Goal: Answer question/provide support: Share knowledge or assist other users

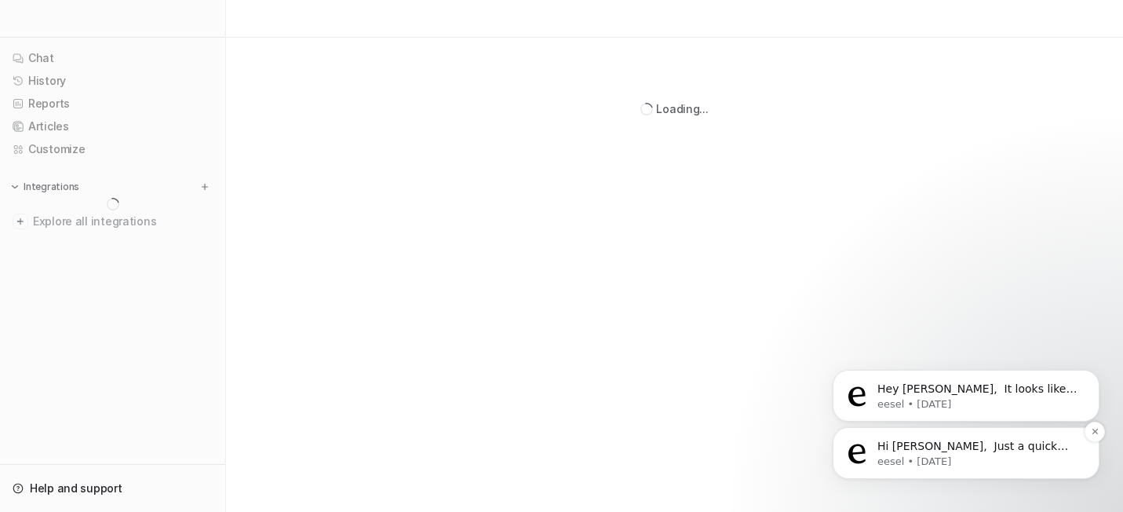
click at [928, 449] on p "Hi [PERSON_NAME], ​ Just a quick update regarding the Zendesk create and escala…" at bounding box center [978, 447] width 202 height 16
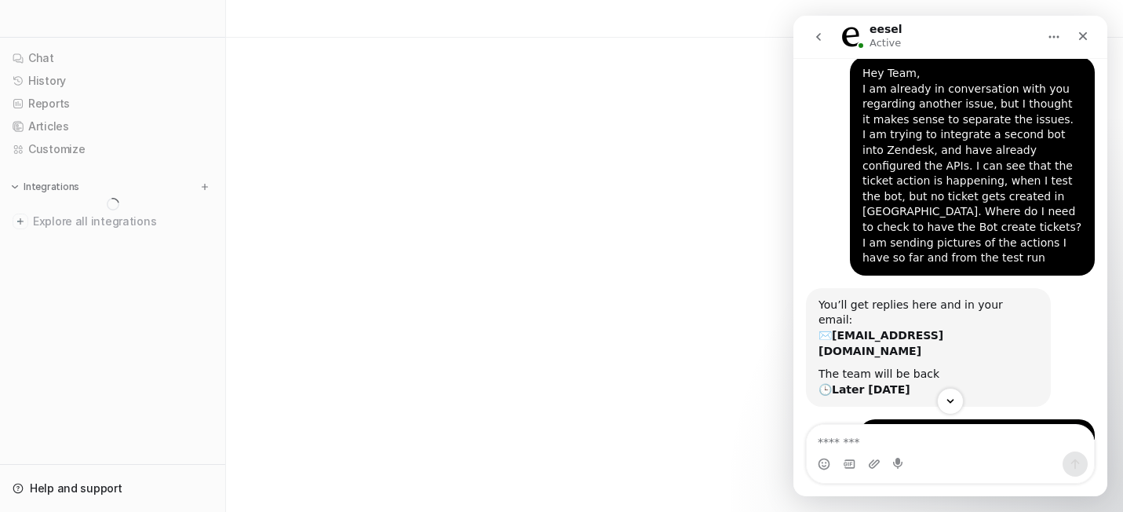
scroll to position [695, 0]
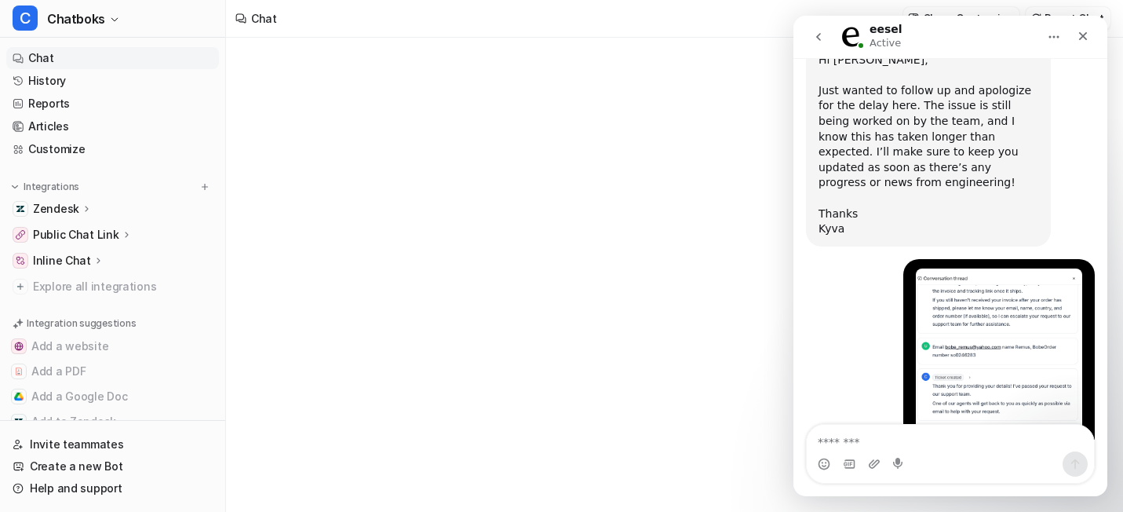
type textarea "**********"
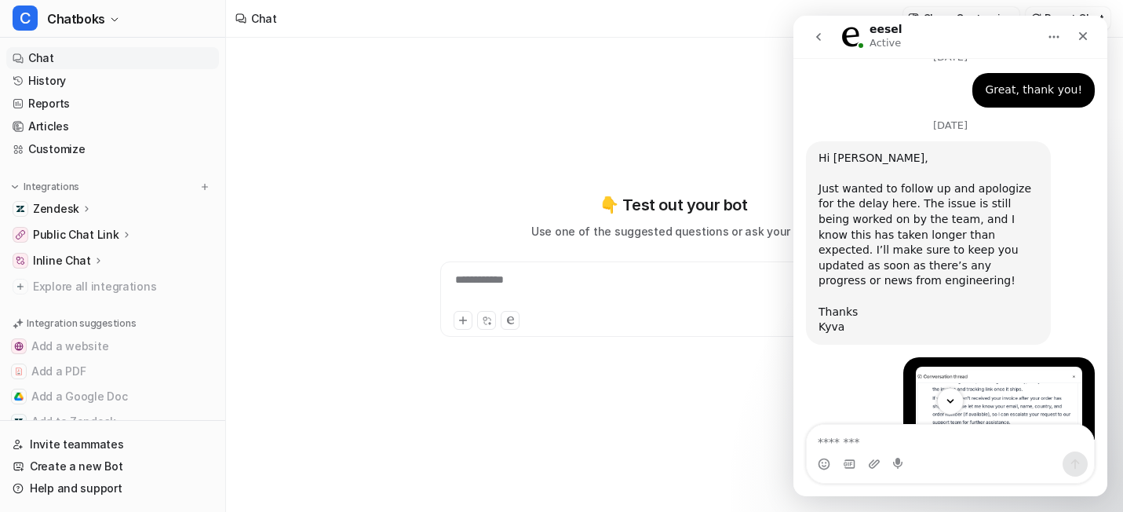
scroll to position [10323, 0]
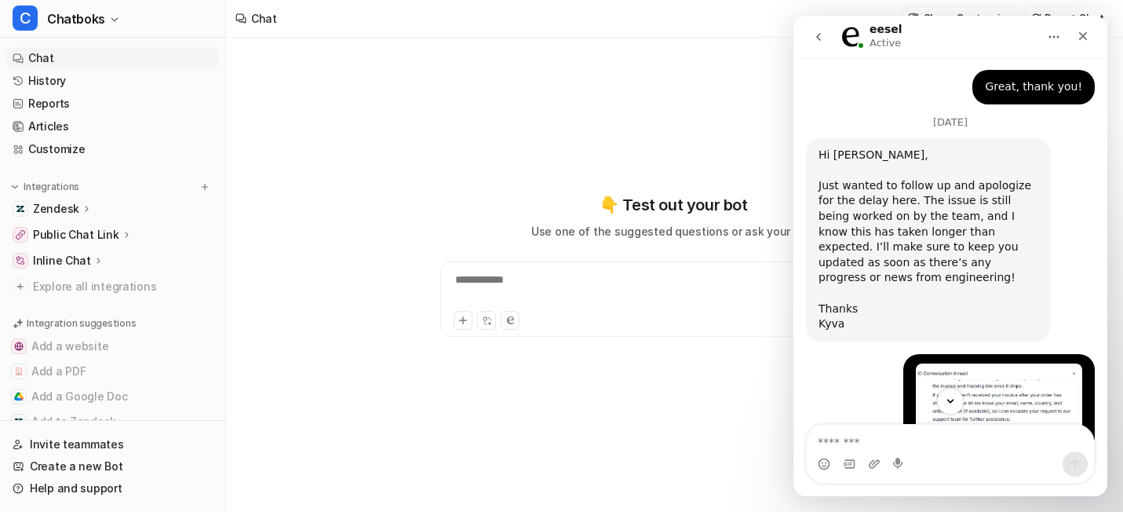
click at [817, 44] on button "go back" at bounding box center [819, 37] width 30 height 30
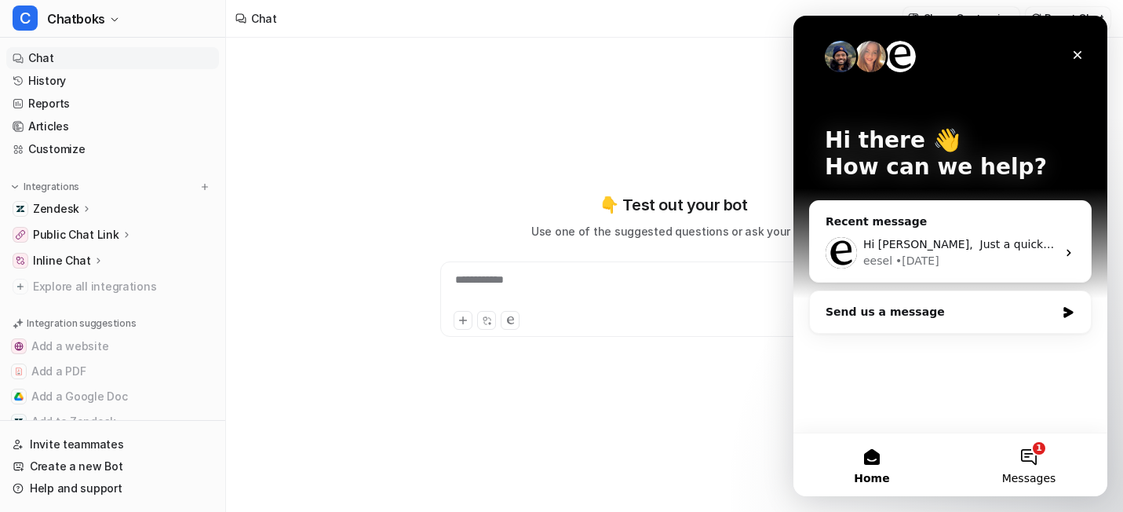
click at [1029, 443] on button "1 Messages" at bounding box center [1028, 464] width 157 height 63
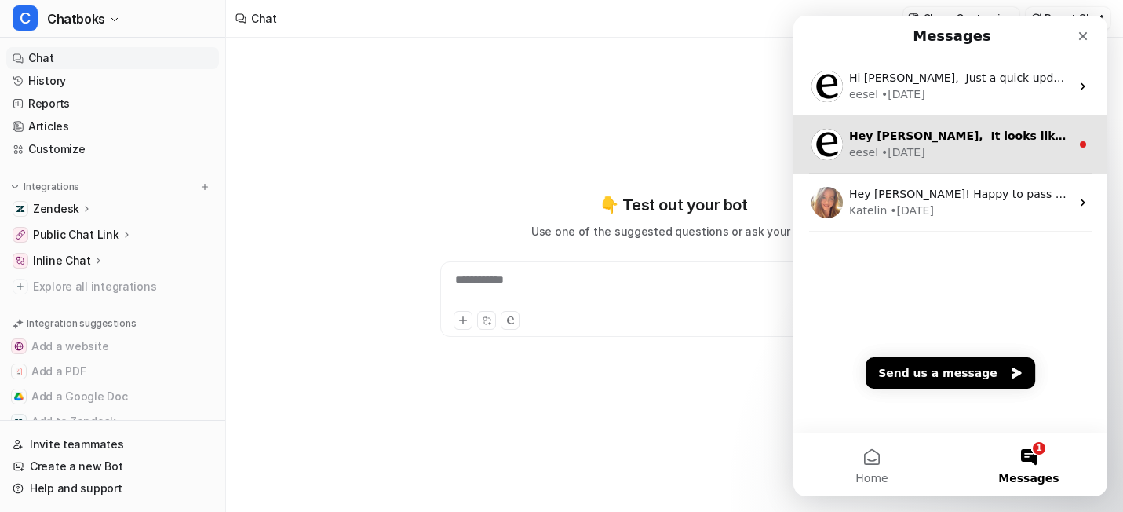
click at [933, 147] on div "eesel • [DATE]" at bounding box center [959, 152] width 221 height 16
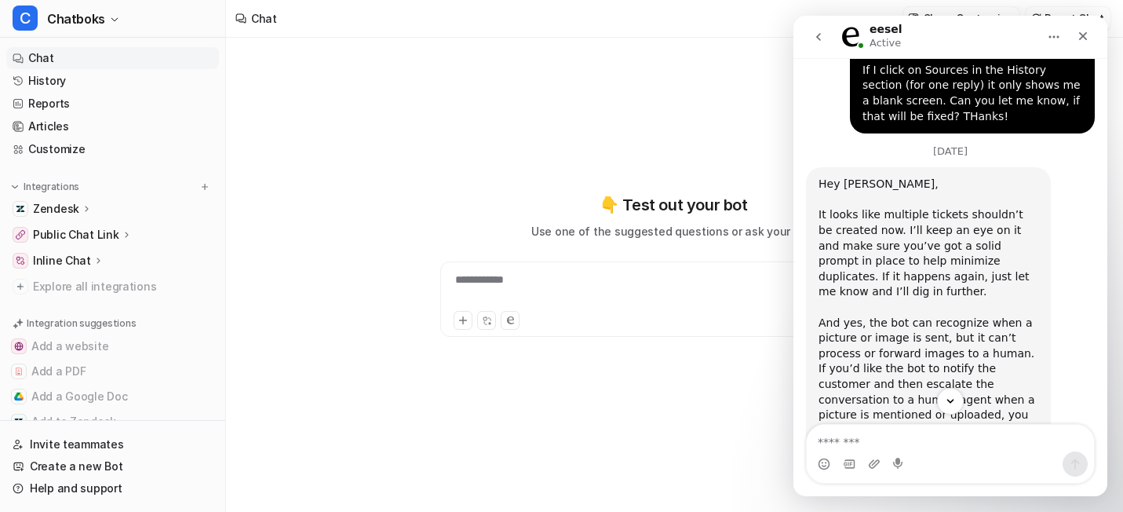
scroll to position [2150, 0]
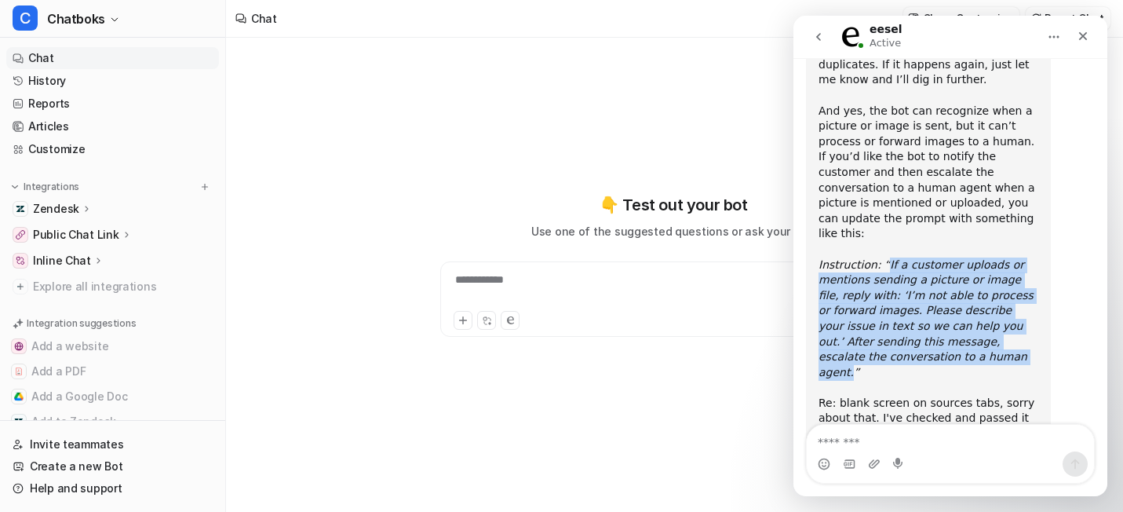
drag, startPoint x: 884, startPoint y: 152, endPoint x: 976, endPoint y: 250, distance: 134.4
click at [976, 258] on icon "Instruction: “If a customer uploads or mentions sending a picture or image file…" at bounding box center [925, 318] width 215 height 120
copy icon "If a customer uploads or mentions sending a picture or image file, reply with: …"
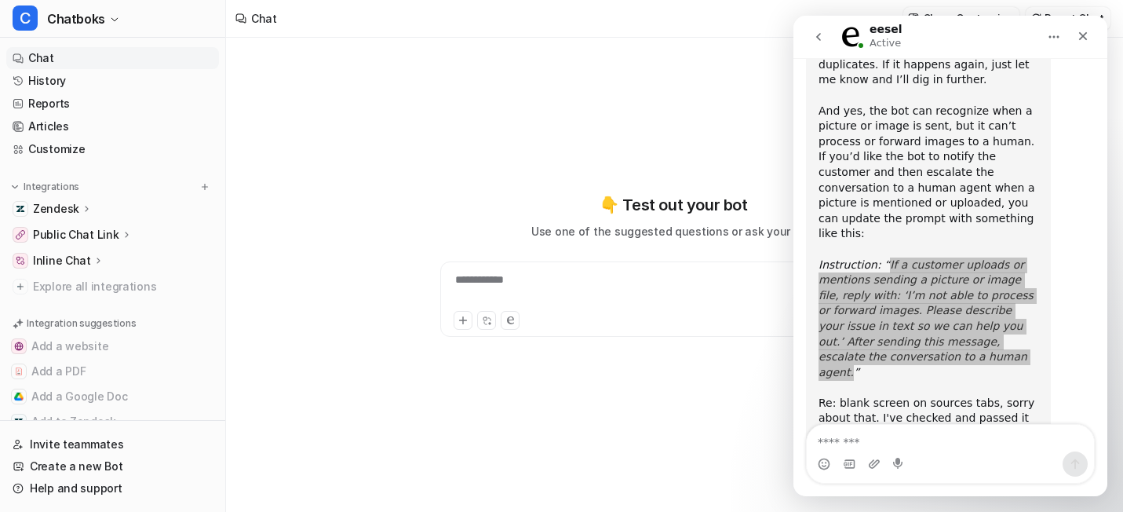
click at [86, 160] on ul "Chat History Reports Articles Customize" at bounding box center [112, 103] width 213 height 113
click at [91, 160] on link "Customize" at bounding box center [112, 149] width 213 height 22
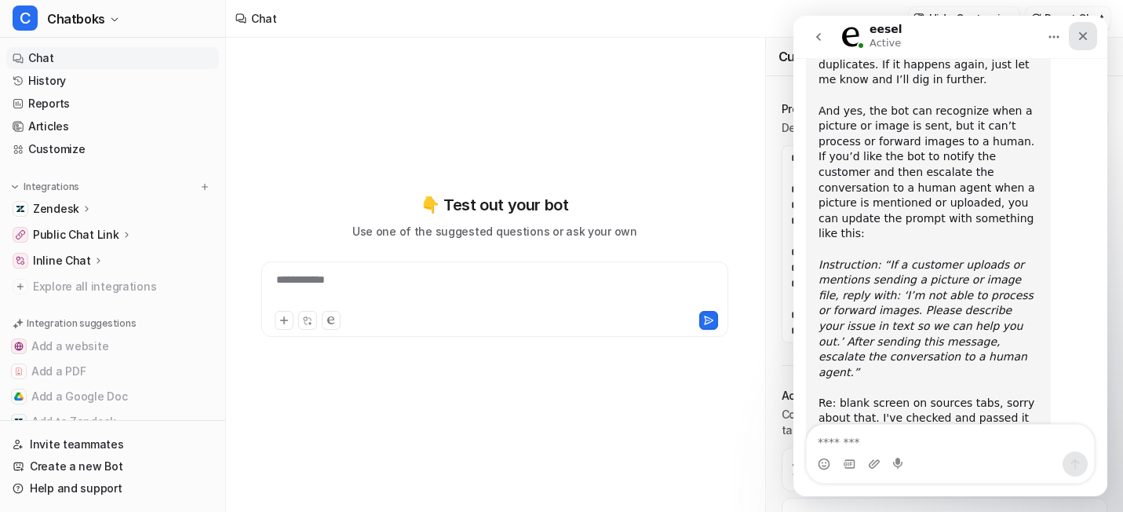
click at [1087, 36] on icon "Close" at bounding box center [1083, 36] width 13 height 13
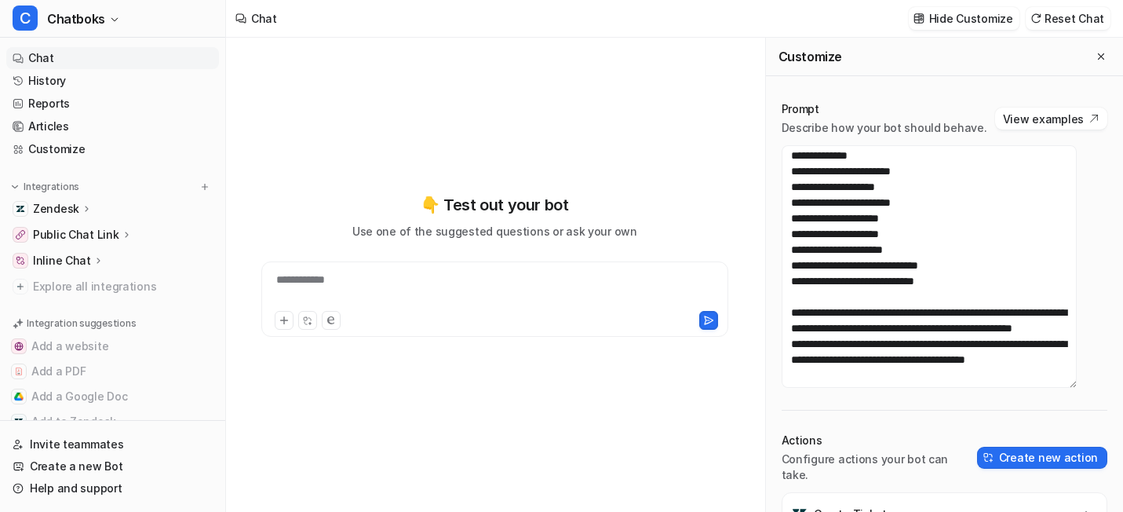
scroll to position [3394, 0]
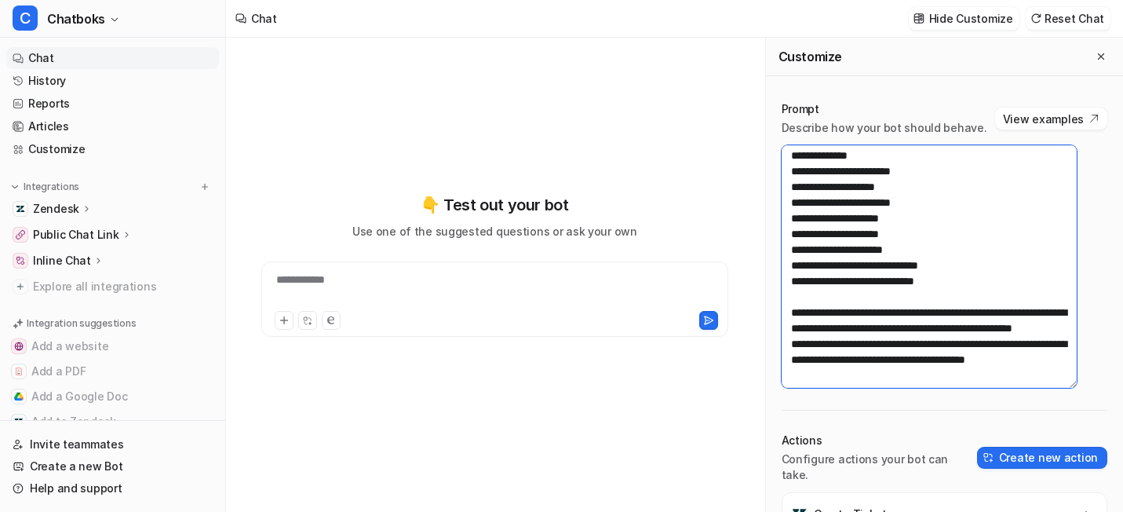
click at [816, 243] on textarea at bounding box center [930, 266] width 296 height 242
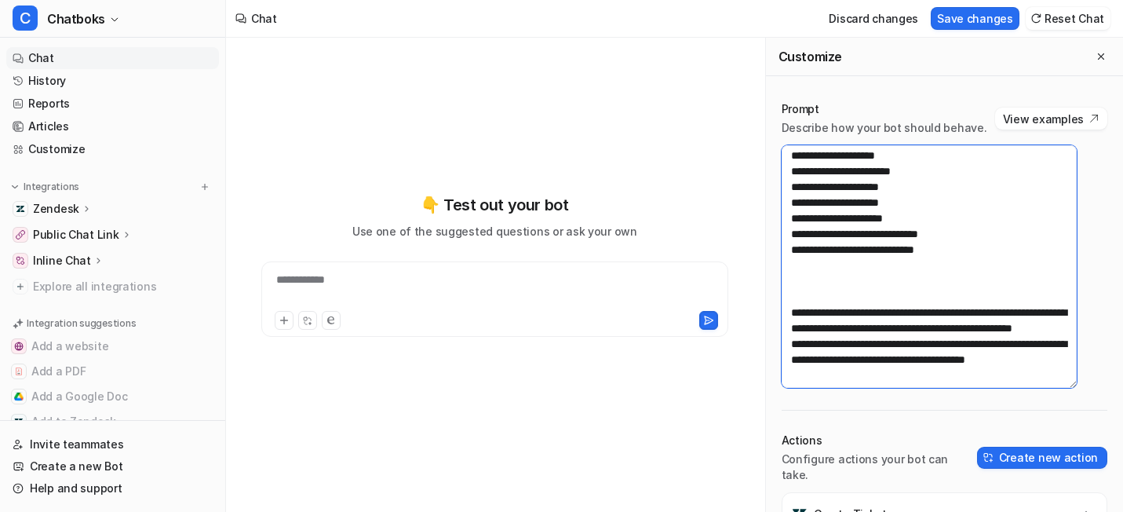
click at [855, 249] on textarea at bounding box center [930, 266] width 296 height 242
paste textarea "**********"
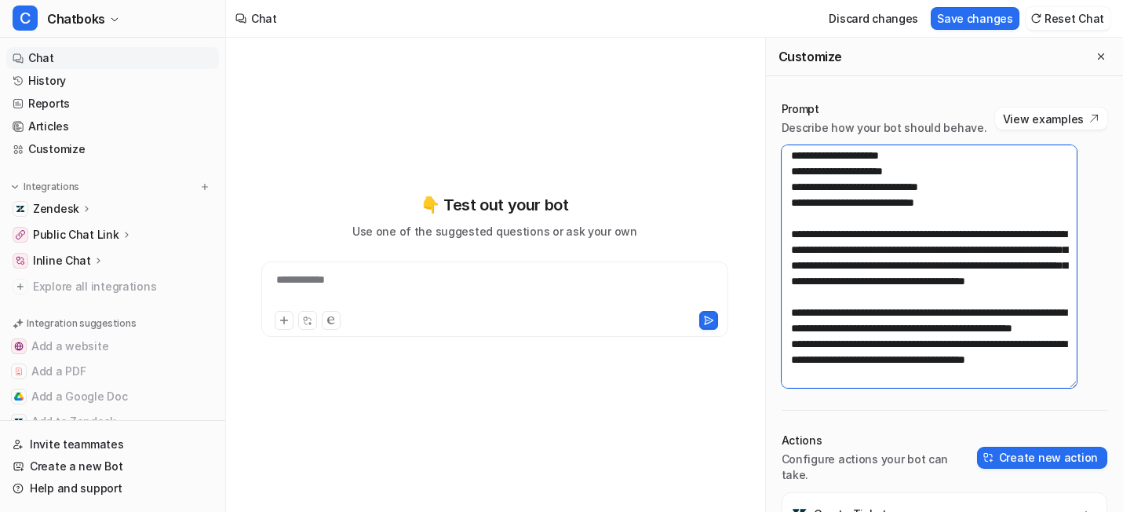
scroll to position [3450, 0]
type textarea "**********"
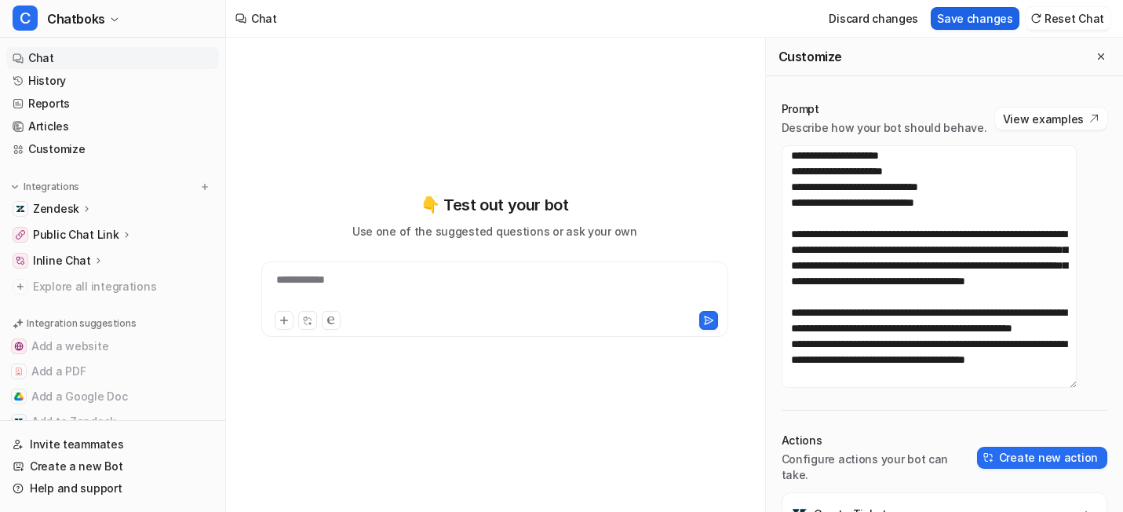
click at [937, 17] on button "Save changes" at bounding box center [975, 18] width 89 height 23
click at [166, 92] on link "History" at bounding box center [112, 81] width 213 height 22
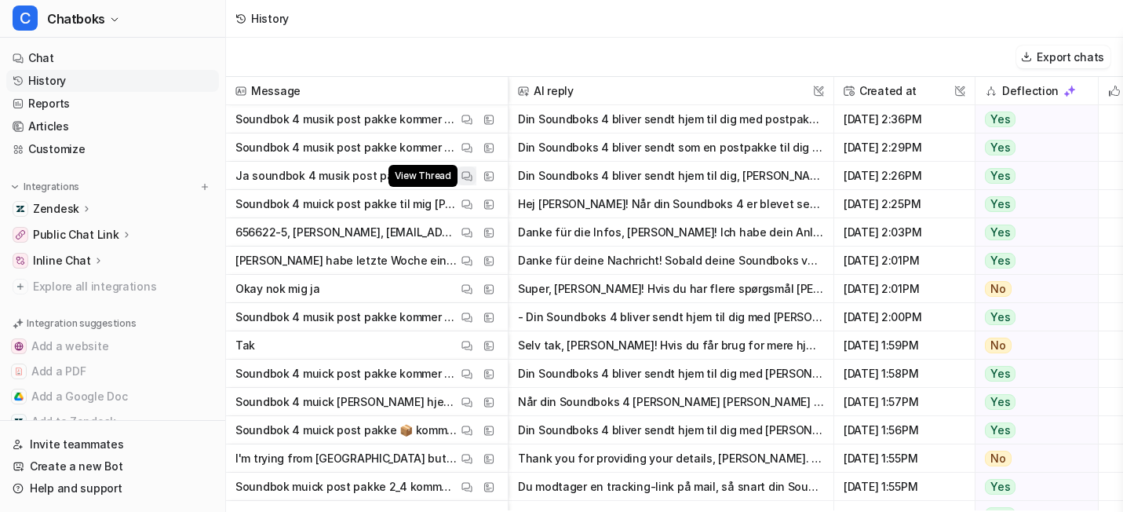
click at [472, 182] on img at bounding box center [466, 176] width 11 height 12
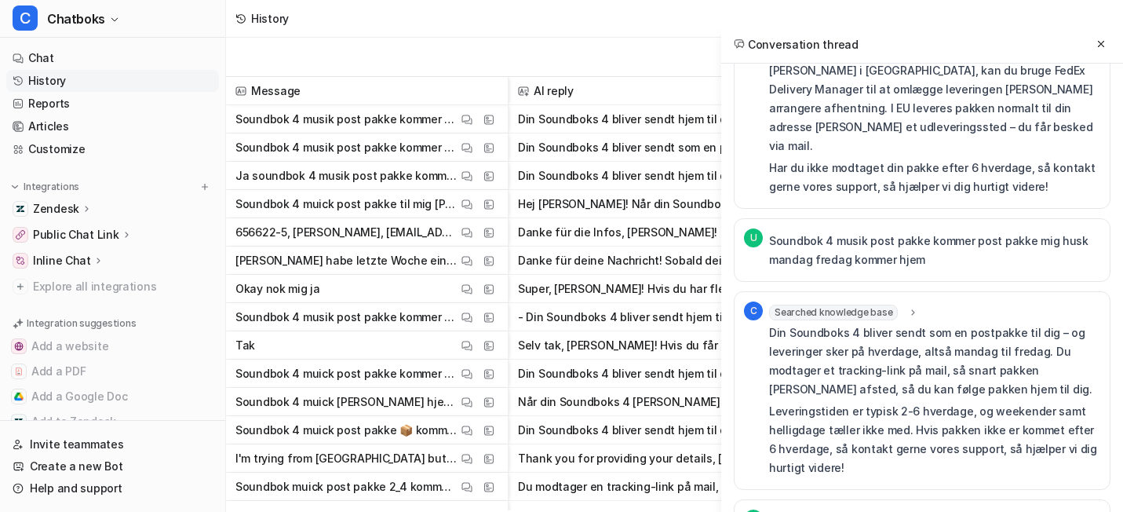
scroll to position [971, 0]
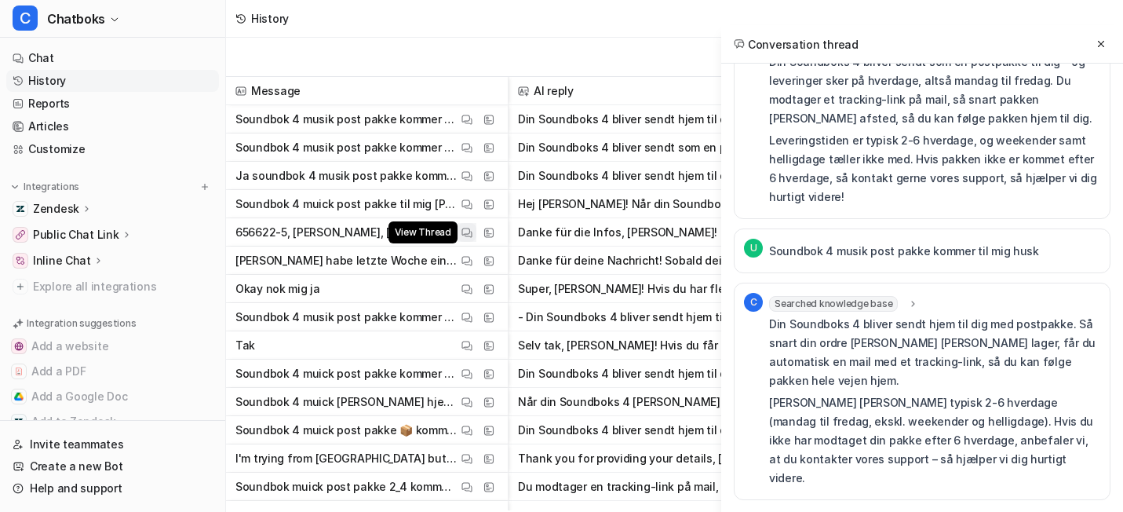
click at [472, 239] on img at bounding box center [466, 233] width 11 height 12
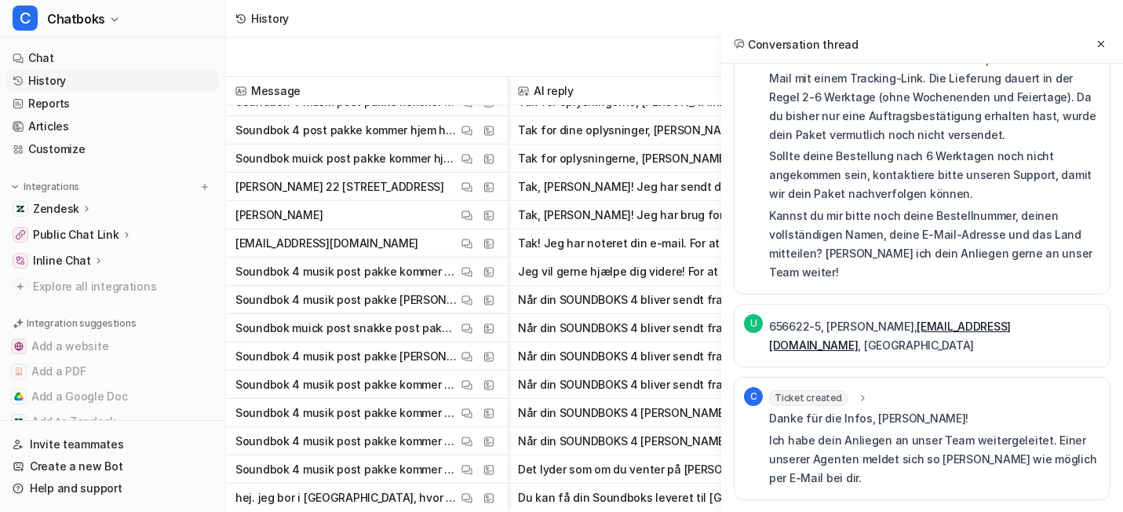
scroll to position [552, 0]
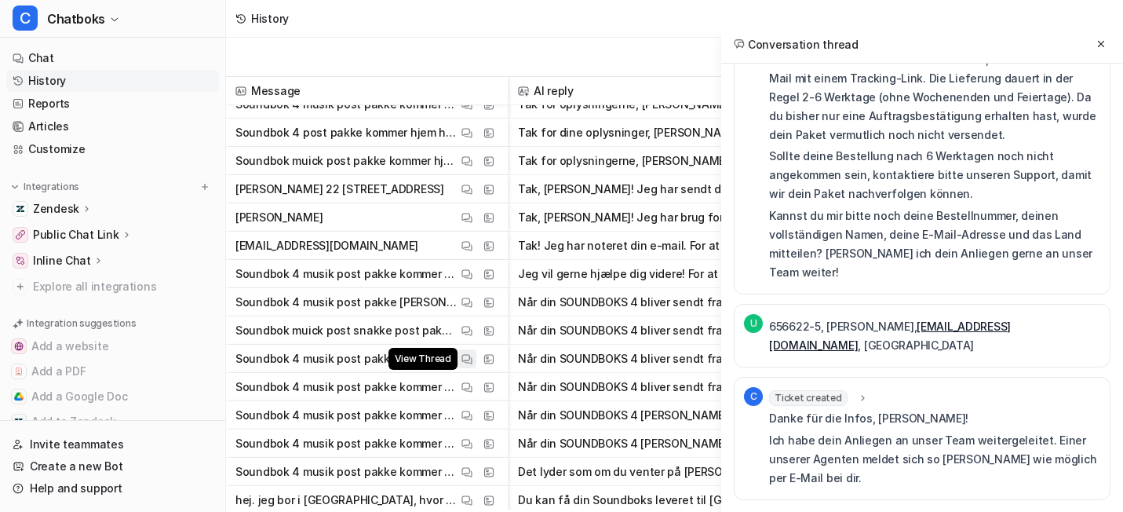
click at [472, 365] on img at bounding box center [466, 359] width 11 height 12
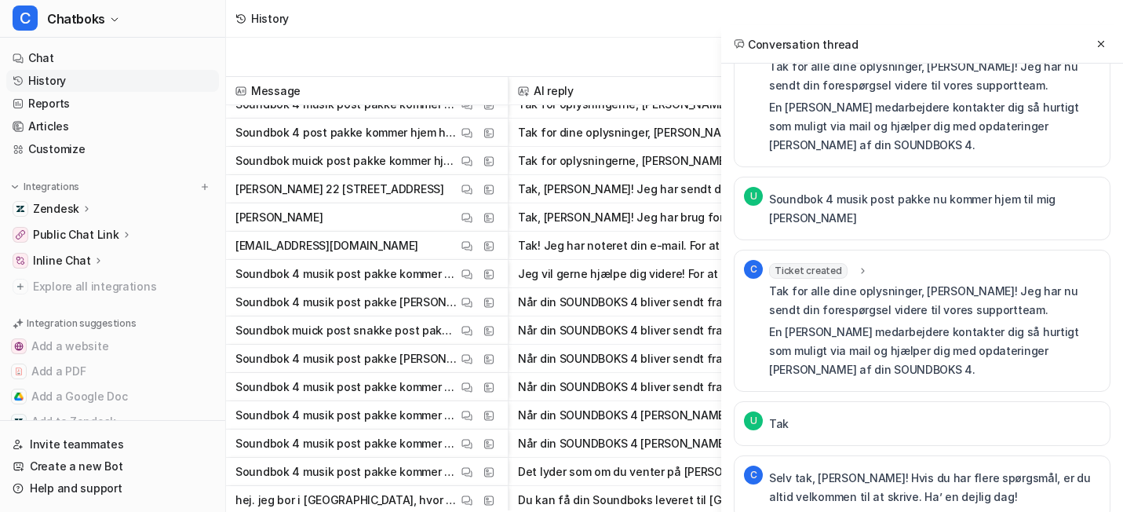
scroll to position [3608, 0]
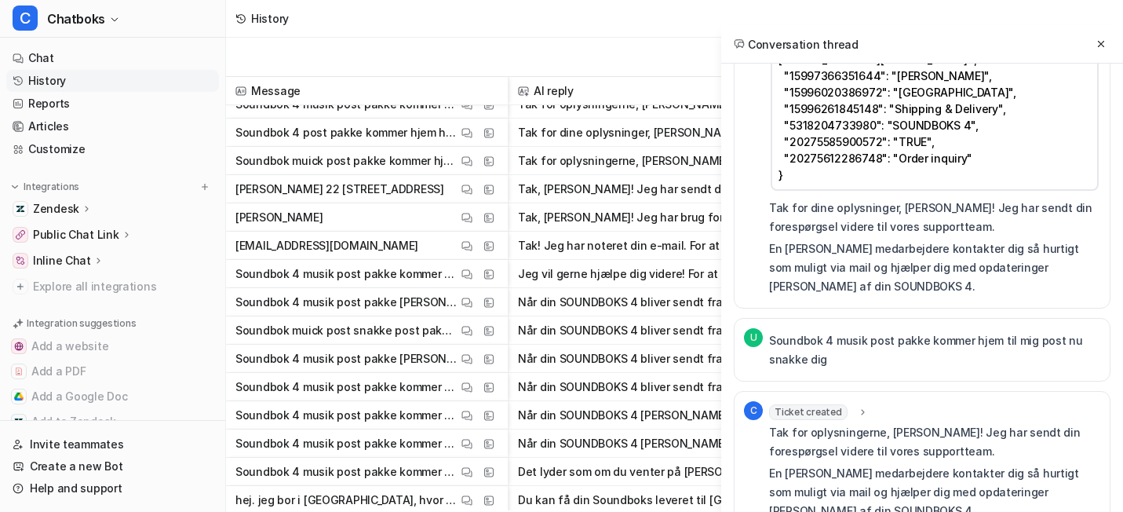
scroll to position [3694, 0]
drag, startPoint x: 742, startPoint y: 436, endPoint x: 945, endPoint y: 434, distance: 202.5
copy span "[EMAIL_ADDRESS][DOMAIN_NAME]"
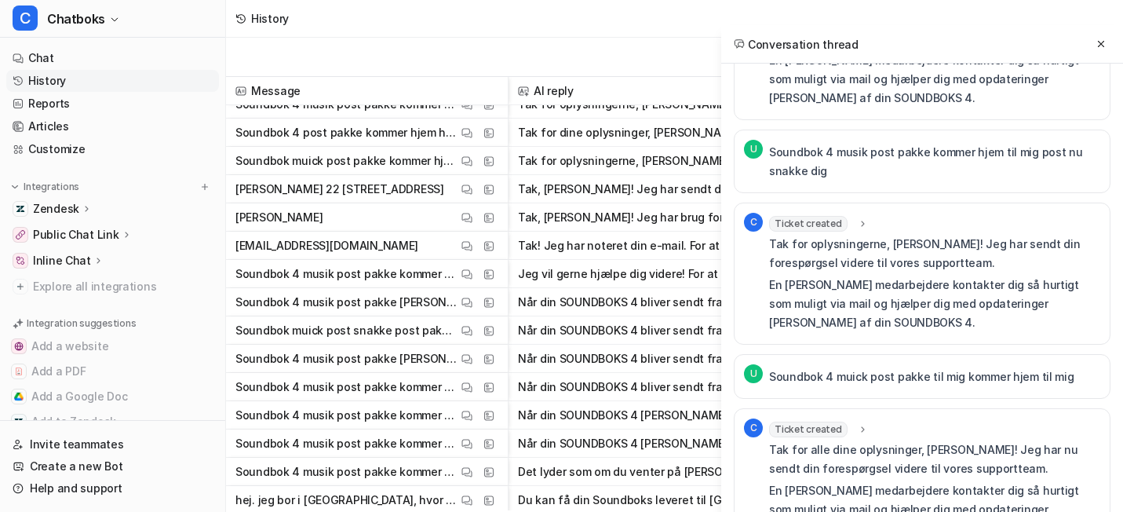
scroll to position [3889, 0]
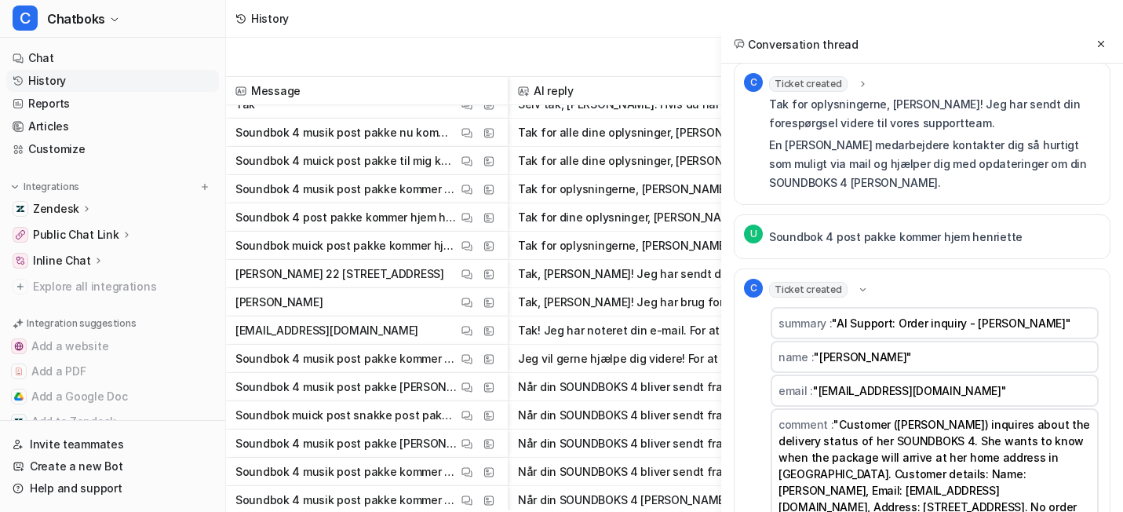
scroll to position [3044, 0]
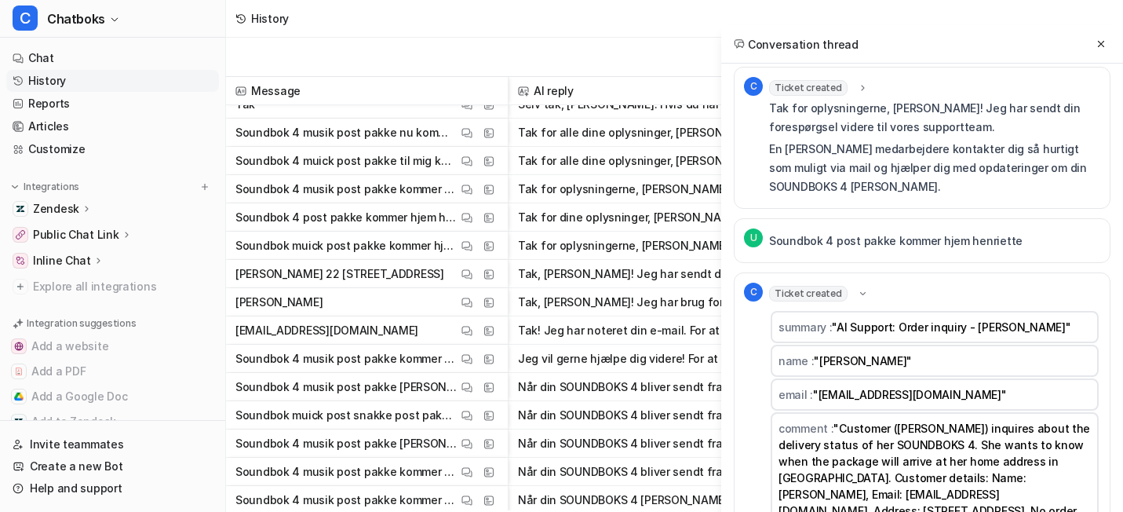
drag, startPoint x: 684, startPoint y: 341, endPoint x: 787, endPoint y: 377, distance: 109.0
copy p "[PERSON_NAME] 22 [STREET_ADDRESS]"
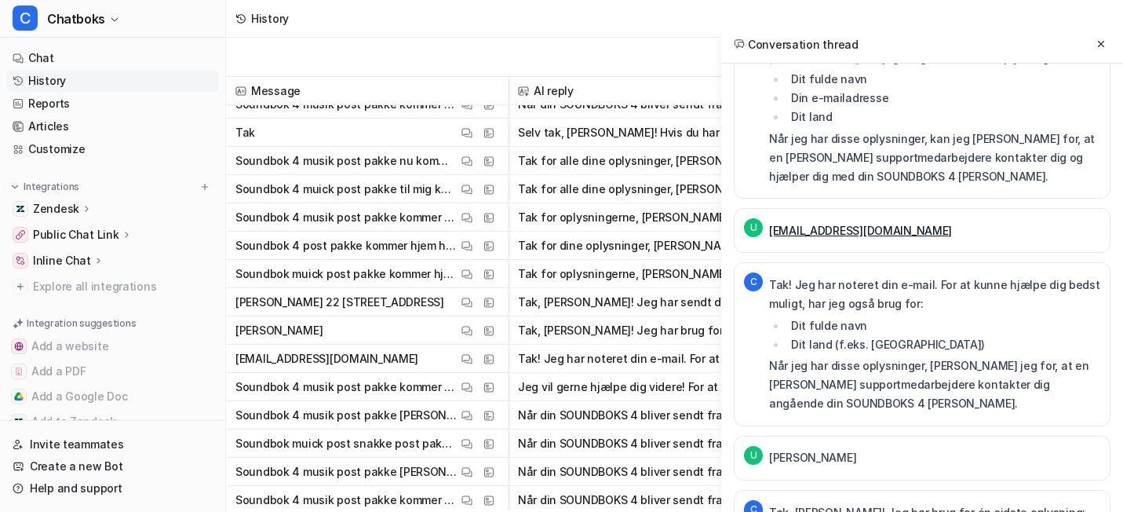
scroll to position [2270, 0]
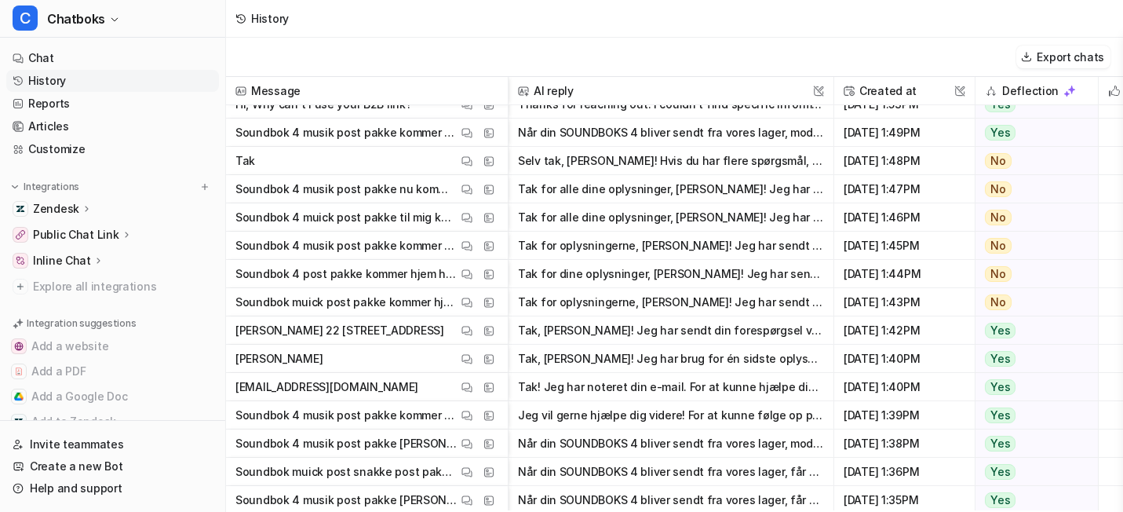
click at [445, 373] on span "Henriette View Thread View Sources" at bounding box center [366, 358] width 269 height 28
click at [457, 426] on span "View Thread" at bounding box center [422, 415] width 69 height 22
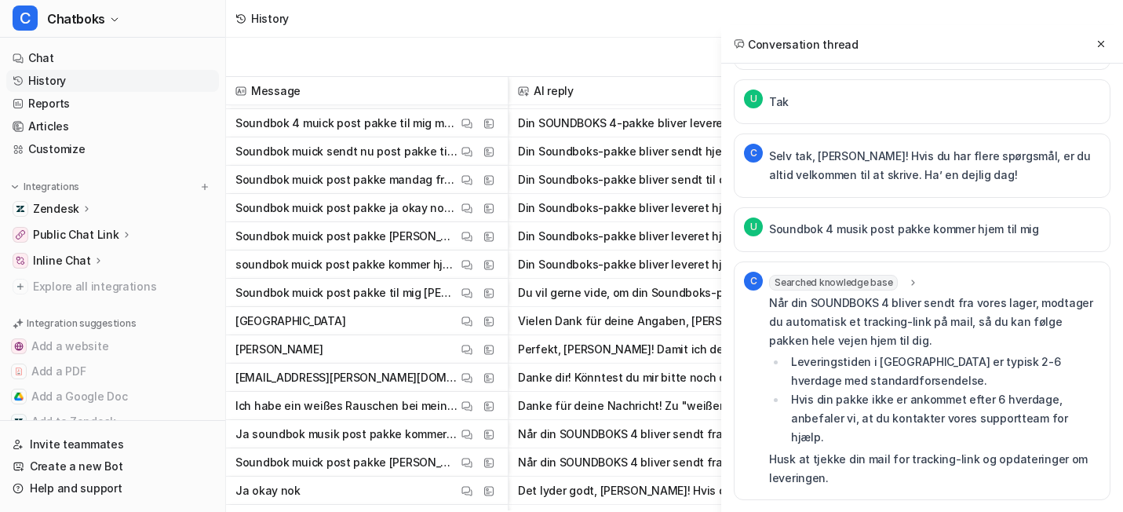
scroll to position [1219, 0]
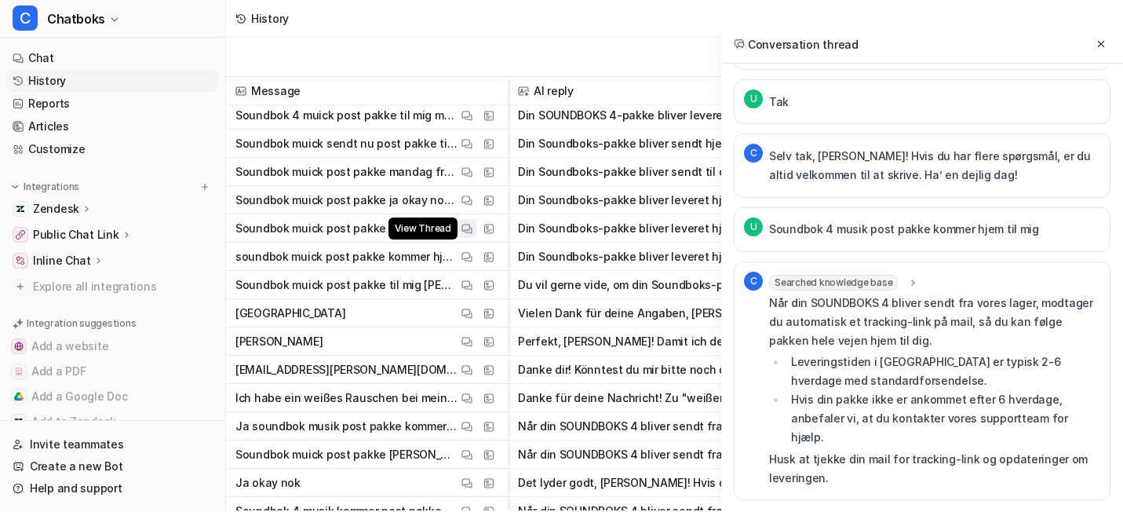
click at [472, 235] on img at bounding box center [466, 229] width 11 height 12
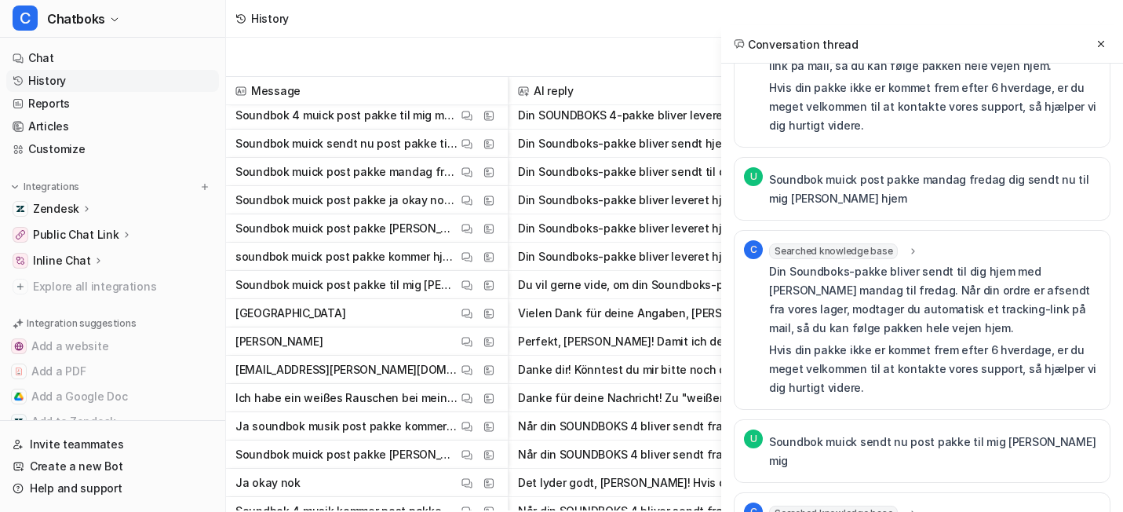
scroll to position [880, 0]
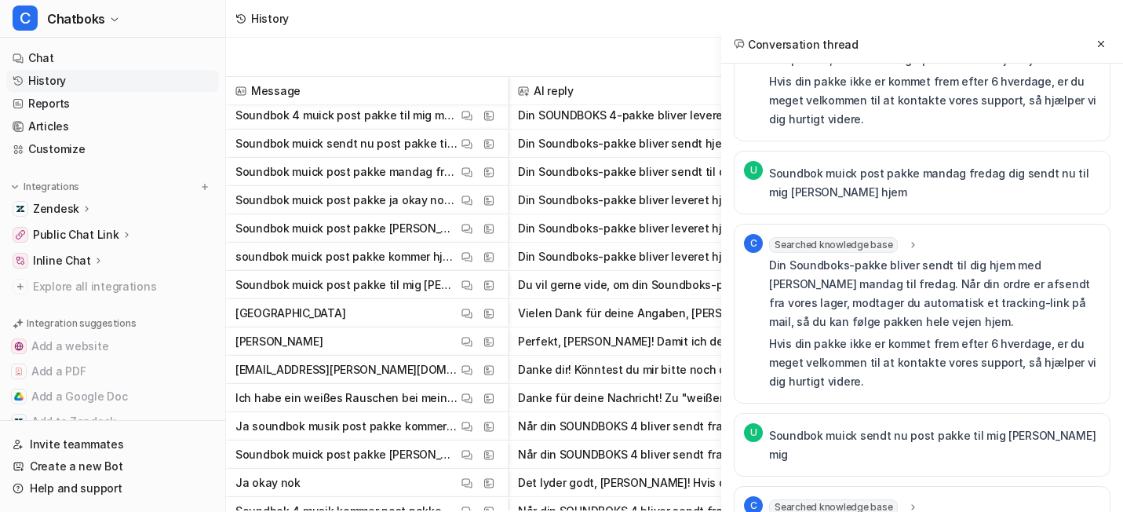
click at [842, 202] on p "Soundbok muick post pakke mandag fredag dig sendt nu til mig [PERSON_NAME] hjem" at bounding box center [934, 183] width 331 height 38
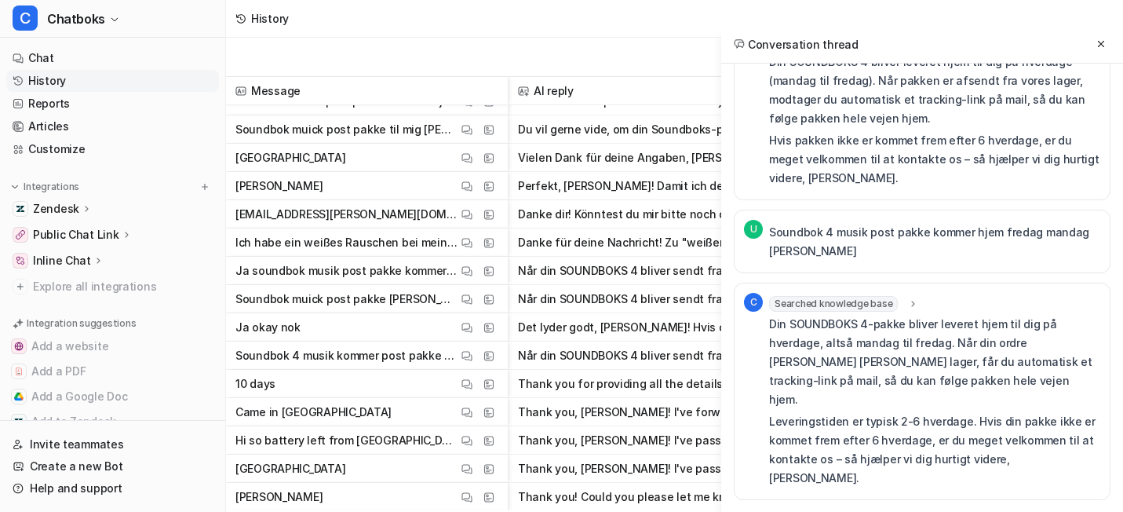
scroll to position [1375, 0]
click at [472, 248] on img at bounding box center [466, 242] width 11 height 12
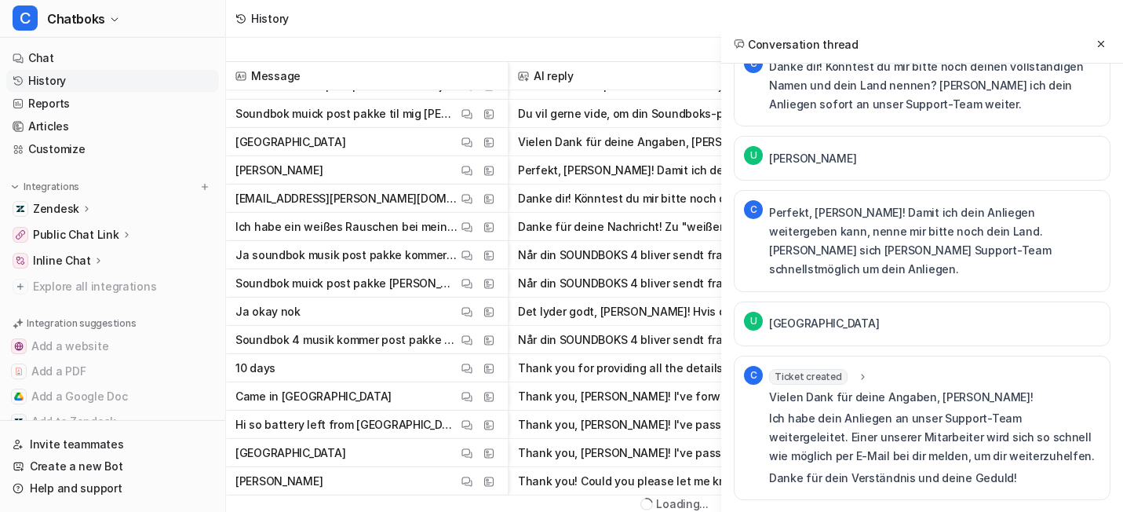
scroll to position [38, 0]
click at [476, 302] on button "View Thread" at bounding box center [466, 311] width 19 height 19
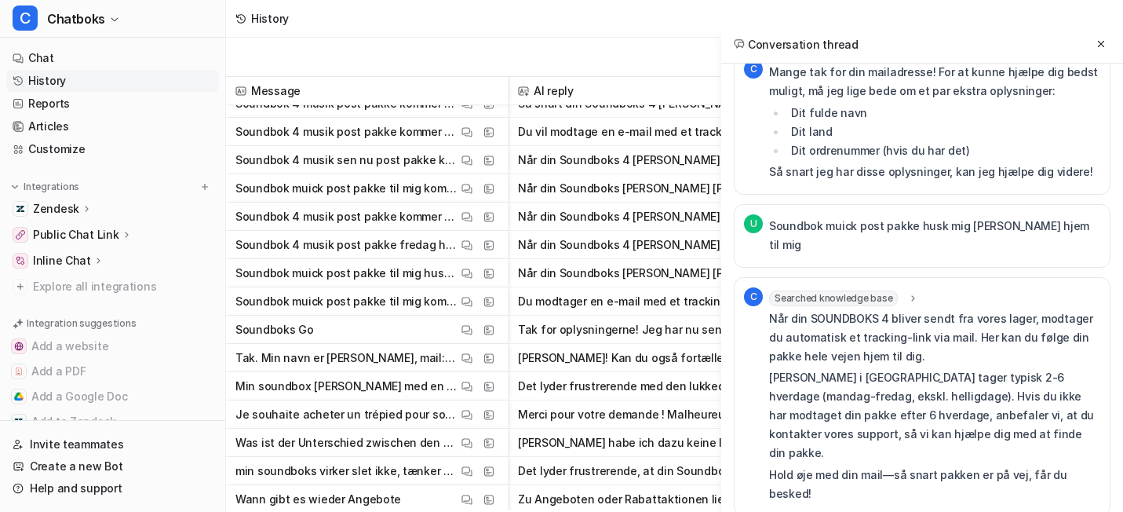
scroll to position [2096, 0]
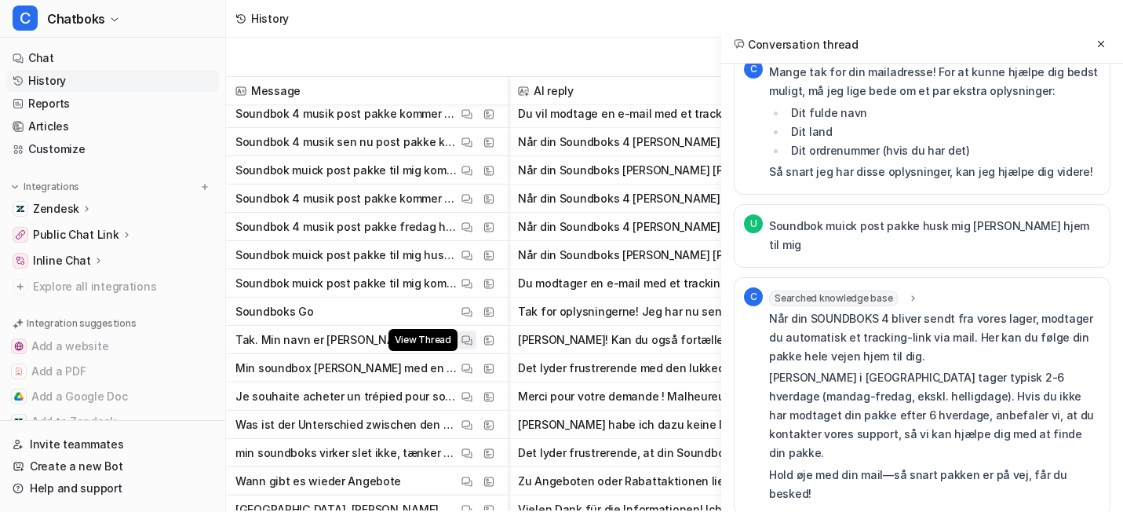
click at [472, 344] on img at bounding box center [466, 340] width 11 height 12
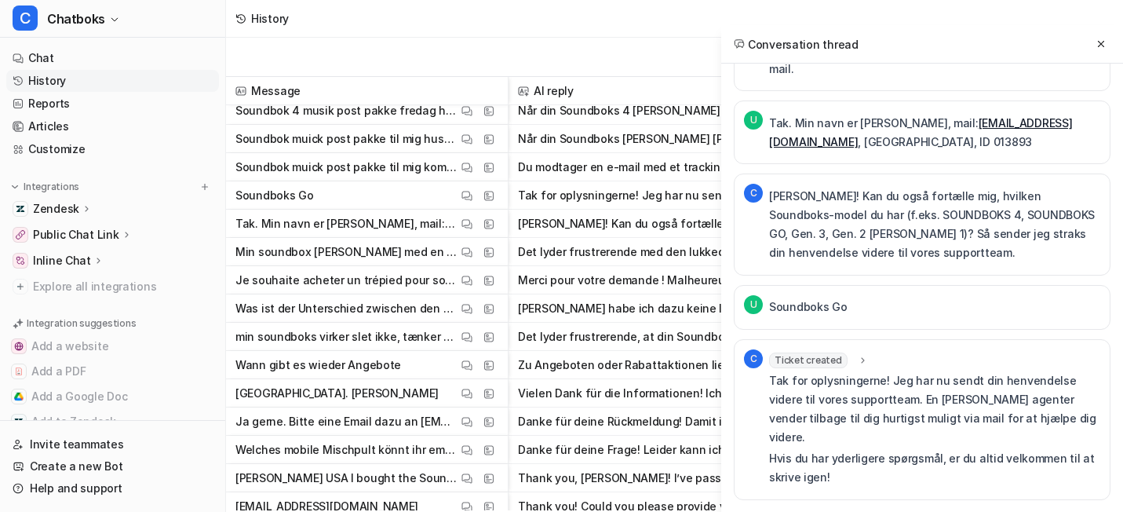
scroll to position [2214, 0]
click at [472, 304] on img at bounding box center [466, 307] width 11 height 12
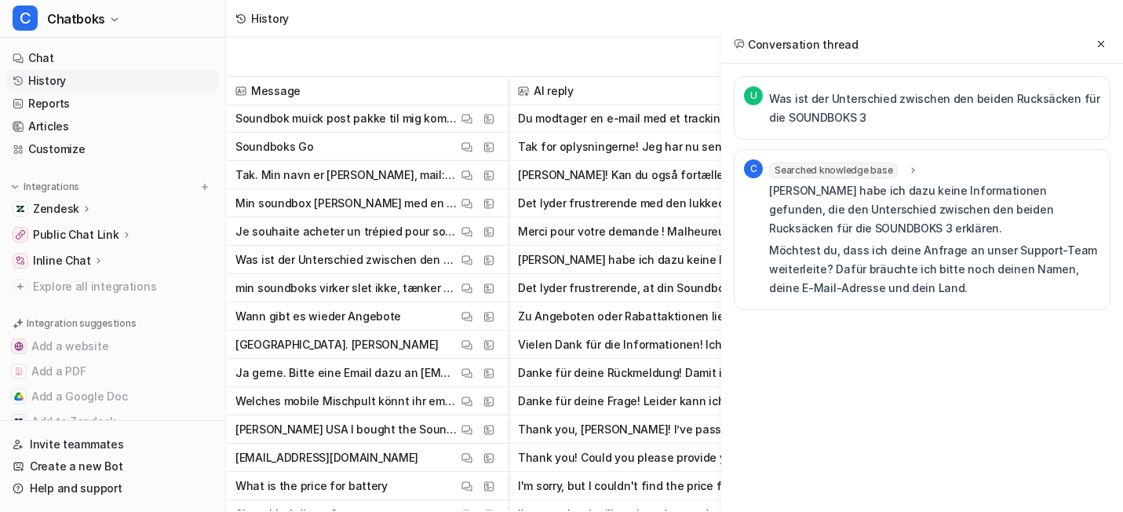
scroll to position [2262, 0]
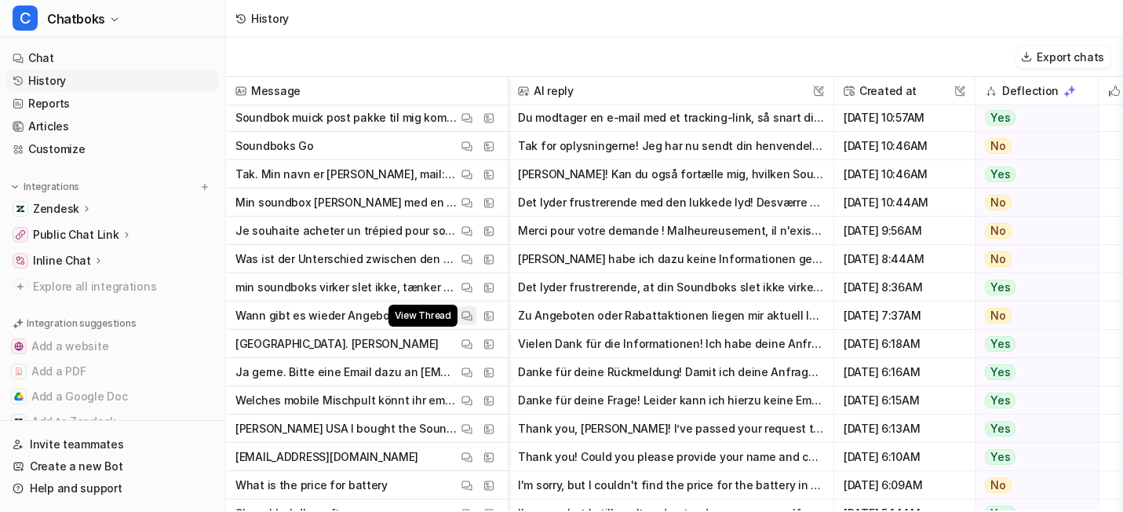
click at [472, 313] on img at bounding box center [466, 316] width 11 height 12
click at [472, 377] on img at bounding box center [466, 372] width 11 height 12
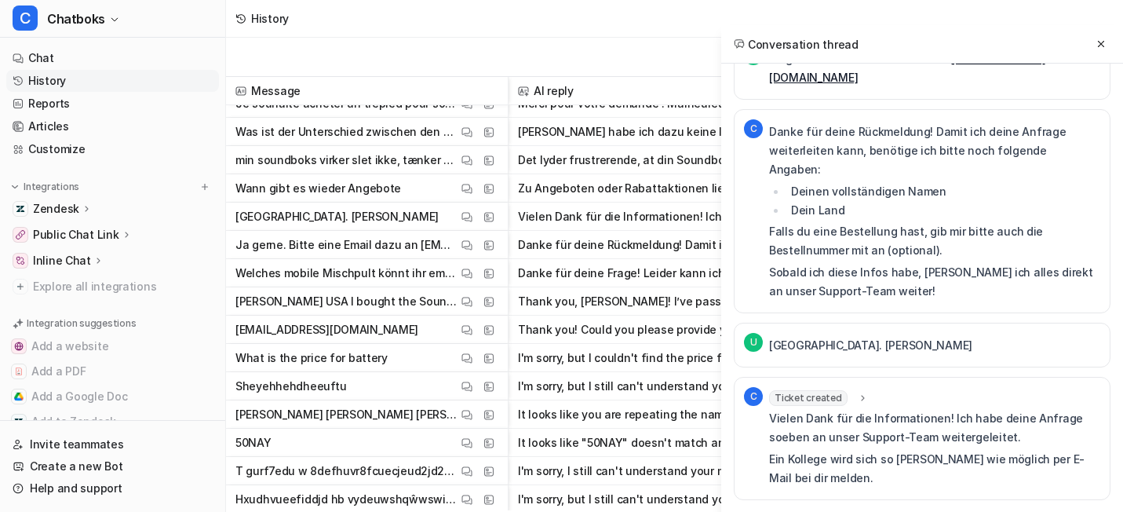
scroll to position [2397, 0]
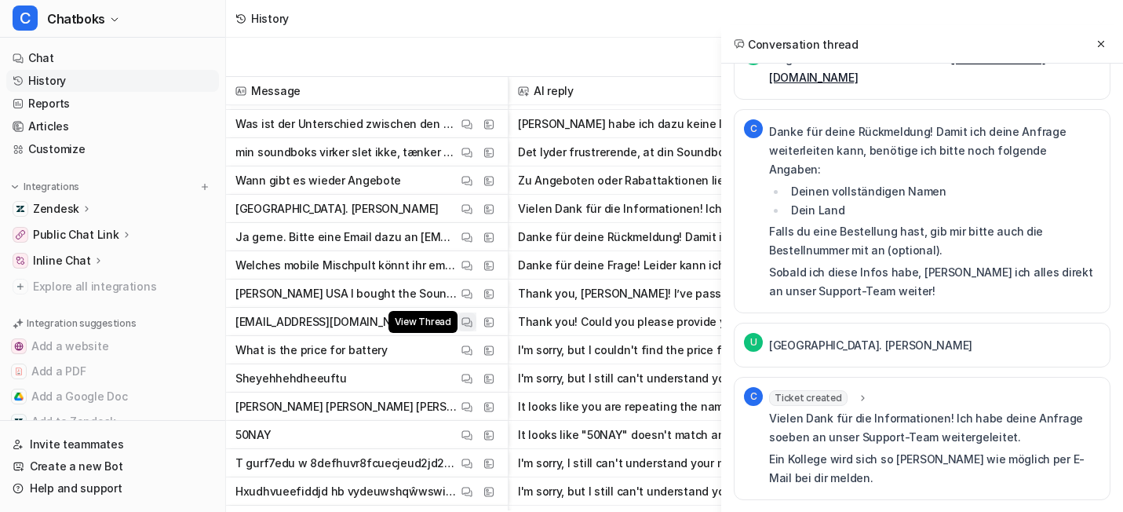
click at [476, 322] on button "View Thread" at bounding box center [466, 321] width 19 height 19
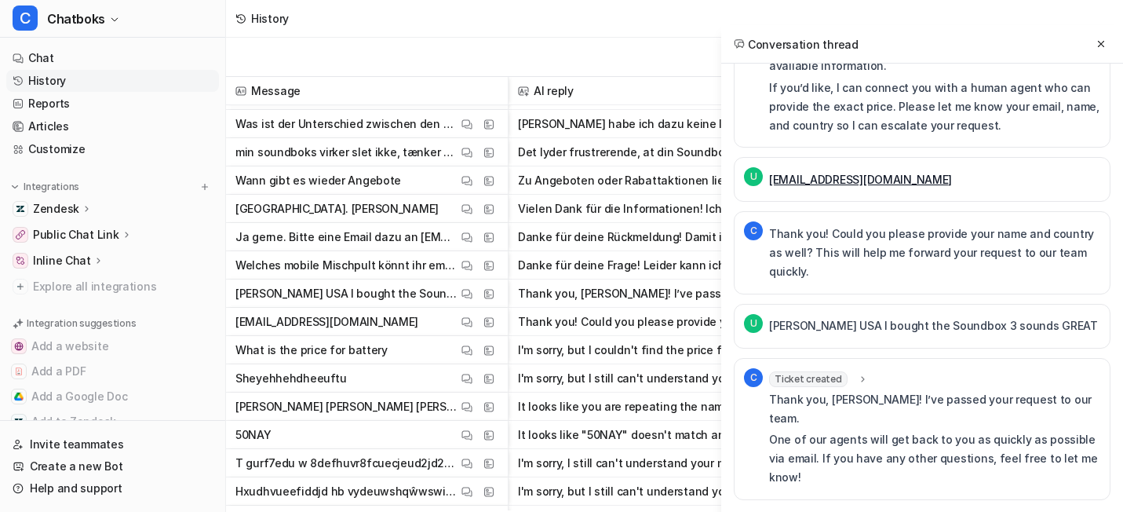
scroll to position [210, 0]
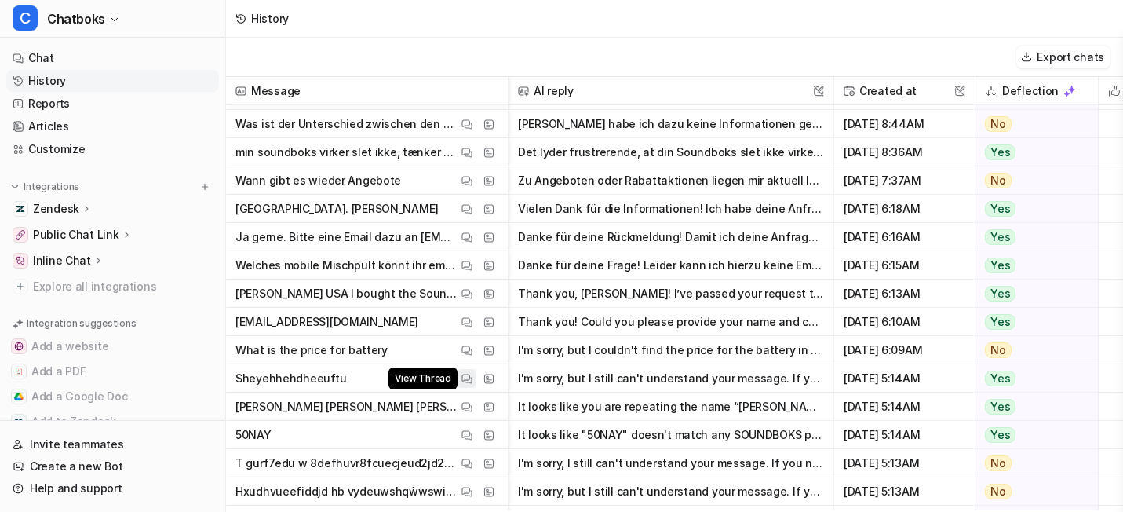
click at [476, 381] on button "View Thread" at bounding box center [466, 378] width 19 height 19
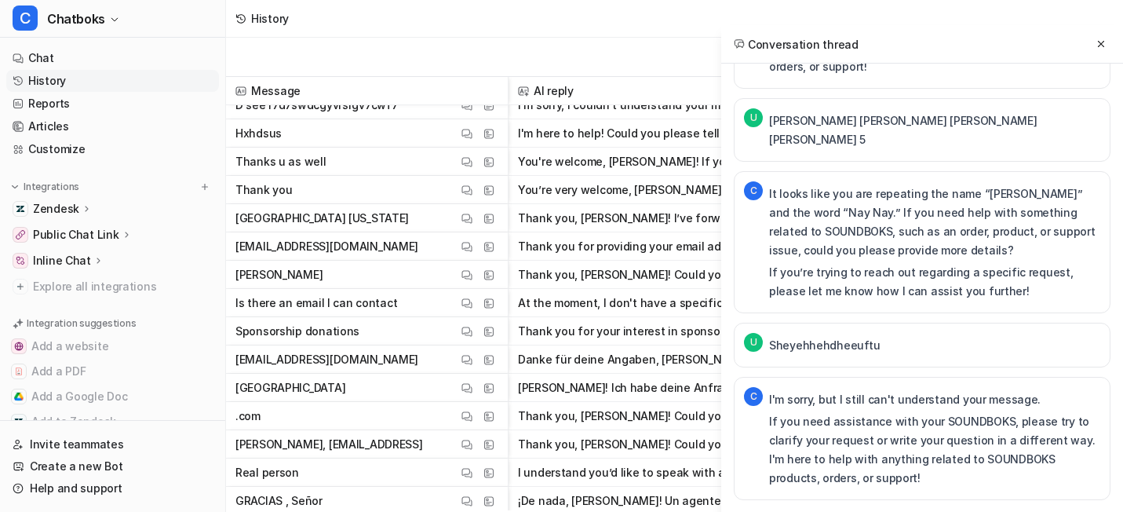
scroll to position [2922, 0]
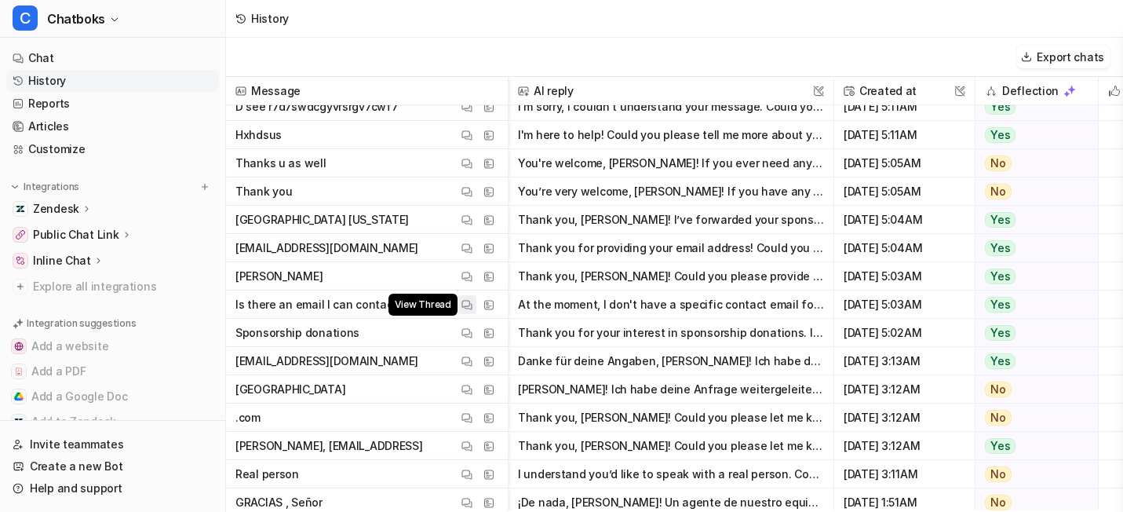
click at [472, 302] on img at bounding box center [466, 305] width 11 height 12
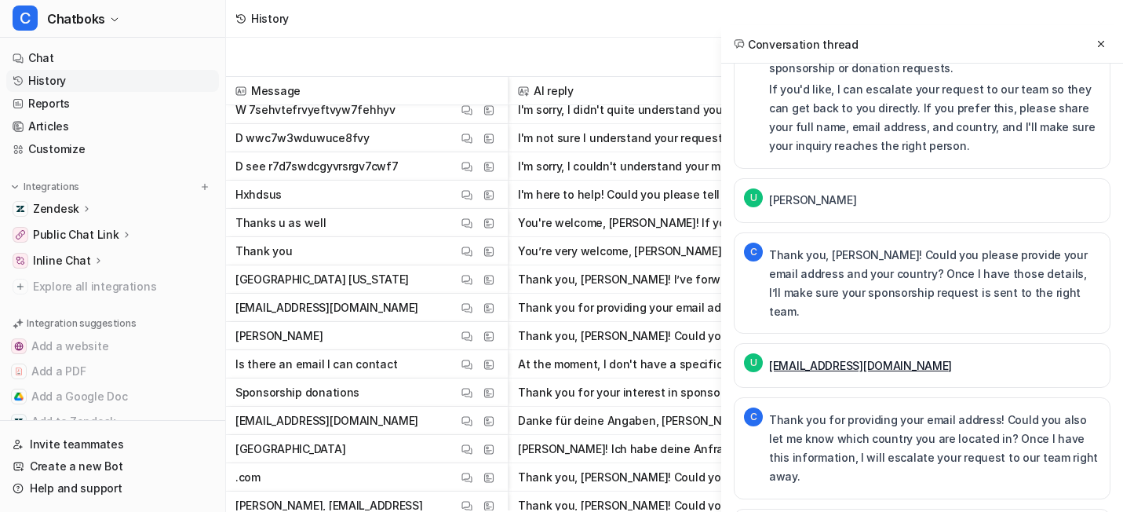
scroll to position [2797, 0]
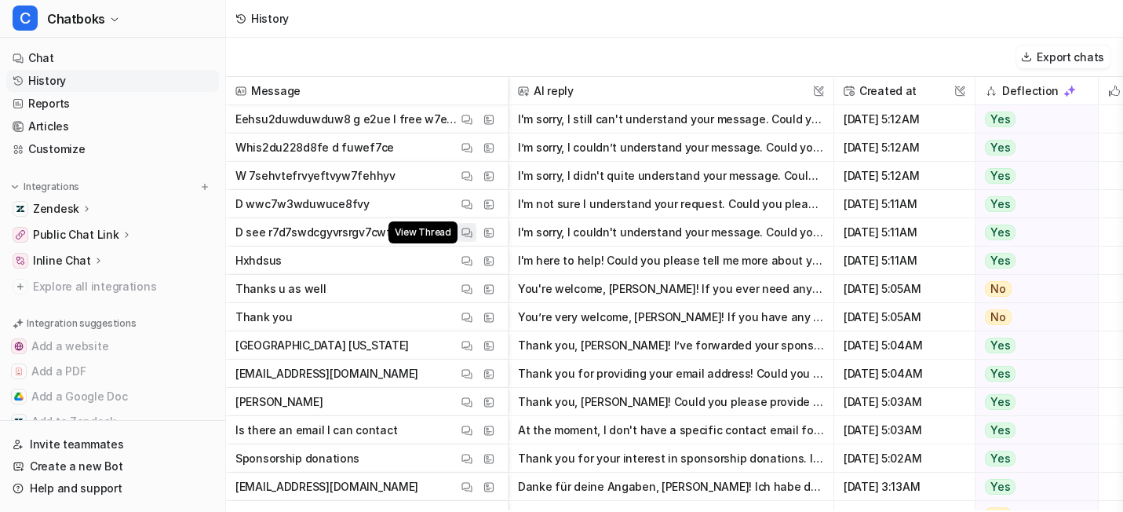
click at [472, 229] on img at bounding box center [466, 233] width 11 height 12
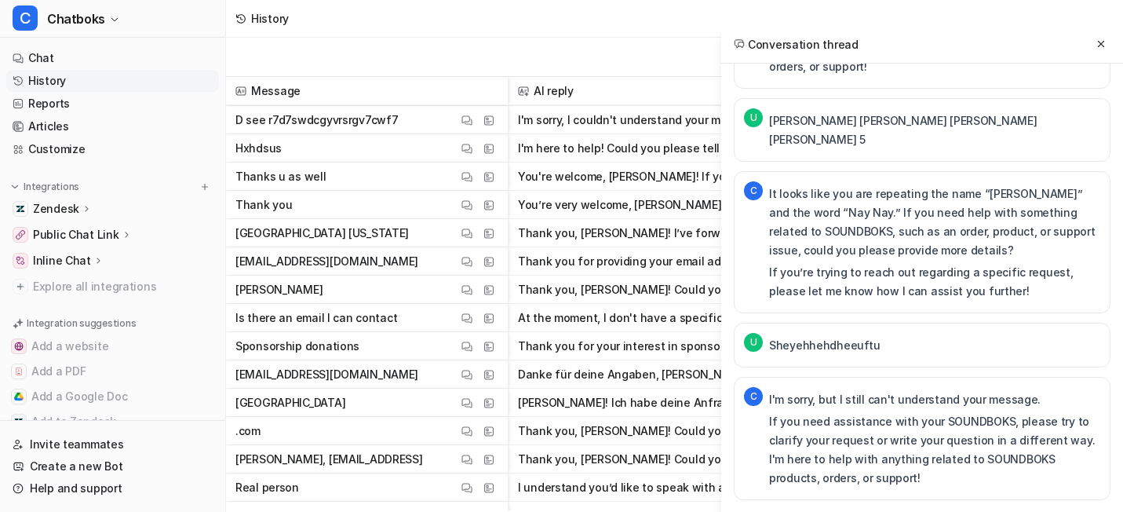
scroll to position [2917, 0]
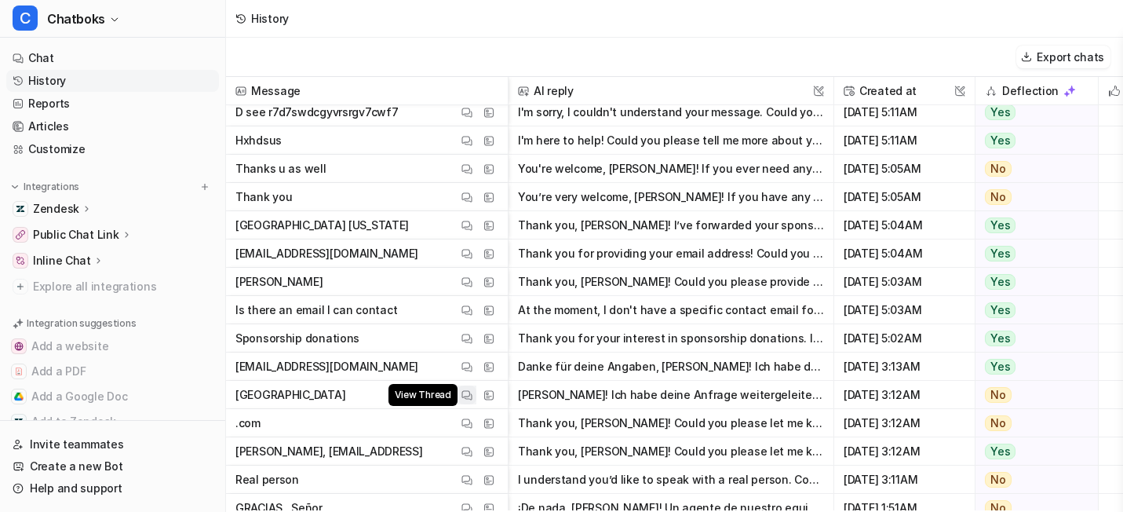
click at [472, 399] on img at bounding box center [466, 395] width 11 height 12
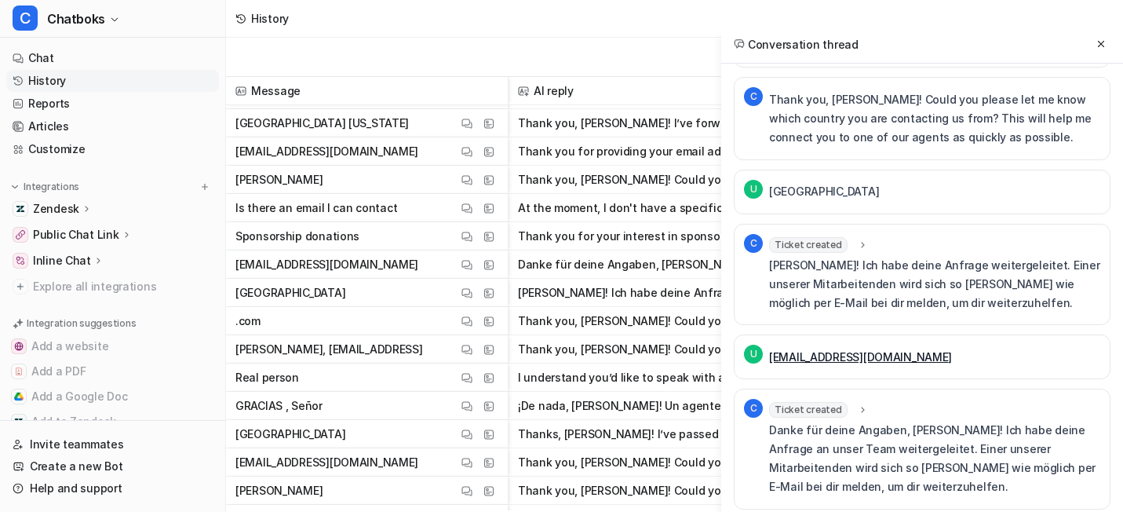
scroll to position [3060, 0]
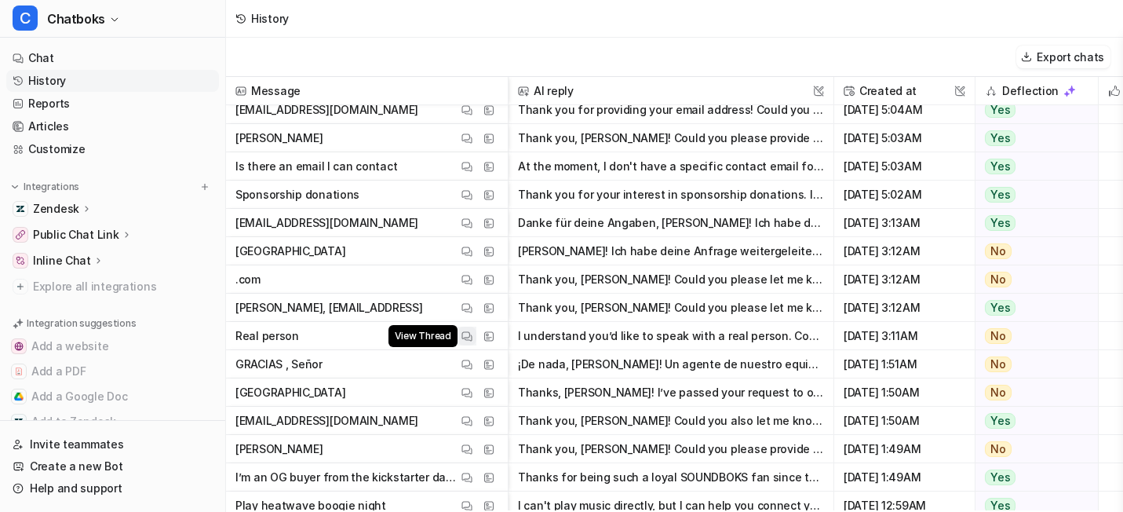
click at [472, 334] on img at bounding box center [466, 336] width 11 height 12
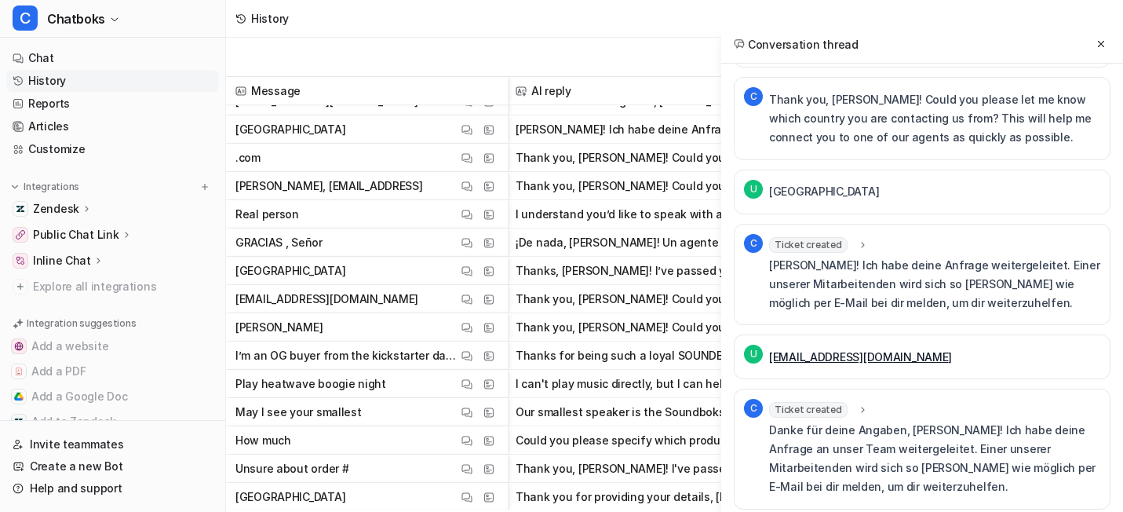
scroll to position [3185, 2]
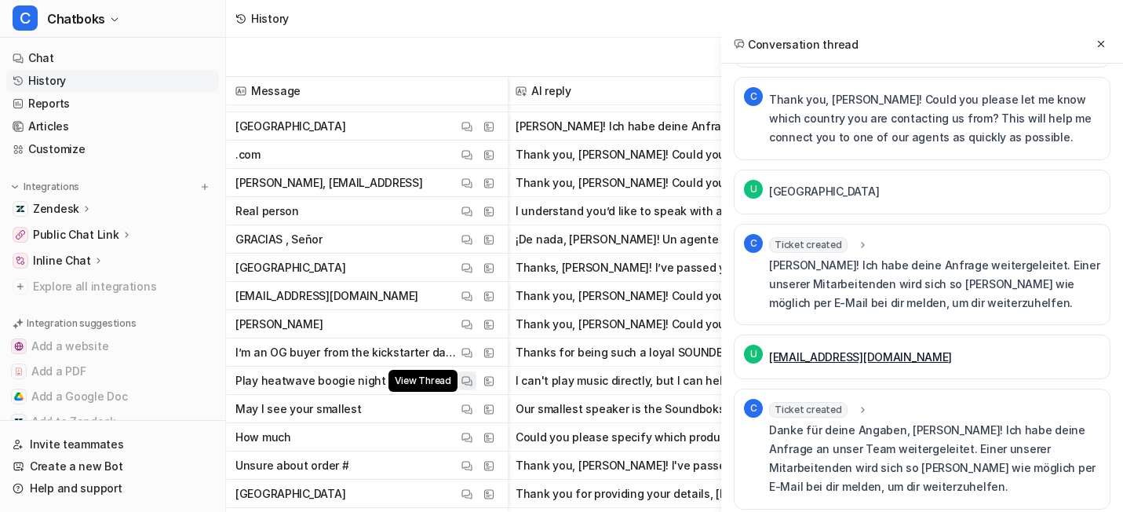
click at [472, 378] on img at bounding box center [466, 381] width 11 height 12
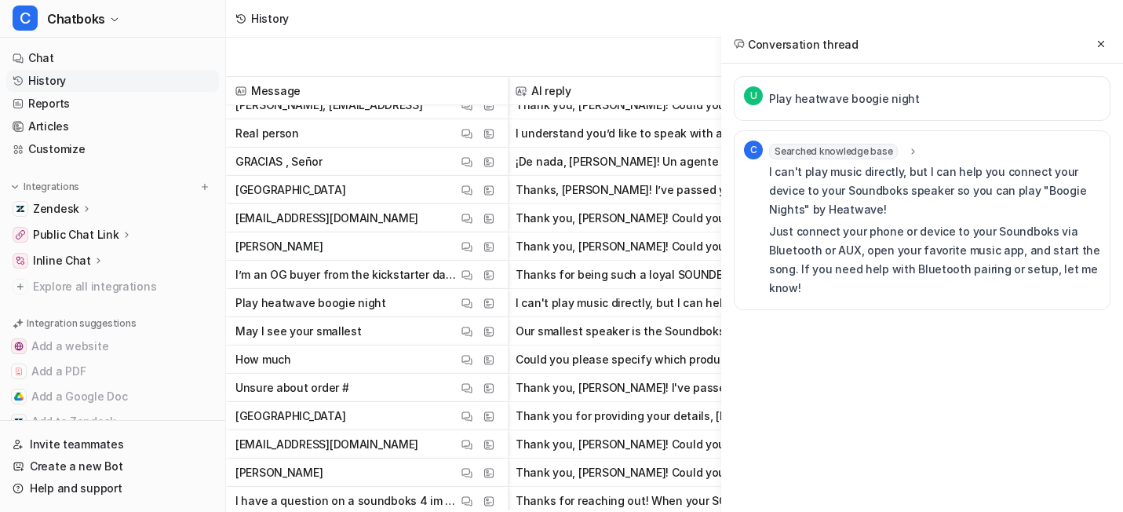
scroll to position [3265, 2]
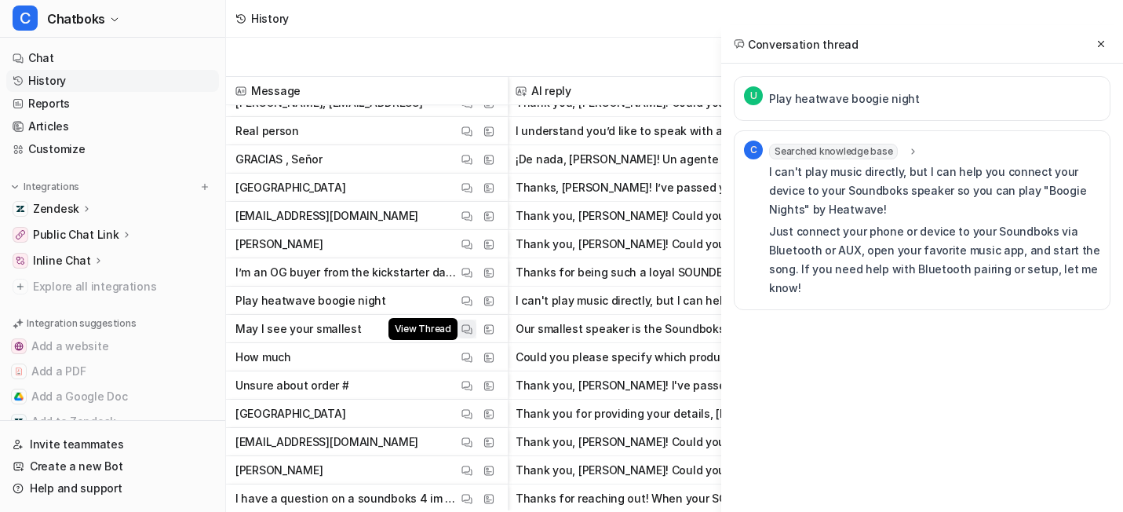
click at [476, 334] on button "View Thread" at bounding box center [466, 328] width 19 height 19
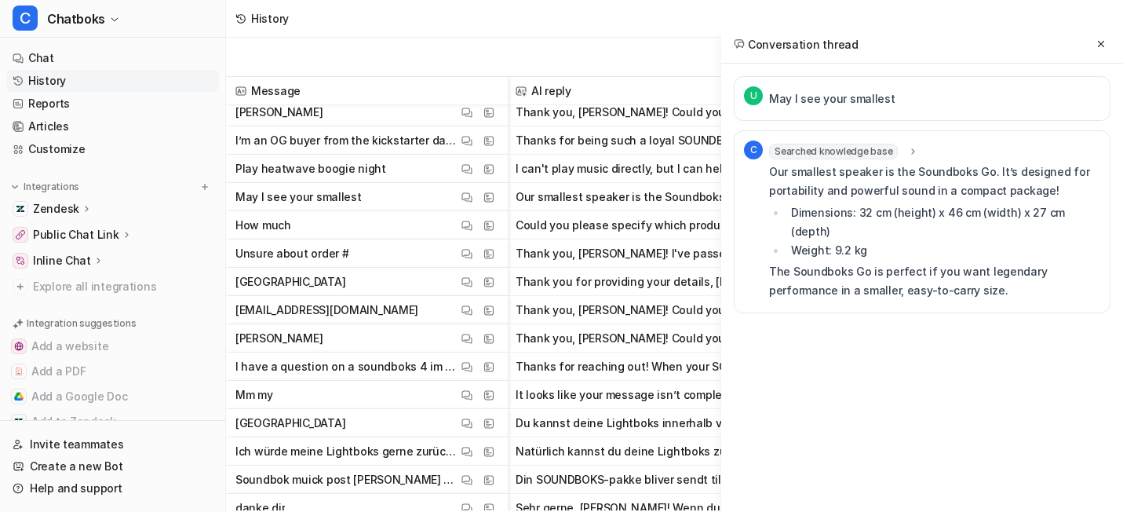
scroll to position [3406, 2]
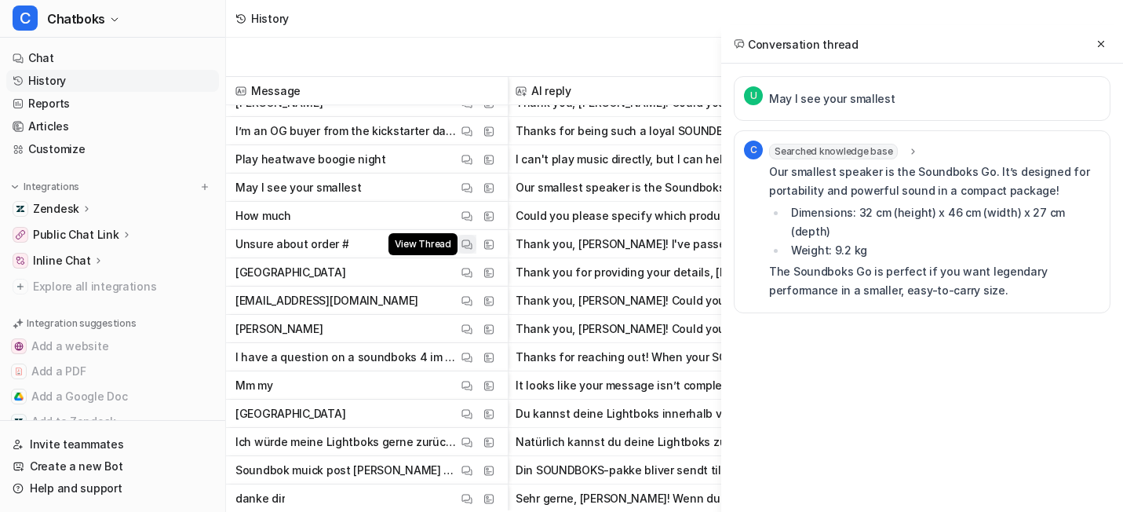
click at [472, 245] on img at bounding box center [466, 245] width 11 height 12
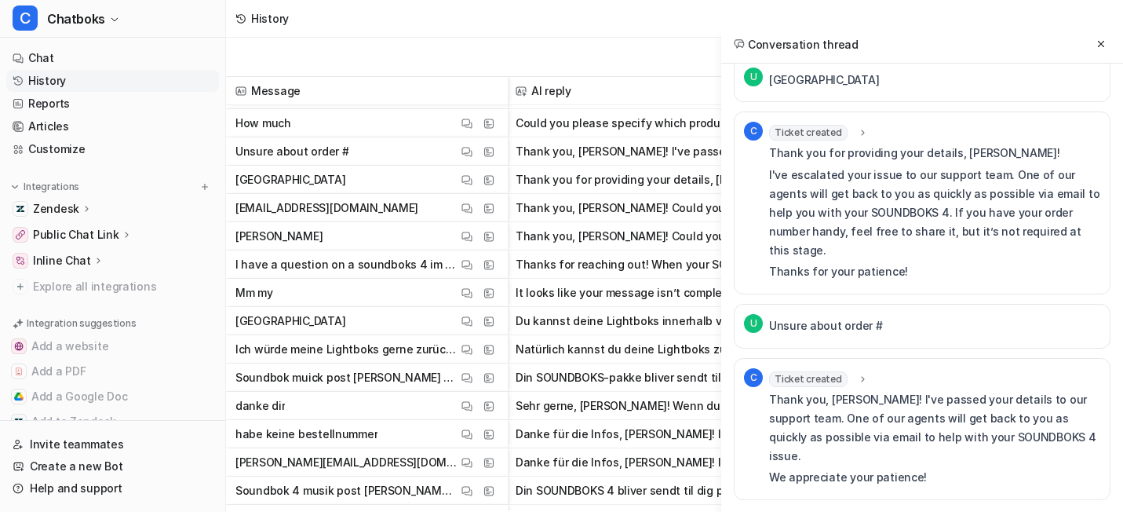
scroll to position [3500, 2]
click at [472, 346] on img at bounding box center [466, 349] width 11 height 12
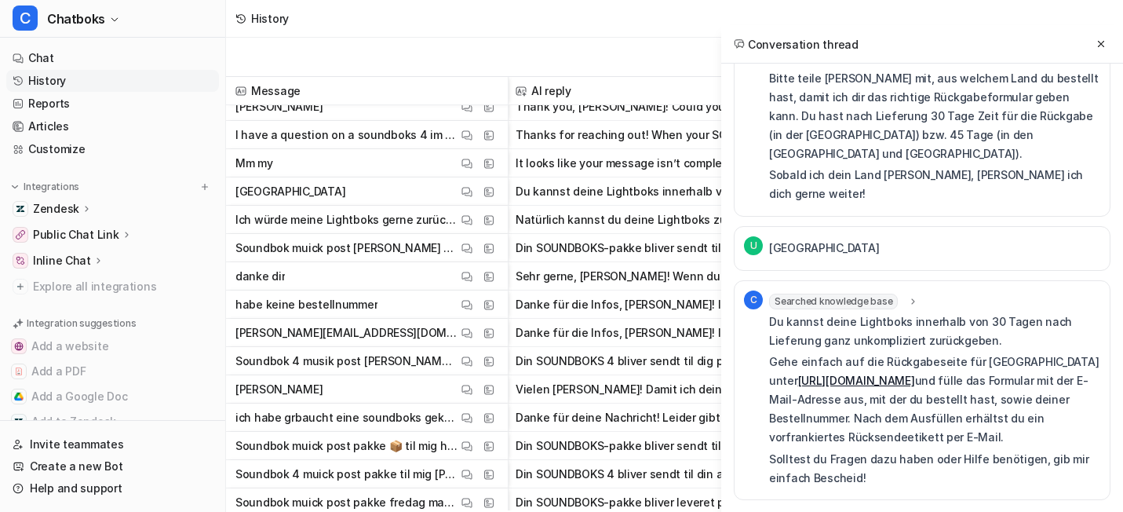
scroll to position [3641, 2]
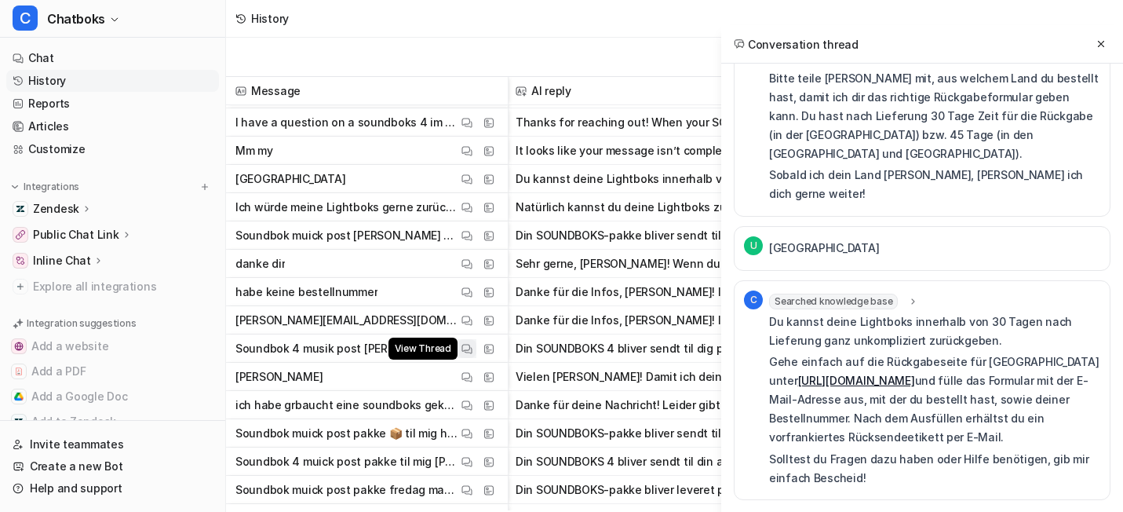
click at [472, 352] on img at bounding box center [466, 349] width 11 height 12
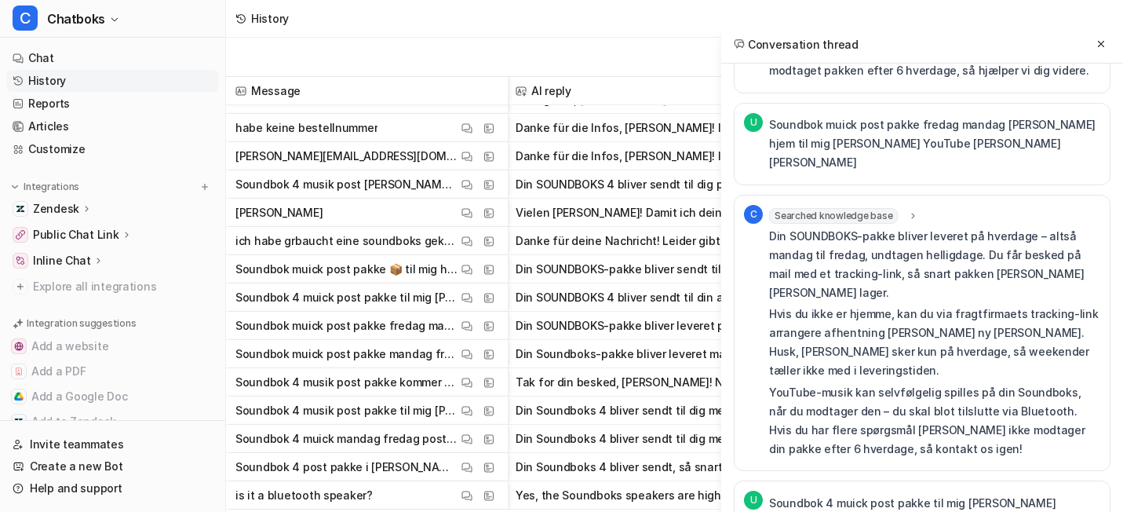
scroll to position [543, 0]
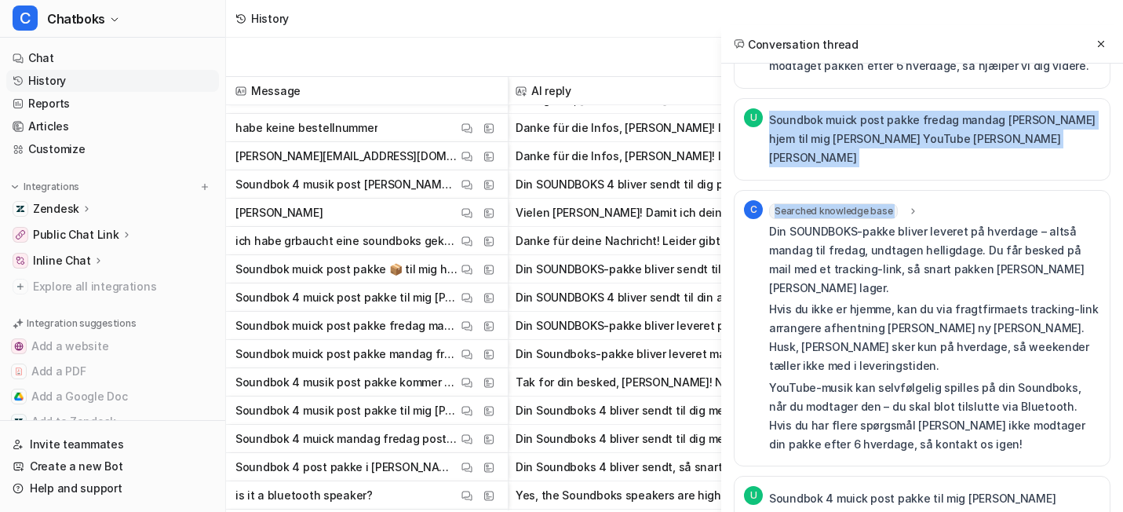
drag, startPoint x: 683, startPoint y: 224, endPoint x: 1037, endPoint y: 293, distance: 360.4
click at [1006, 167] on p "Soundbok muick post pakke fredag mandag [PERSON_NAME] hjem til mig [PERSON_NAME…" at bounding box center [934, 139] width 331 height 56
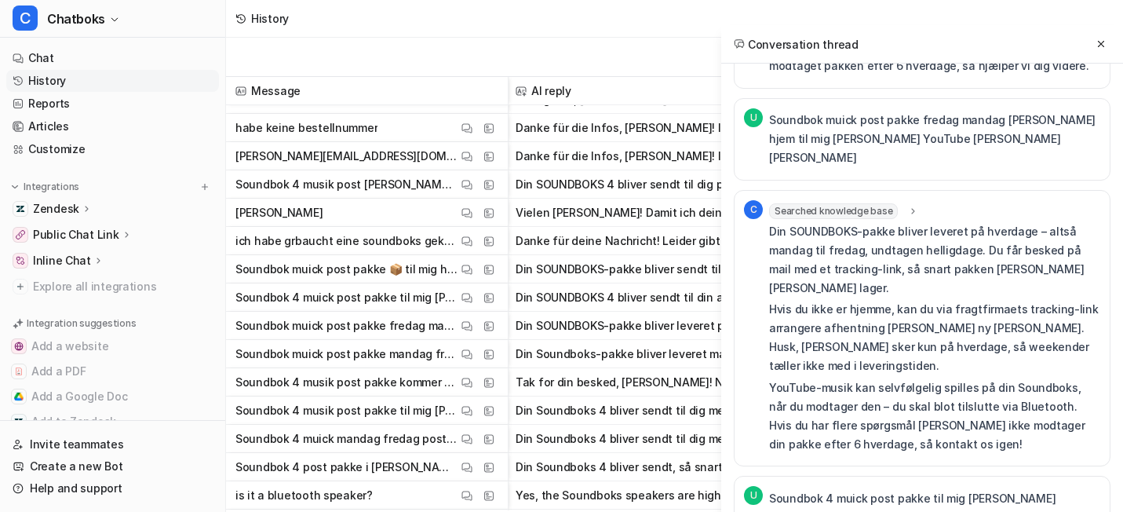
click at [982, 167] on p "Soundbok muick post pakke fredag mandag [PERSON_NAME] hjem til mig [PERSON_NAME…" at bounding box center [934, 139] width 331 height 56
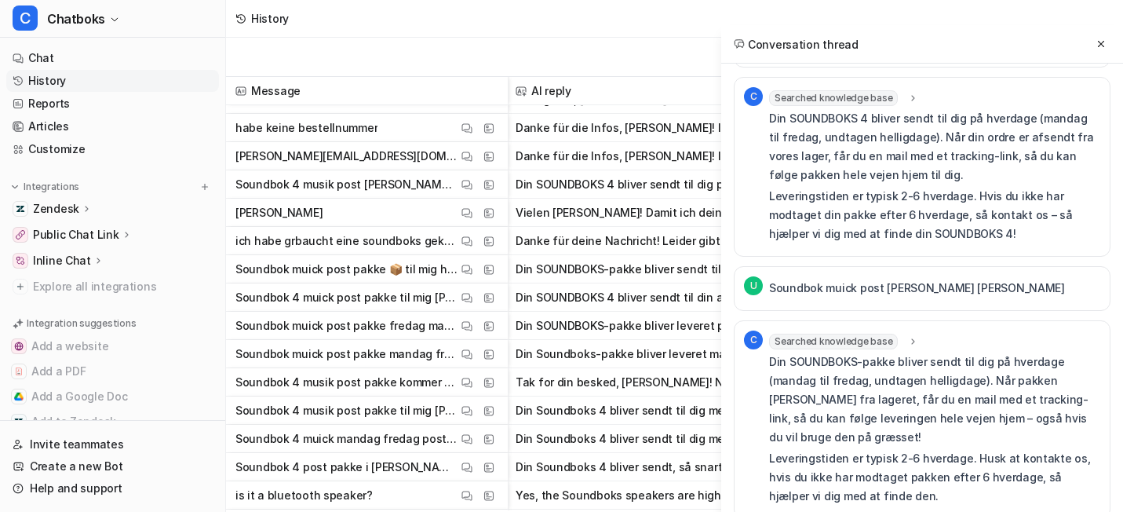
scroll to position [1589, 0]
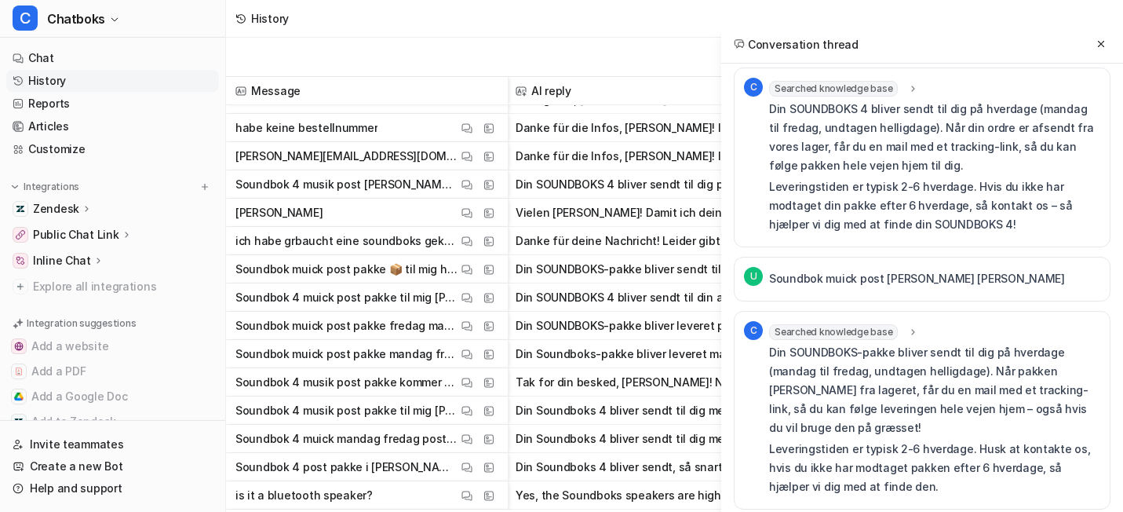
drag, startPoint x: 704, startPoint y: 239, endPoint x: 1037, endPoint y: 242, distance: 332.7
click at [1037, 58] on div "U Soundbok 4 musik post [PERSON_NAME] til mig" at bounding box center [922, 35] width 377 height 45
click at [922, 175] on p "Din SOUNDBOKS 4 bliver sendt til dig på hverdage (mandag til fredag, undtagen h…" at bounding box center [934, 137] width 331 height 75
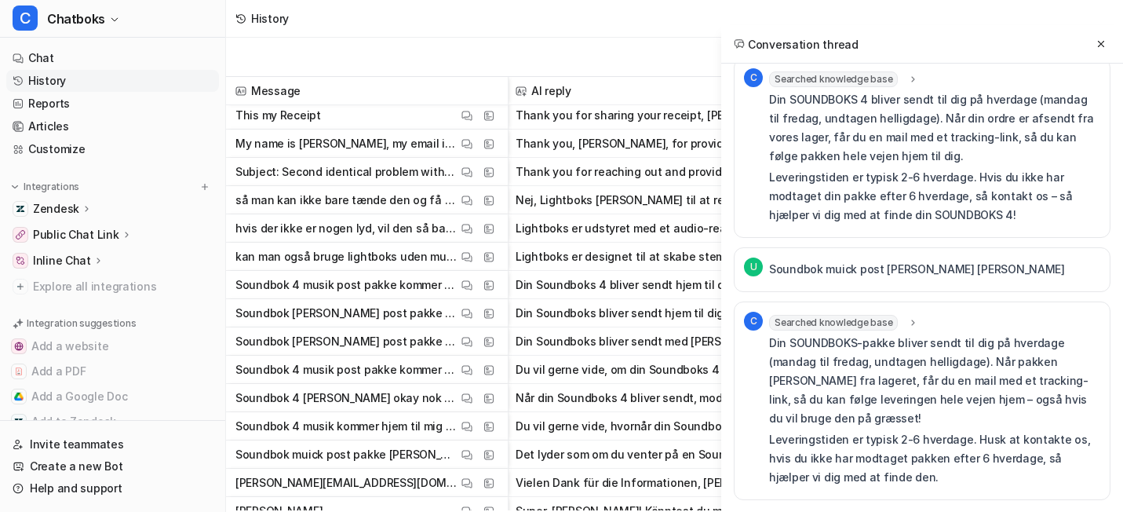
scroll to position [4266, 2]
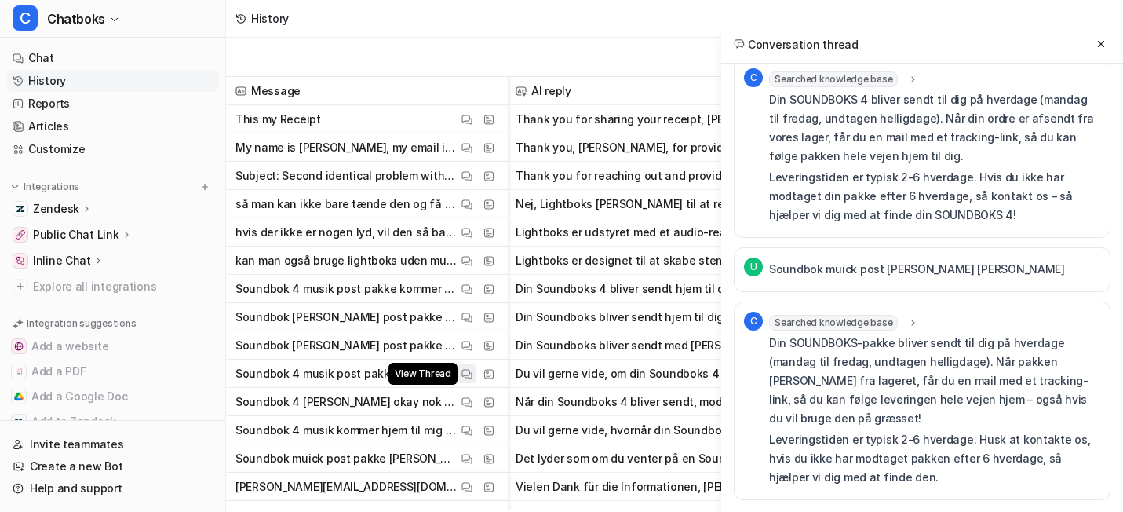
click at [472, 371] on img at bounding box center [466, 374] width 11 height 12
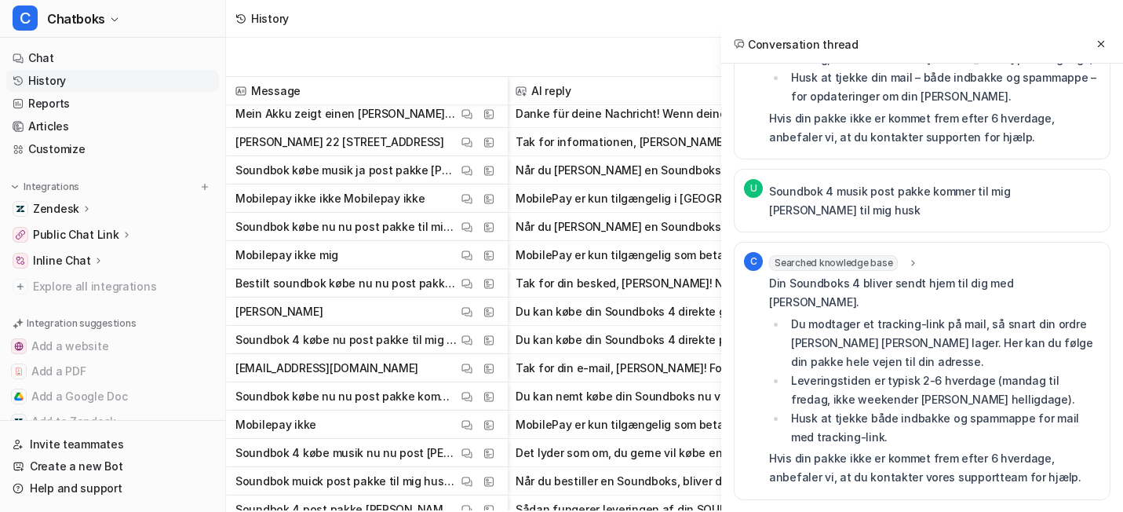
scroll to position [4694, 2]
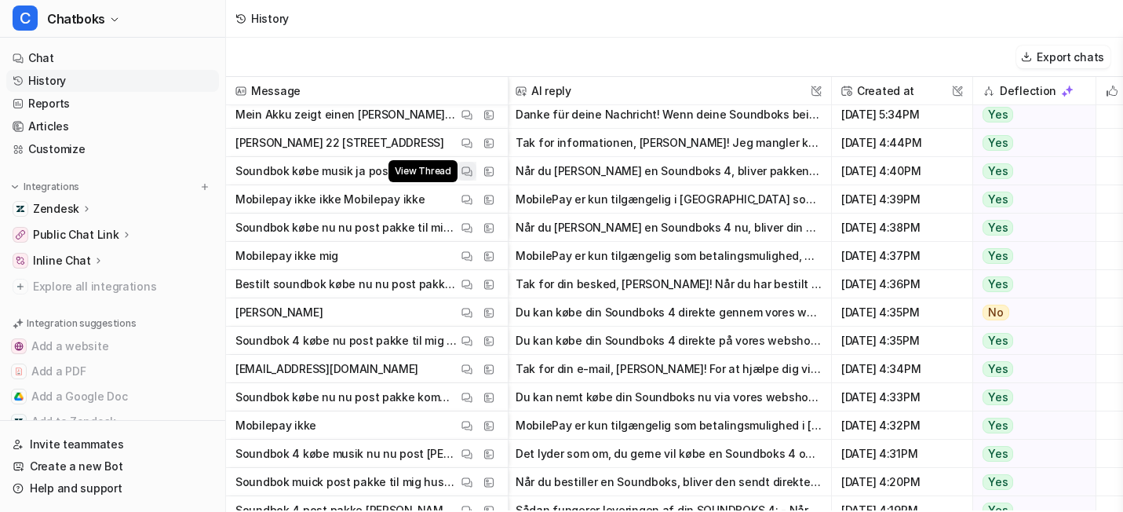
click at [472, 170] on img at bounding box center [466, 172] width 11 height 12
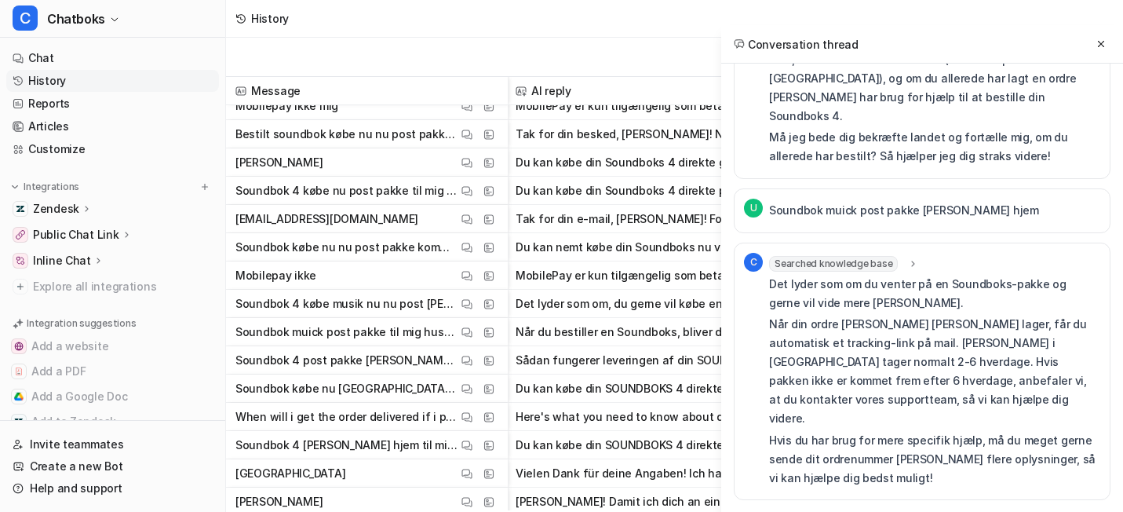
scroll to position [4855, 2]
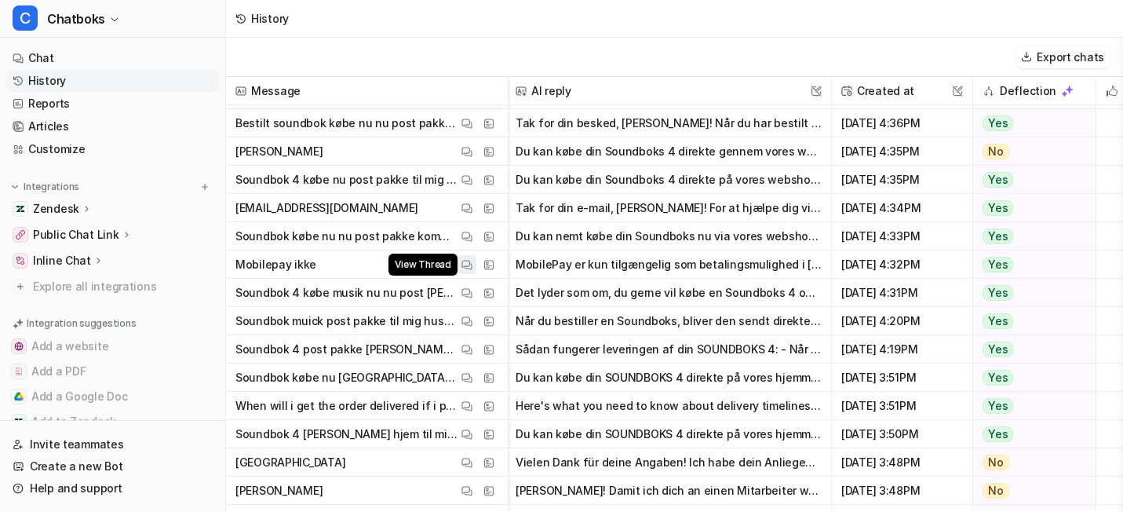
click at [472, 261] on img at bounding box center [466, 265] width 11 height 12
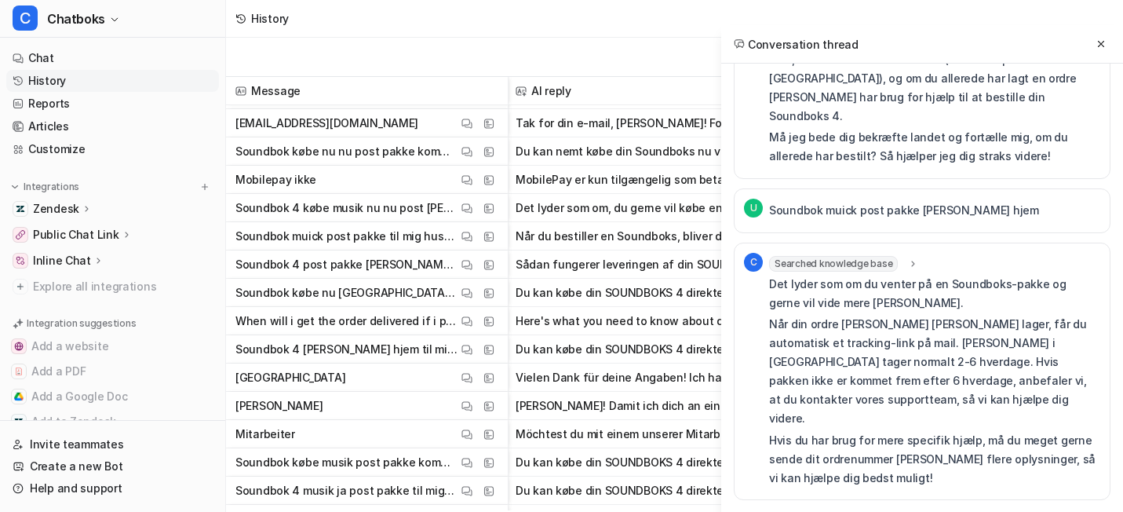
scroll to position [4950, 2]
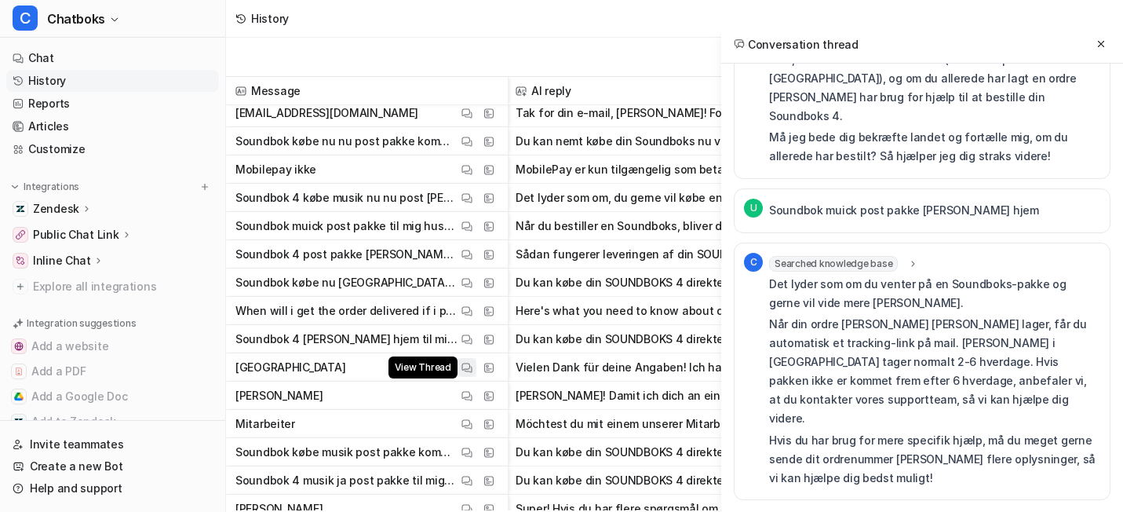
click at [476, 375] on button "View Thread" at bounding box center [466, 367] width 19 height 19
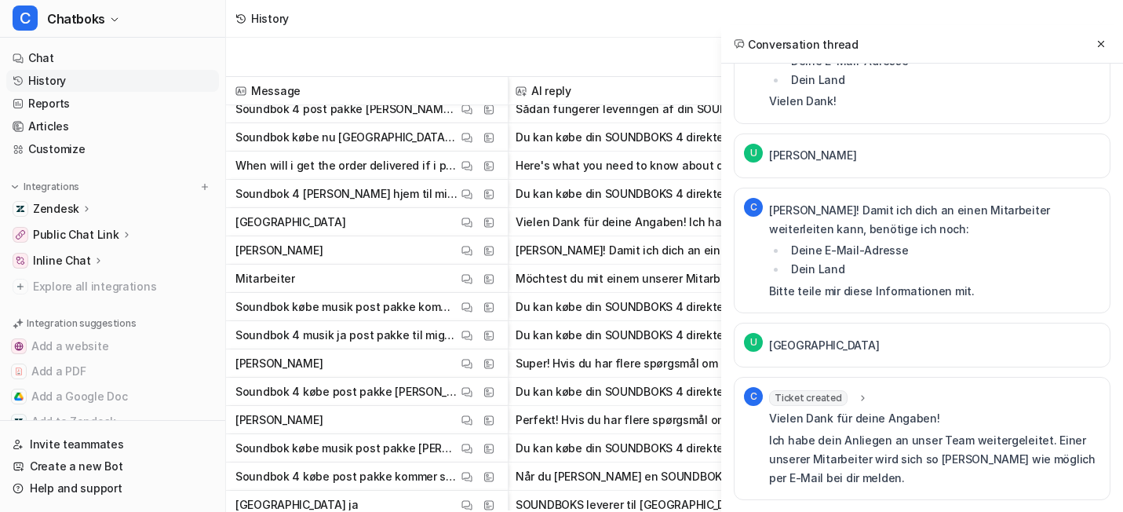
scroll to position [5114, 2]
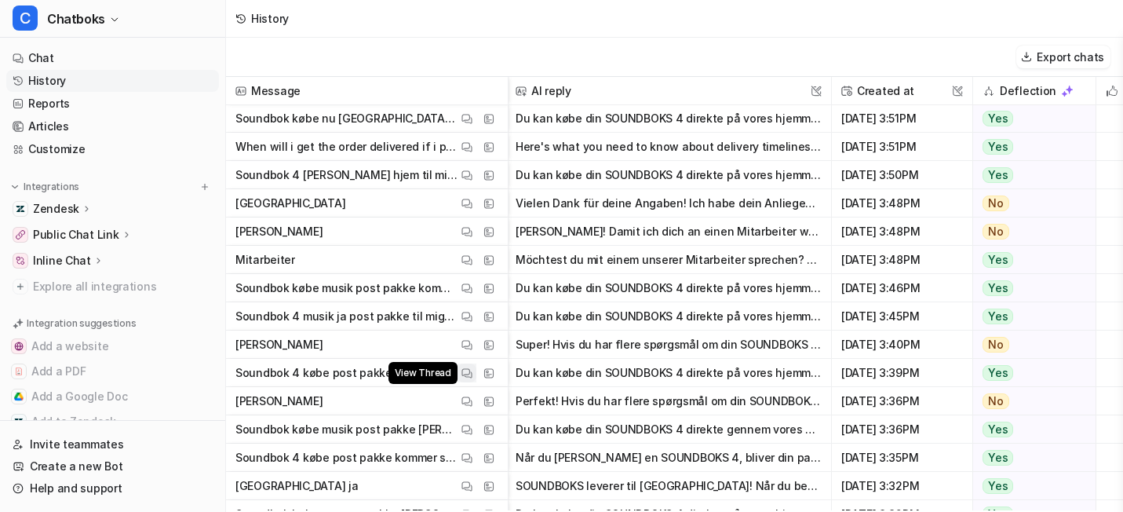
click at [472, 375] on img at bounding box center [466, 373] width 11 height 12
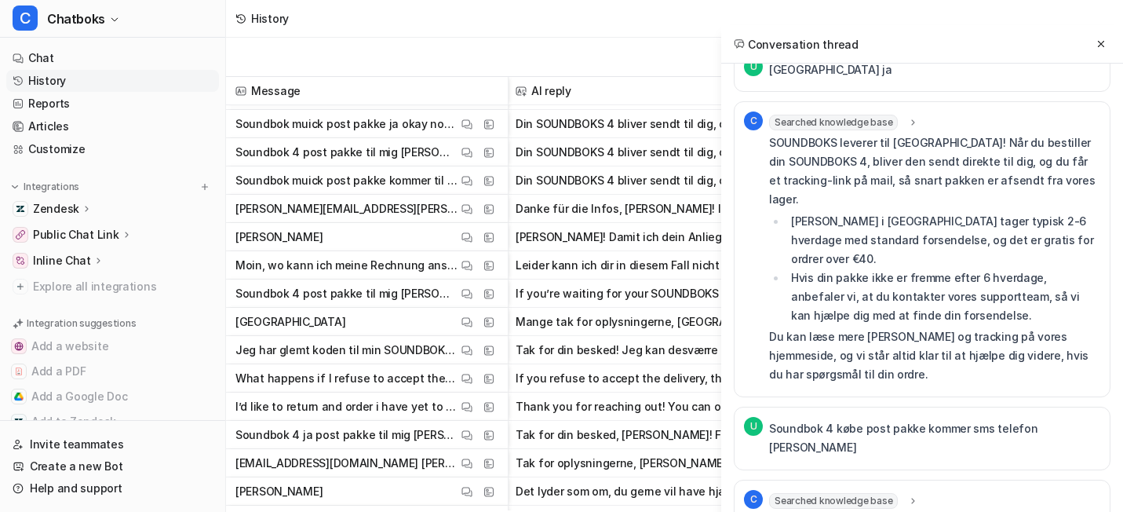
scroll to position [5572, 2]
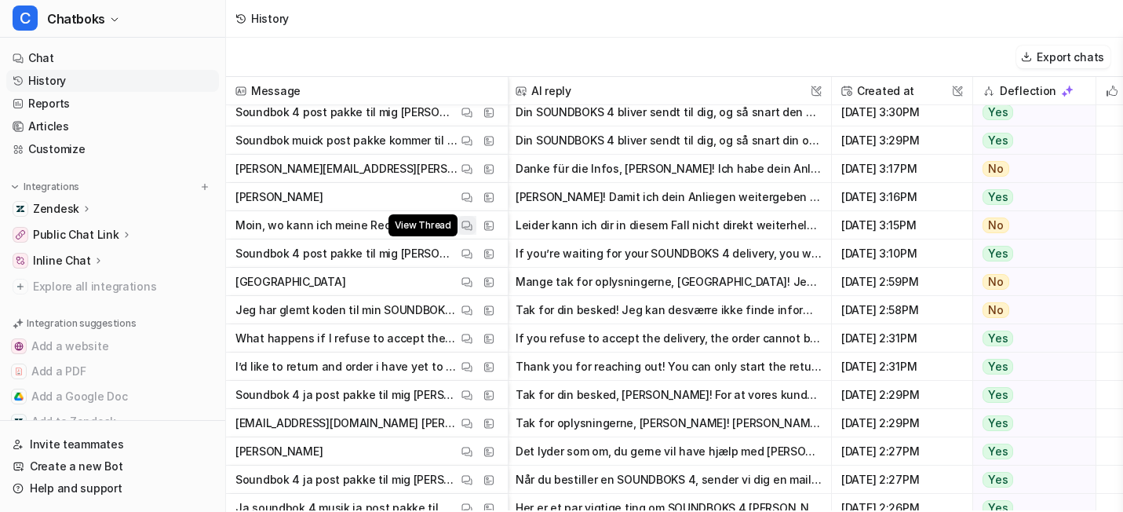
click at [472, 231] on img at bounding box center [466, 226] width 11 height 12
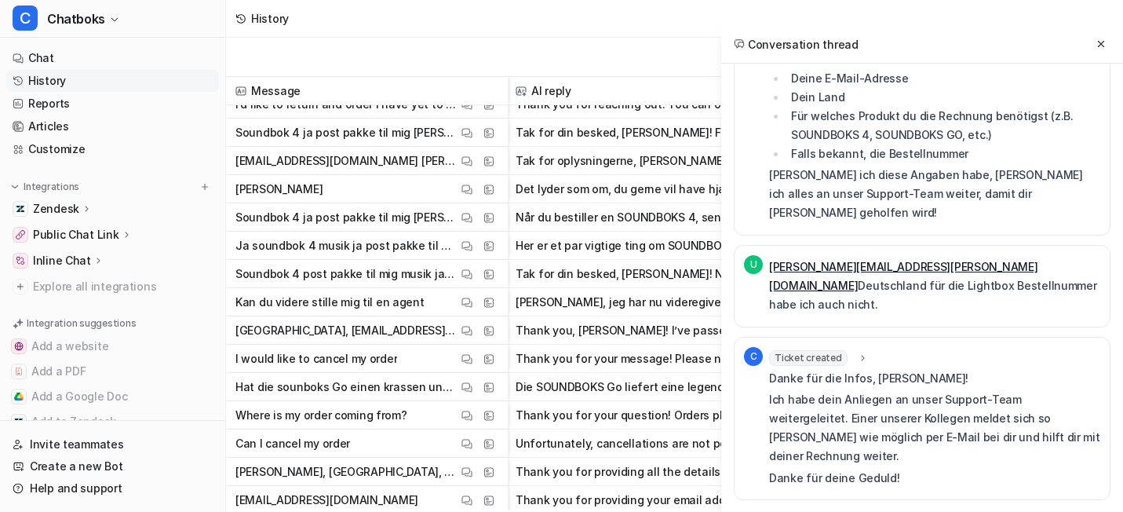
scroll to position [5840, 2]
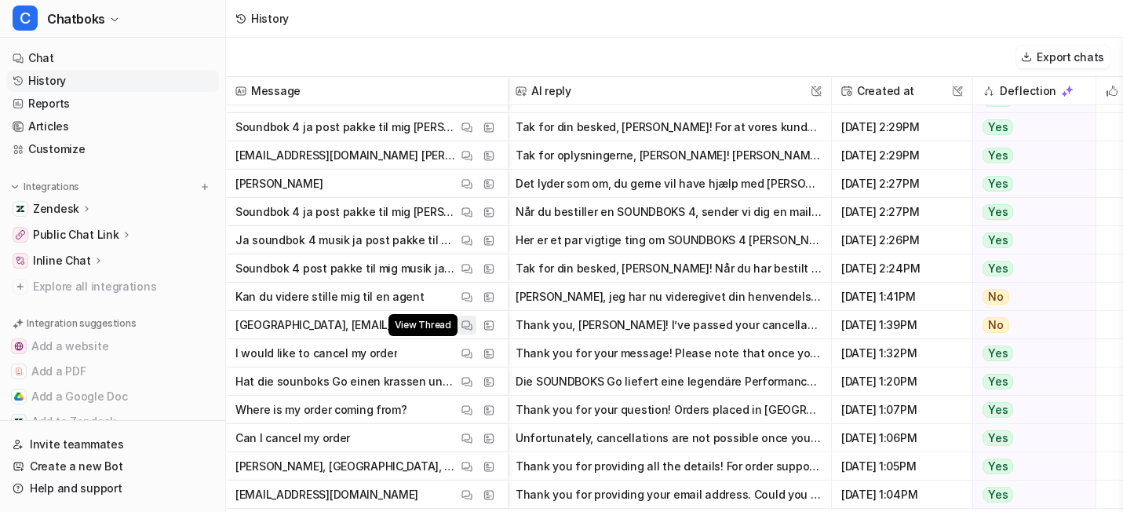
click at [472, 331] on img at bounding box center [466, 325] width 11 height 12
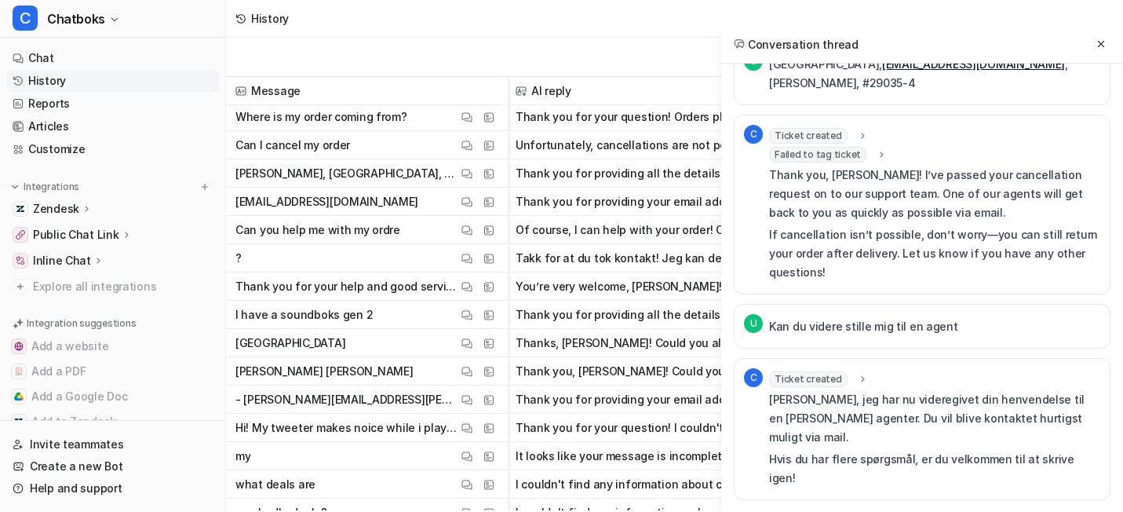
scroll to position [6151, 2]
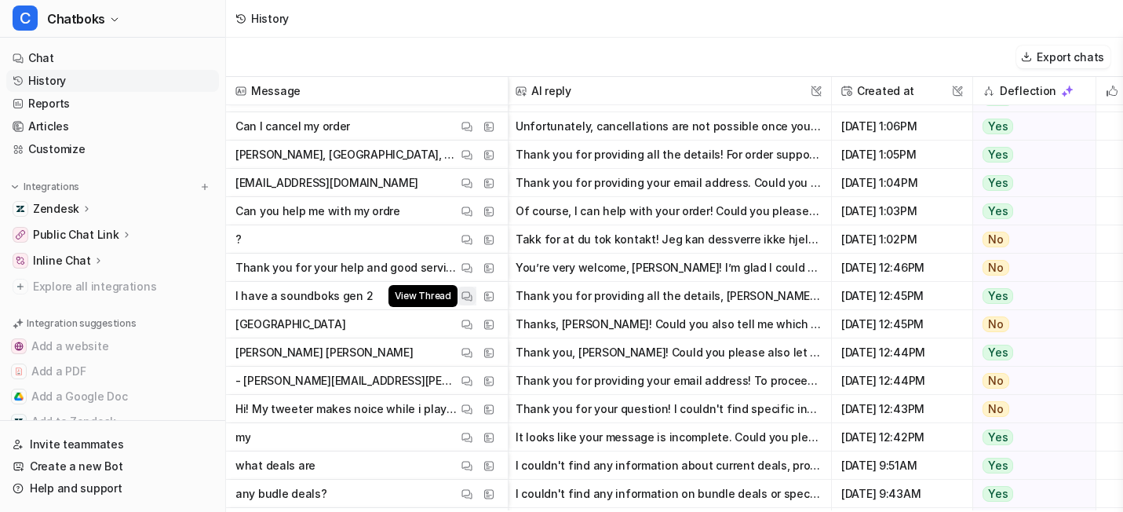
click at [476, 290] on button "View Thread" at bounding box center [466, 295] width 19 height 19
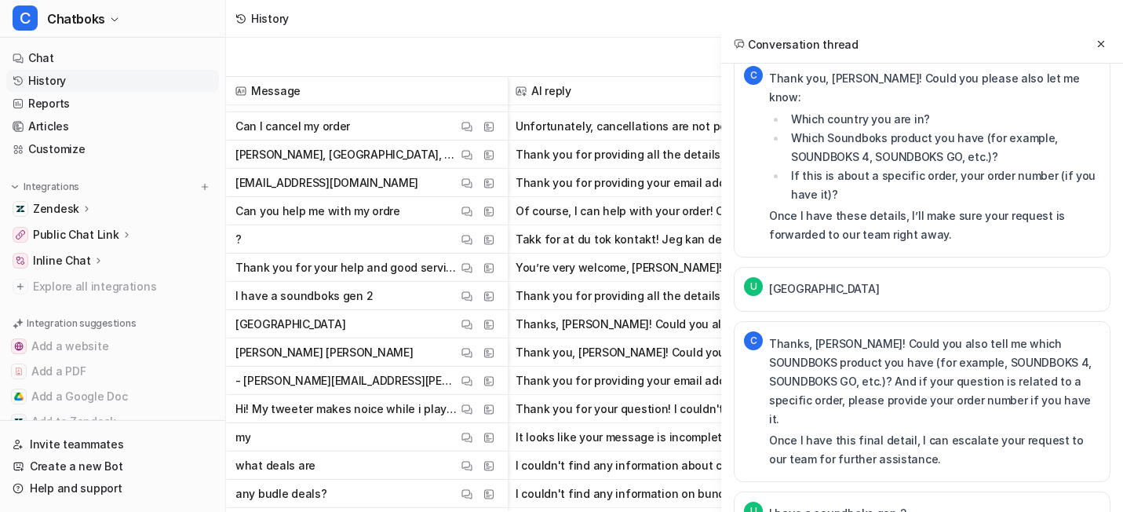
scroll to position [6223, 2]
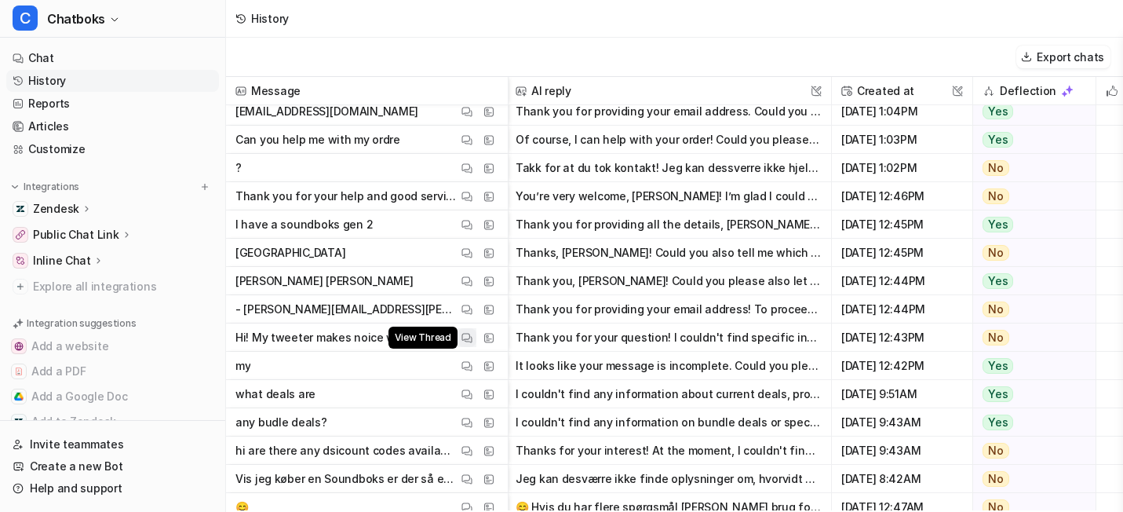
click at [472, 343] on img at bounding box center [466, 338] width 11 height 12
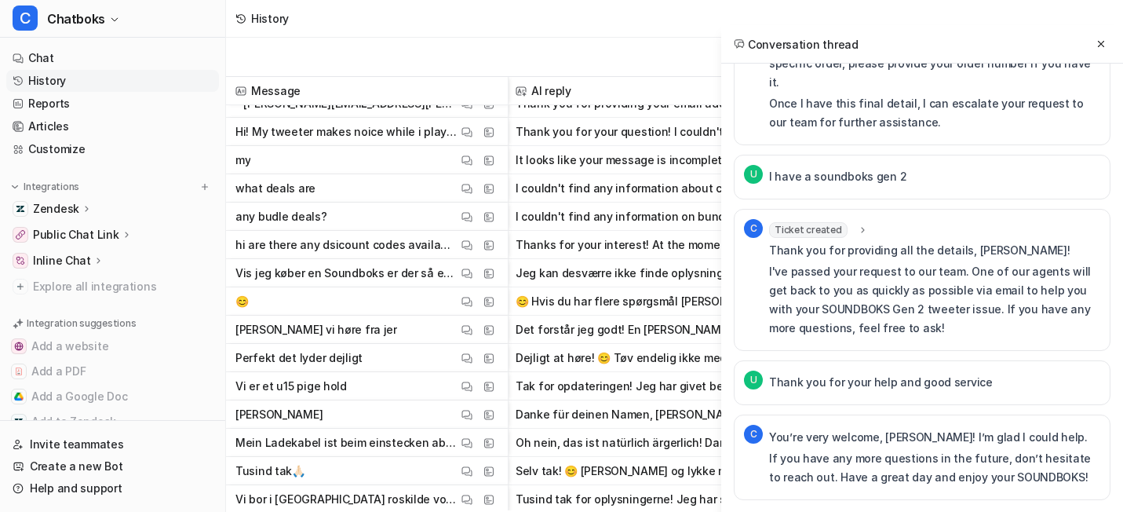
scroll to position [6438, 2]
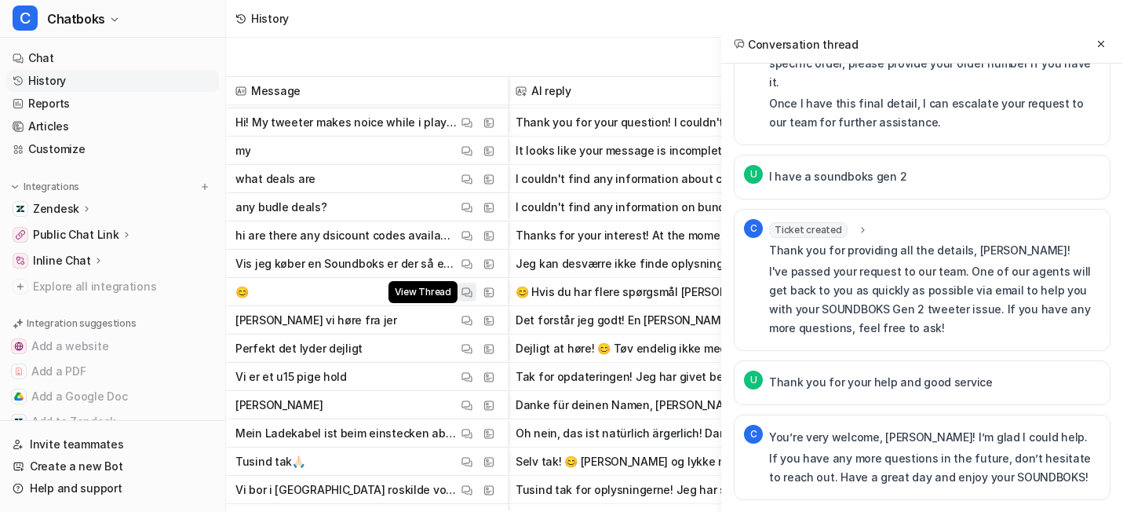
click at [476, 296] on button "View Thread" at bounding box center [466, 291] width 19 height 19
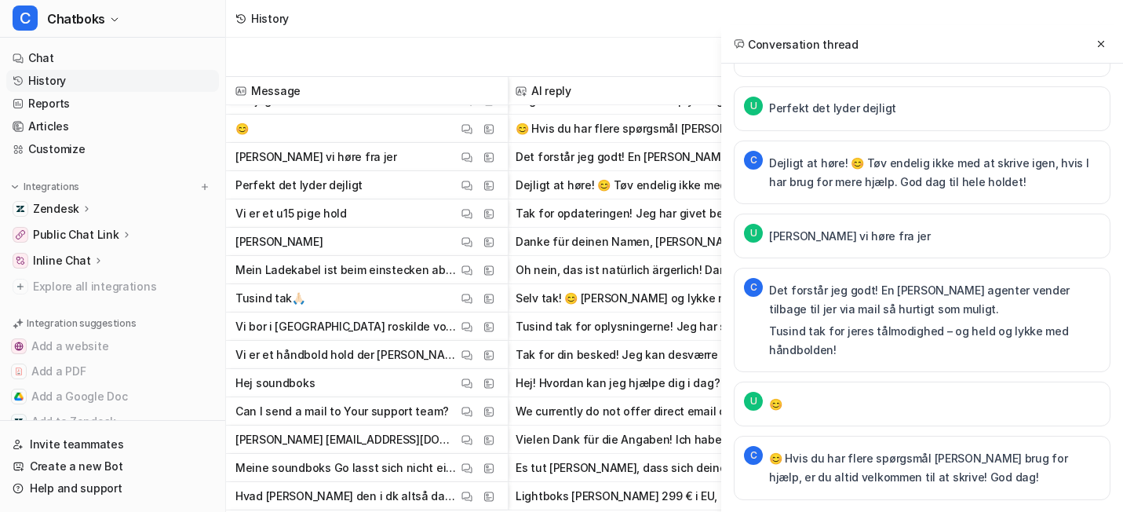
scroll to position [6600, 2]
click at [472, 241] on img at bounding box center [466, 243] width 11 height 12
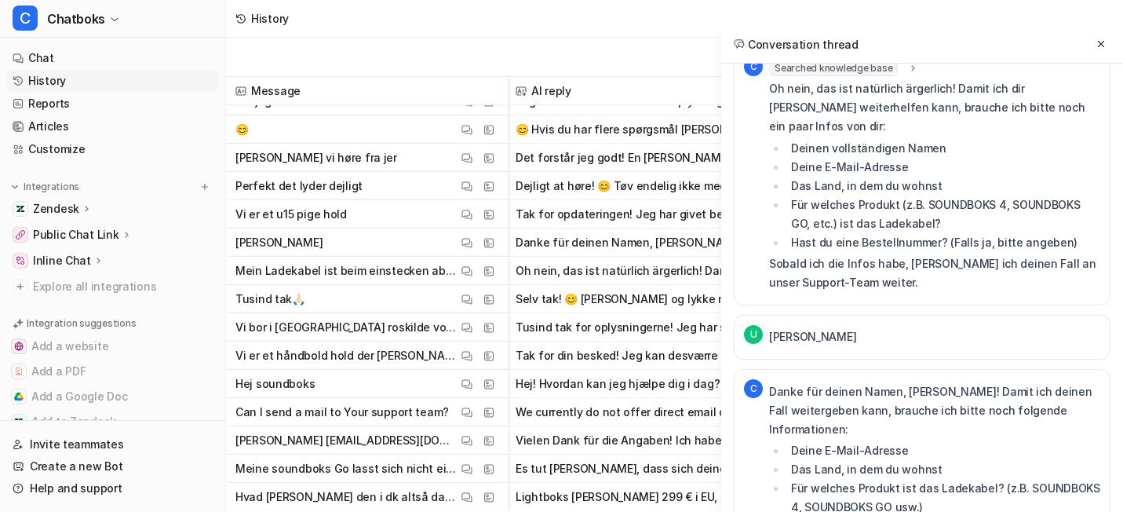
scroll to position [318, 0]
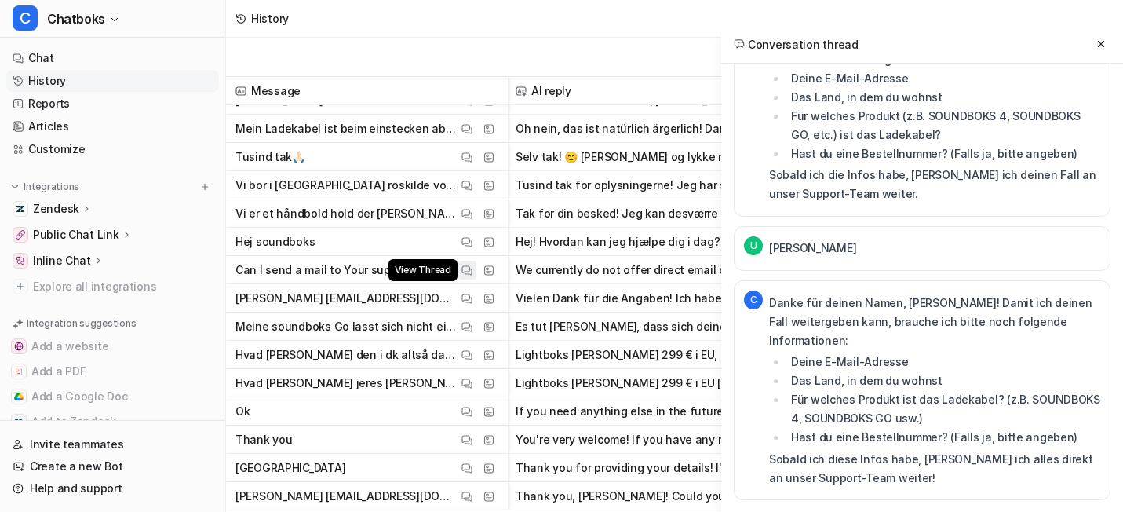
click at [472, 268] on img at bounding box center [466, 270] width 11 height 12
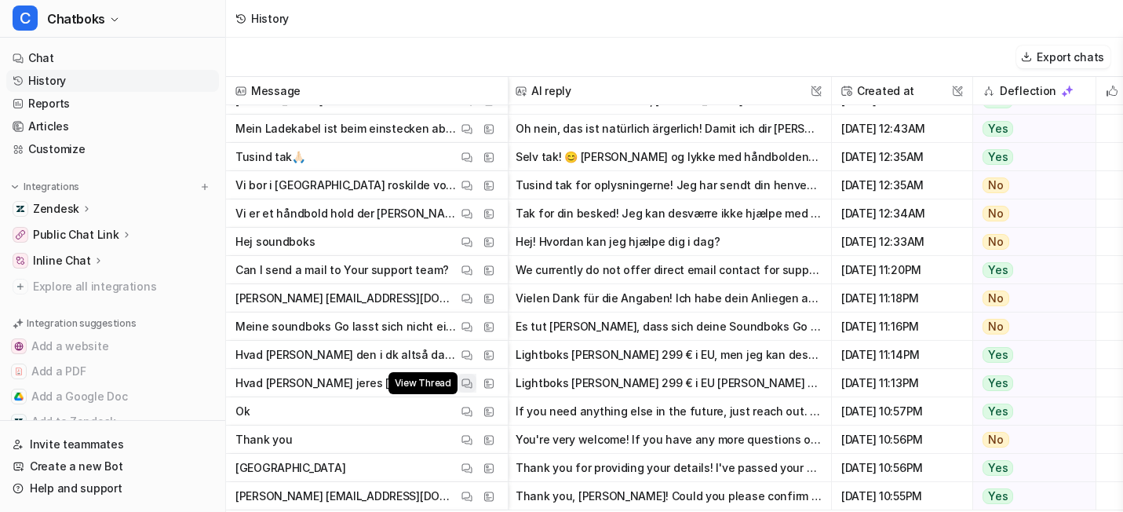
click at [472, 386] on img at bounding box center [466, 383] width 11 height 12
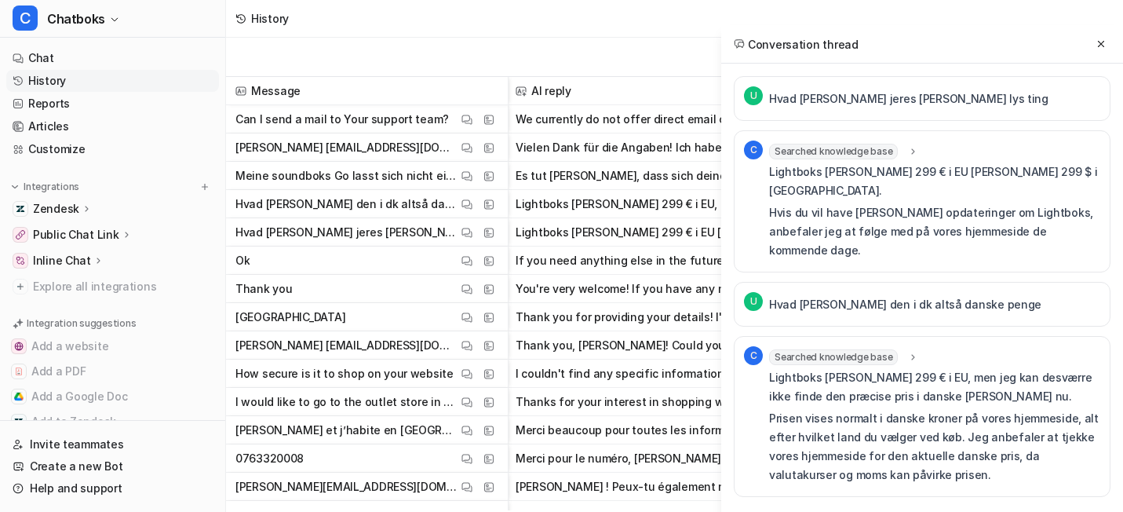
scroll to position [75, 0]
click at [472, 380] on img at bounding box center [466, 374] width 11 height 12
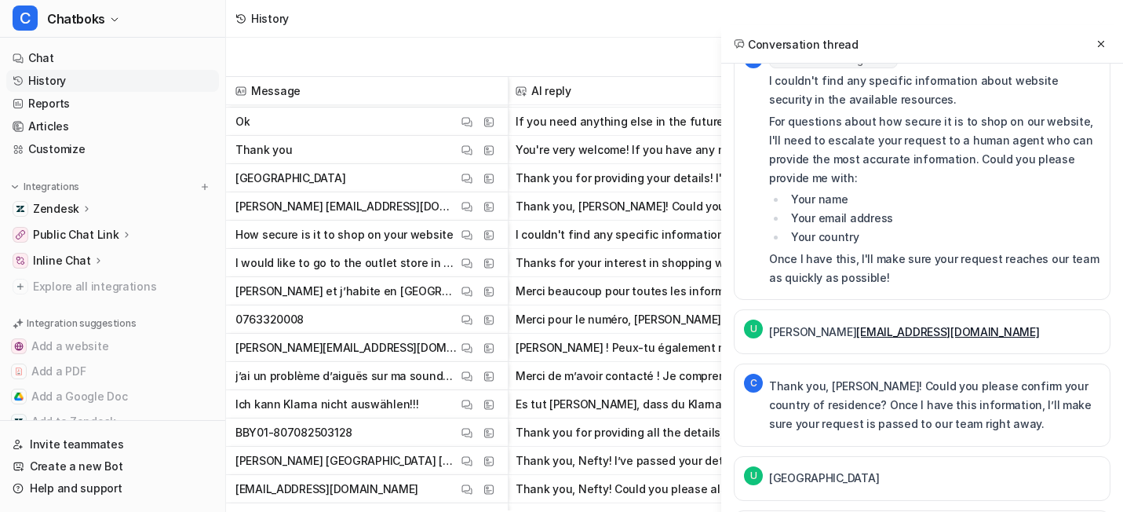
scroll to position [7033, 2]
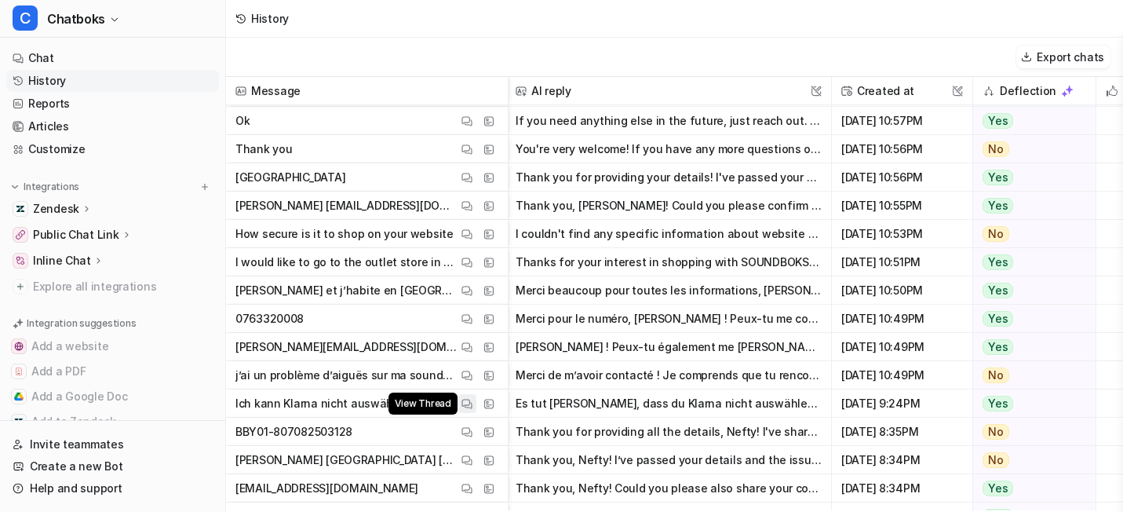
click at [472, 400] on img at bounding box center [466, 404] width 11 height 12
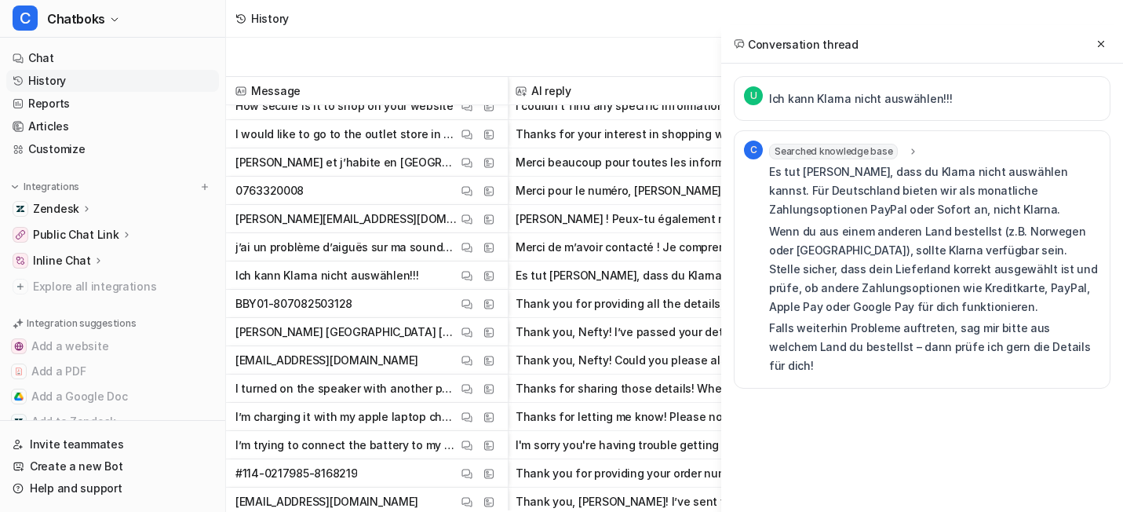
scroll to position [7161, 2]
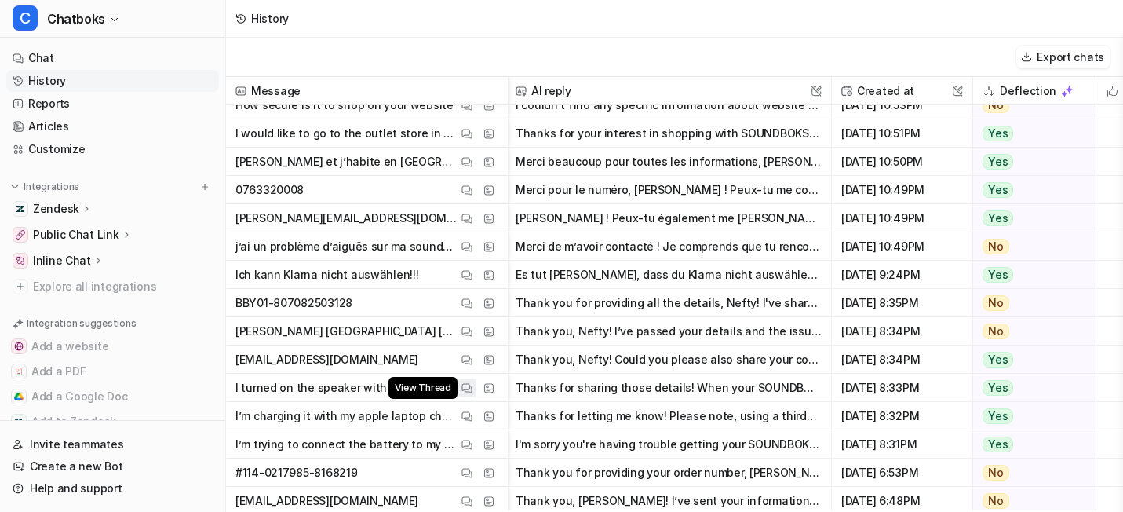
click at [476, 381] on button "View Thread" at bounding box center [466, 387] width 19 height 19
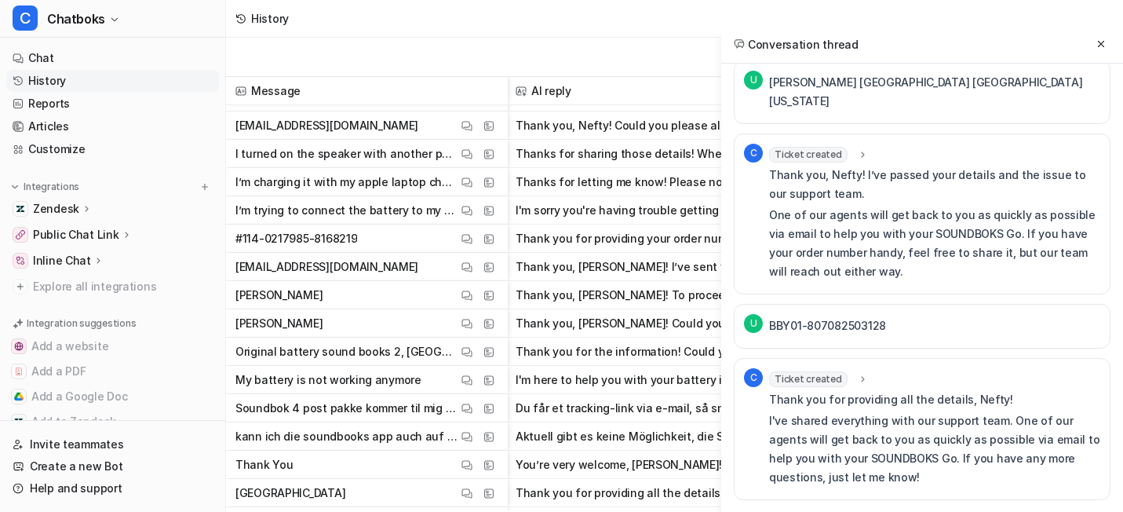
scroll to position [7408, 2]
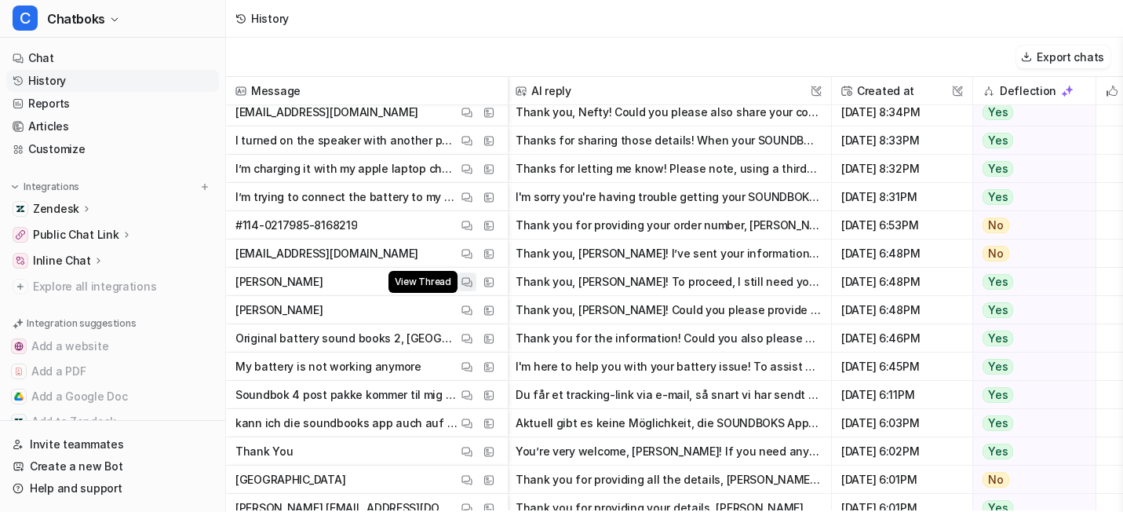
click at [476, 291] on button "View Thread" at bounding box center [466, 281] width 19 height 19
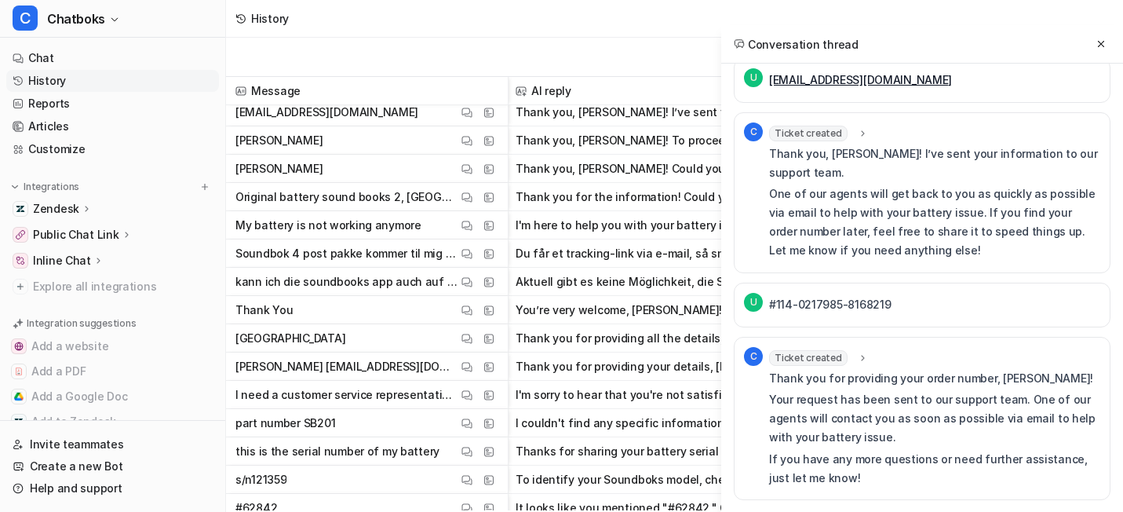
scroll to position [7552, 2]
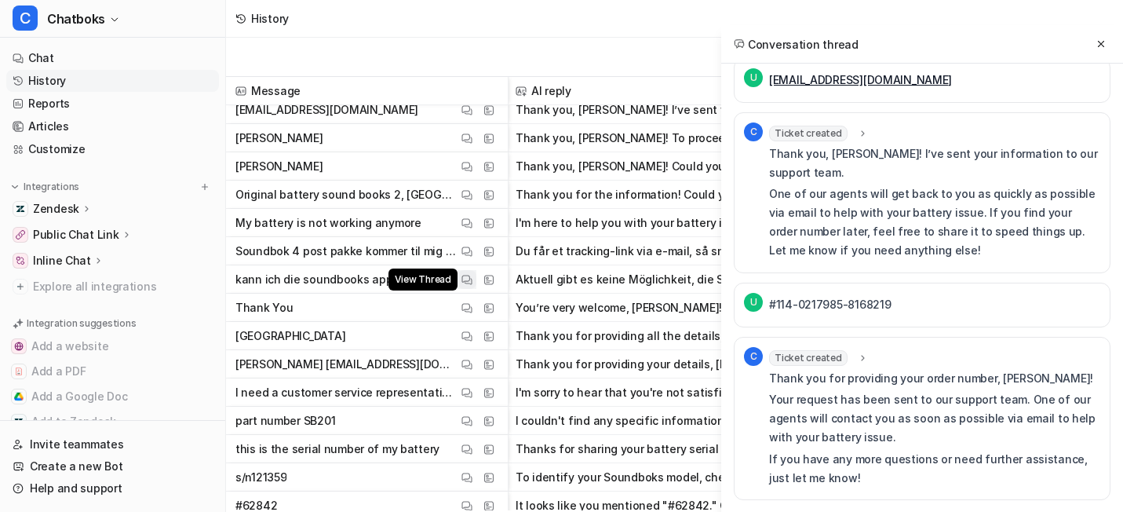
click at [472, 282] on img at bounding box center [466, 280] width 11 height 12
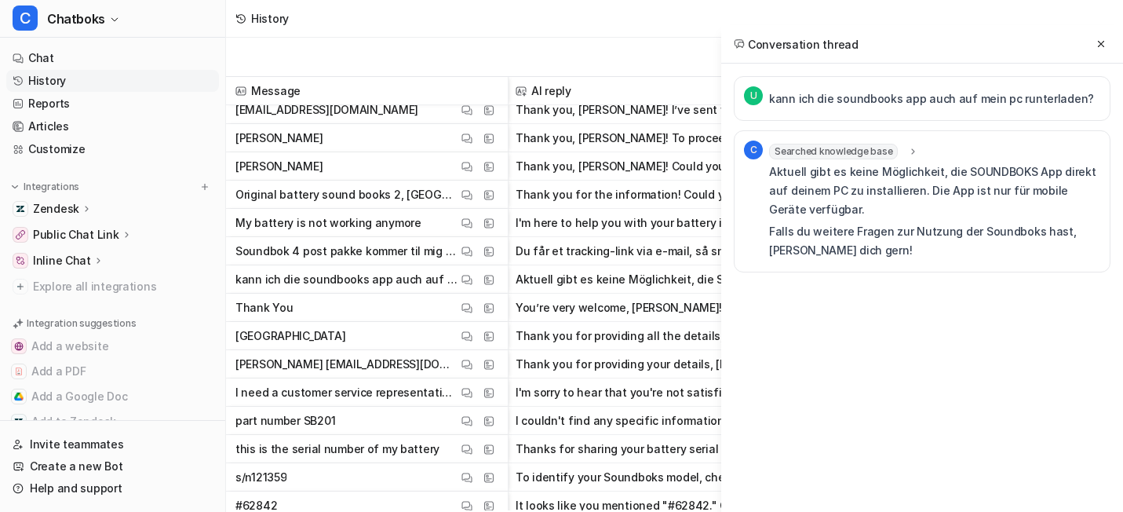
scroll to position [0, 0]
click at [472, 308] on img at bounding box center [466, 308] width 11 height 12
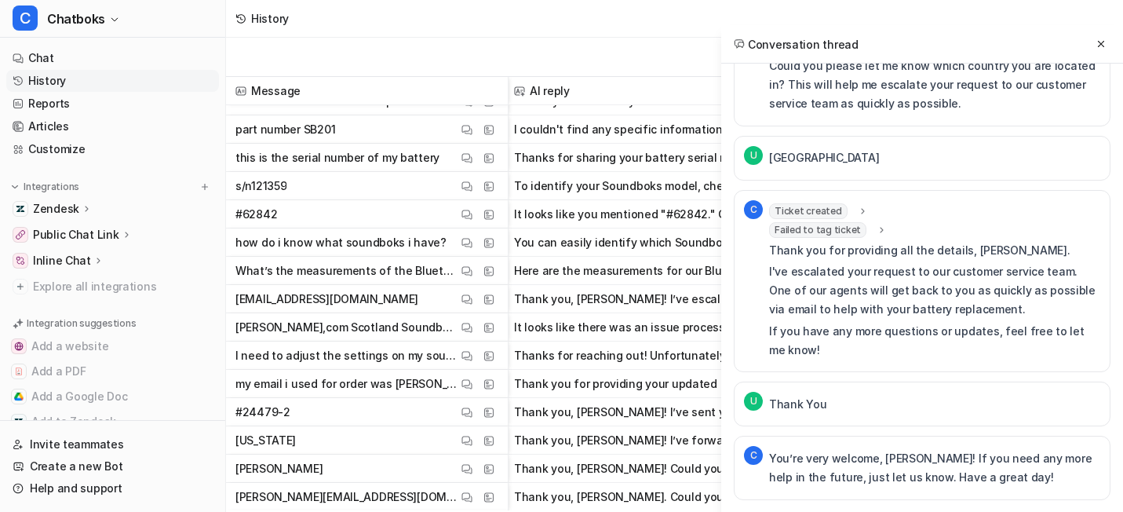
scroll to position [7842, 4]
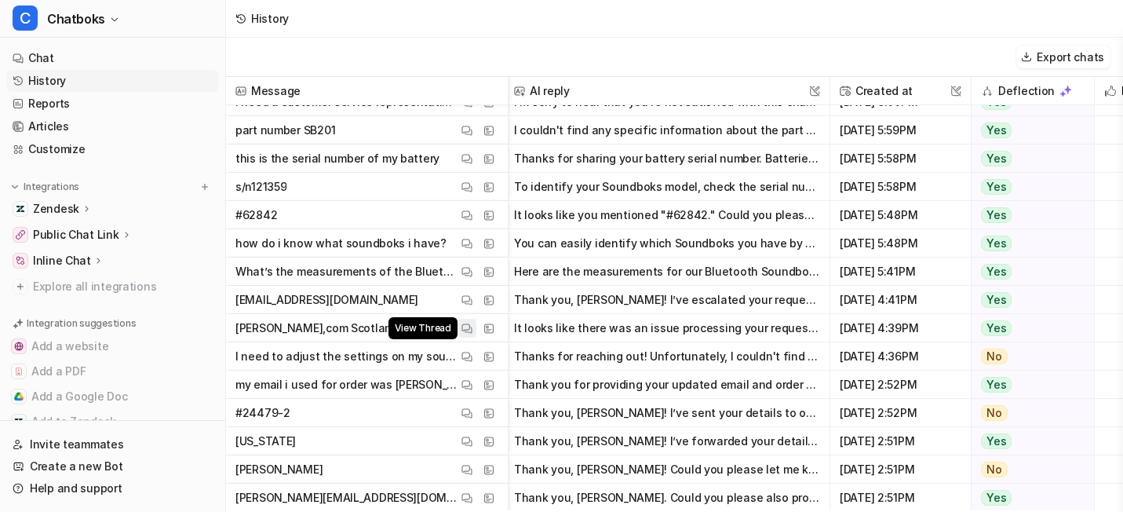
click at [472, 334] on img at bounding box center [466, 329] width 11 height 12
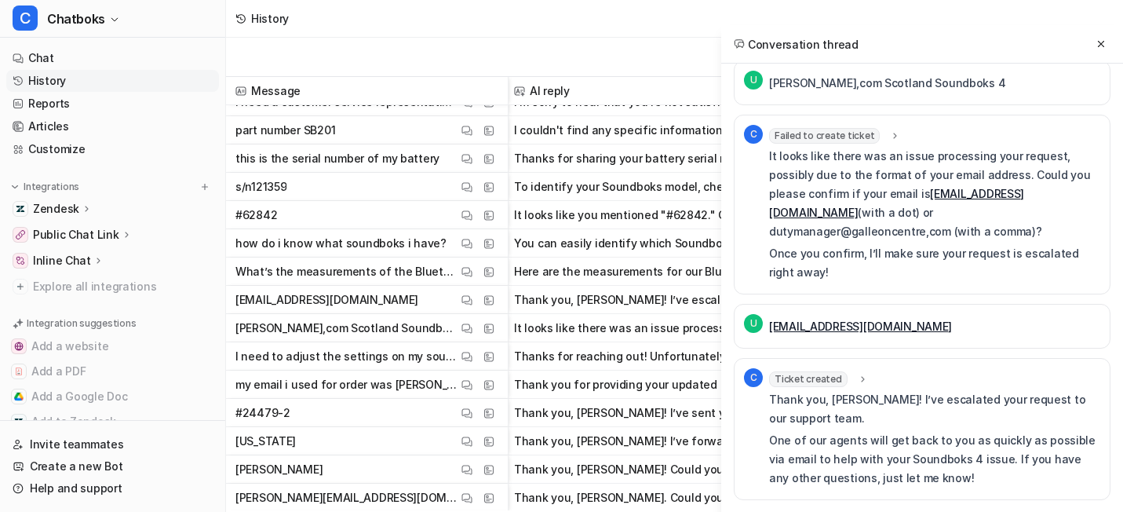
scroll to position [468, 0]
click at [769, 144] on span "Failed to create ticket" at bounding box center [824, 136] width 111 height 16
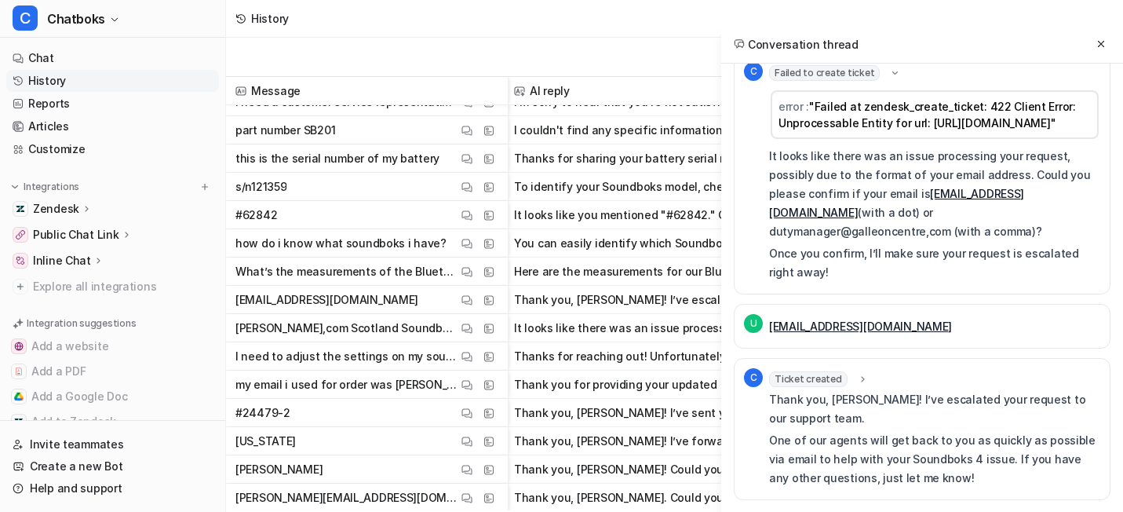
scroll to position [493, 0]
click at [734, 133] on div "U I need to adjust the settings on my soundboks but can't associate the sound s…" at bounding box center [922, 68] width 377 height 864
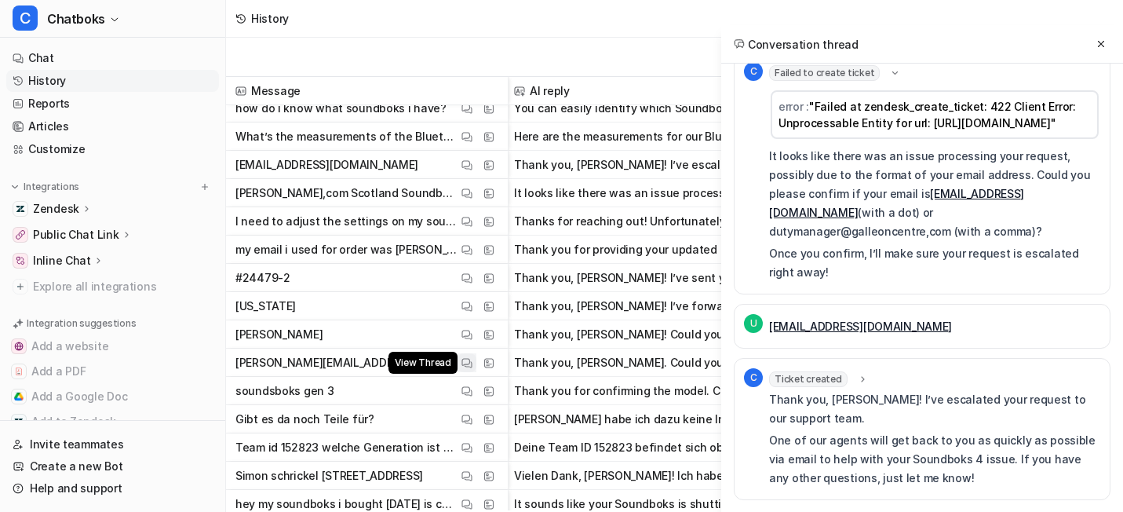
click at [476, 361] on button "View Thread" at bounding box center [466, 362] width 19 height 19
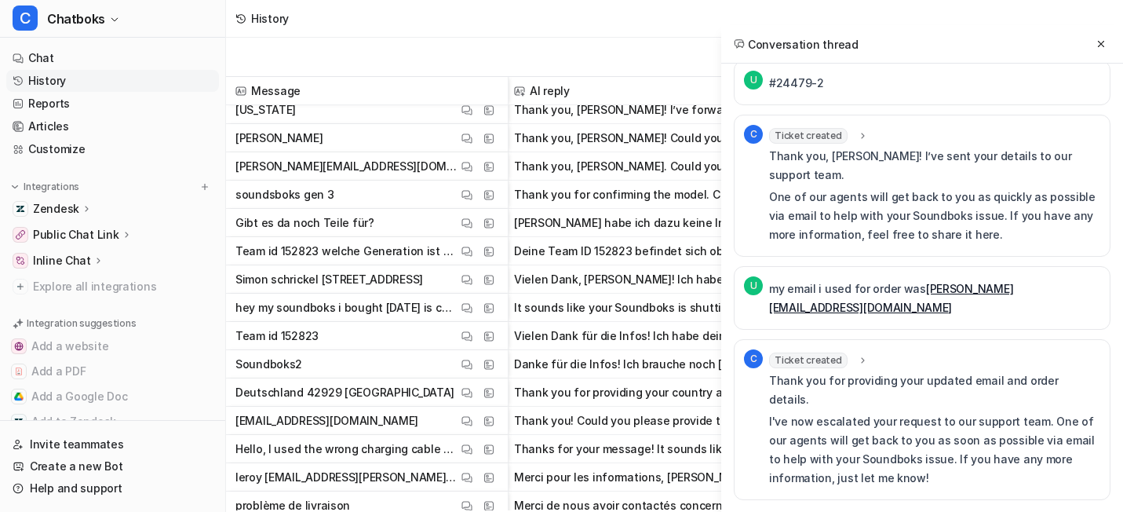
scroll to position [8195, 4]
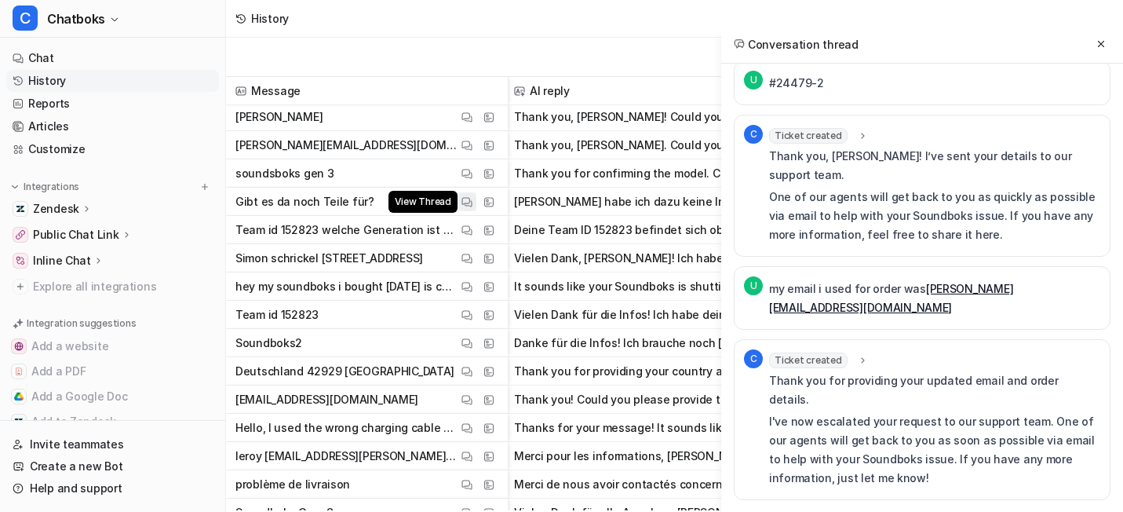
click at [472, 203] on img at bounding box center [466, 202] width 11 height 12
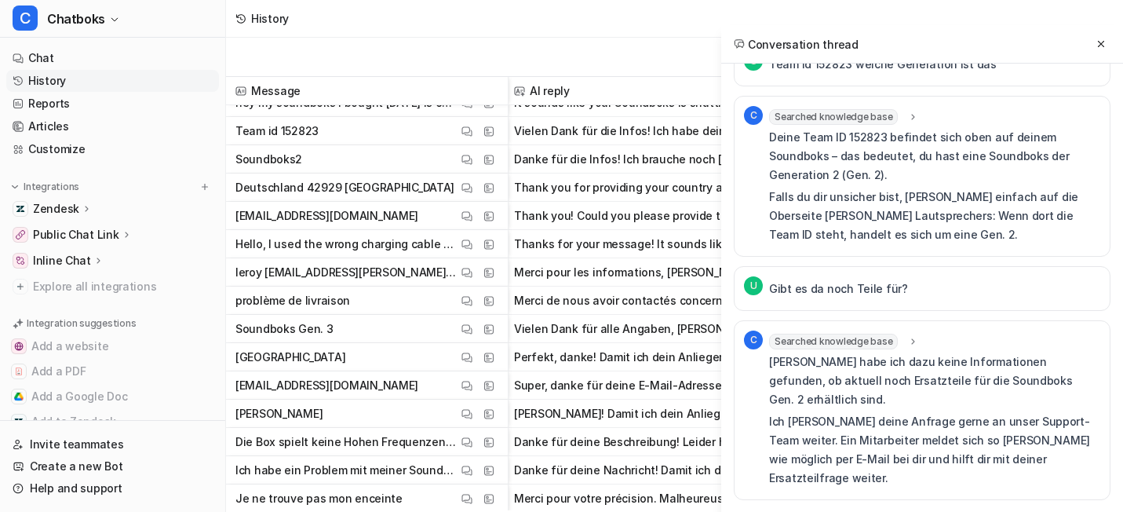
scroll to position [8406, 4]
click at [472, 242] on img at bounding box center [466, 245] width 11 height 12
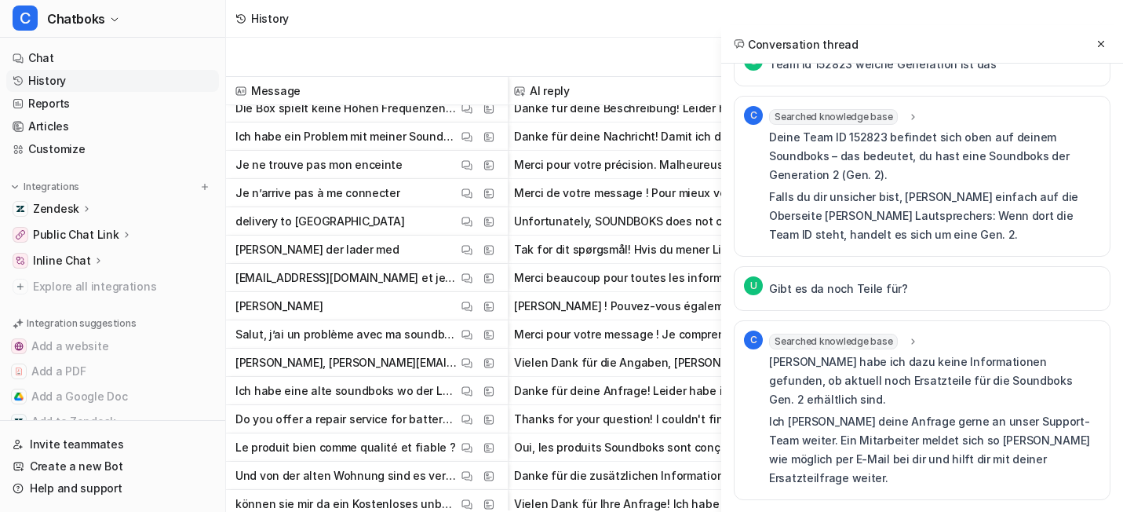
scroll to position [8743, 4]
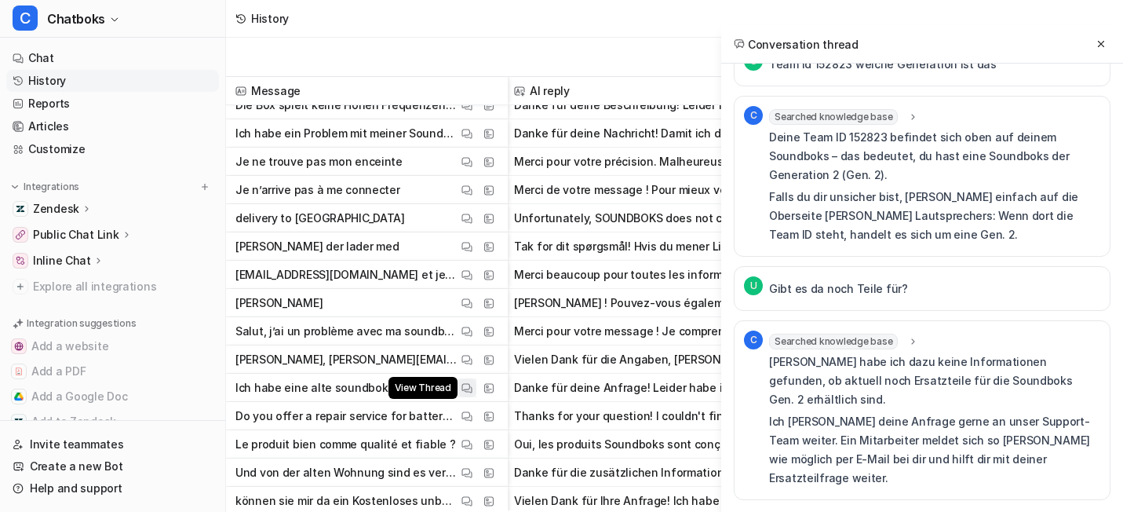
click at [472, 385] on img at bounding box center [466, 388] width 11 height 12
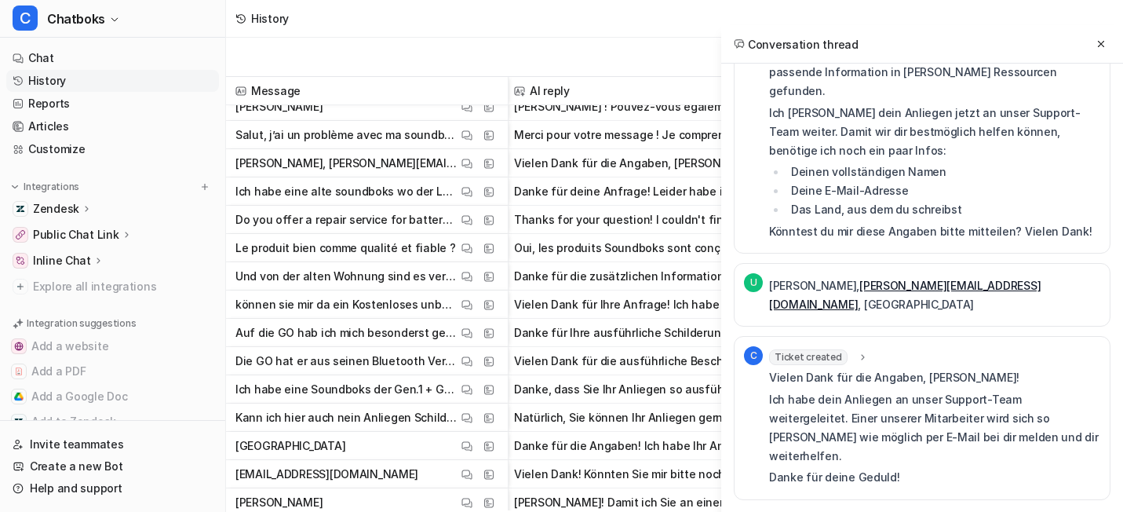
scroll to position [8943, 4]
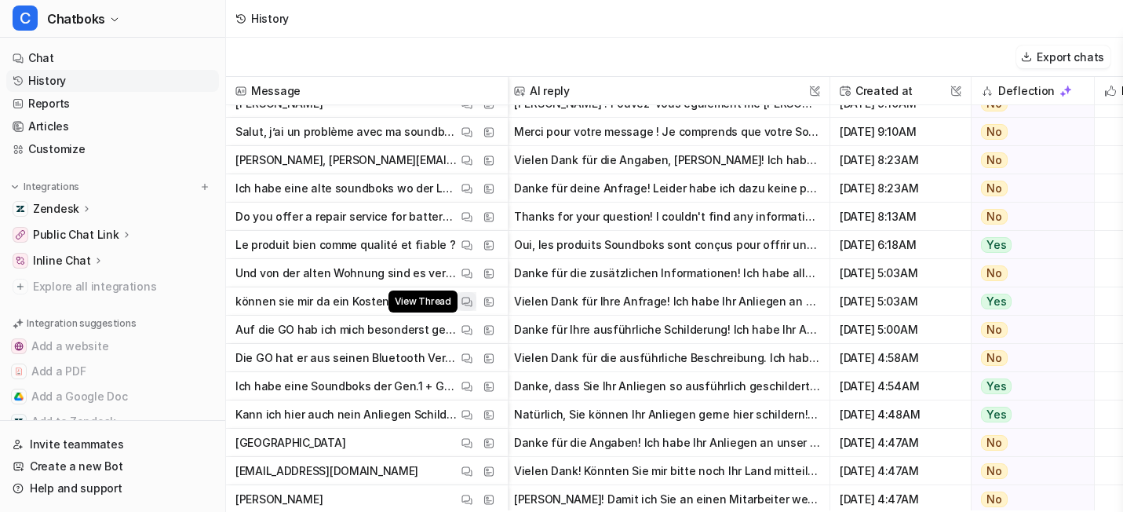
click at [472, 306] on img at bounding box center [466, 302] width 11 height 12
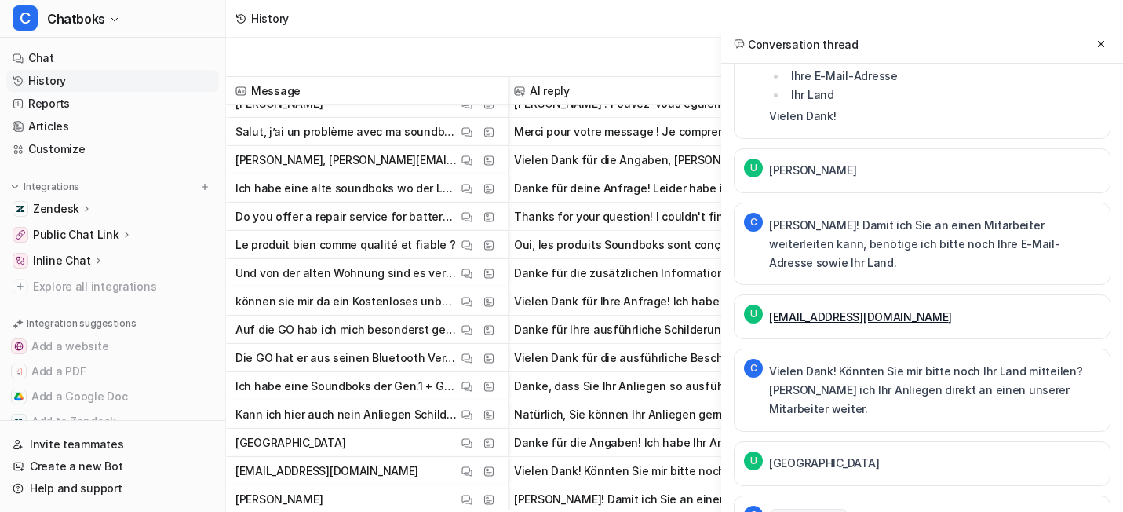
scroll to position [206, 0]
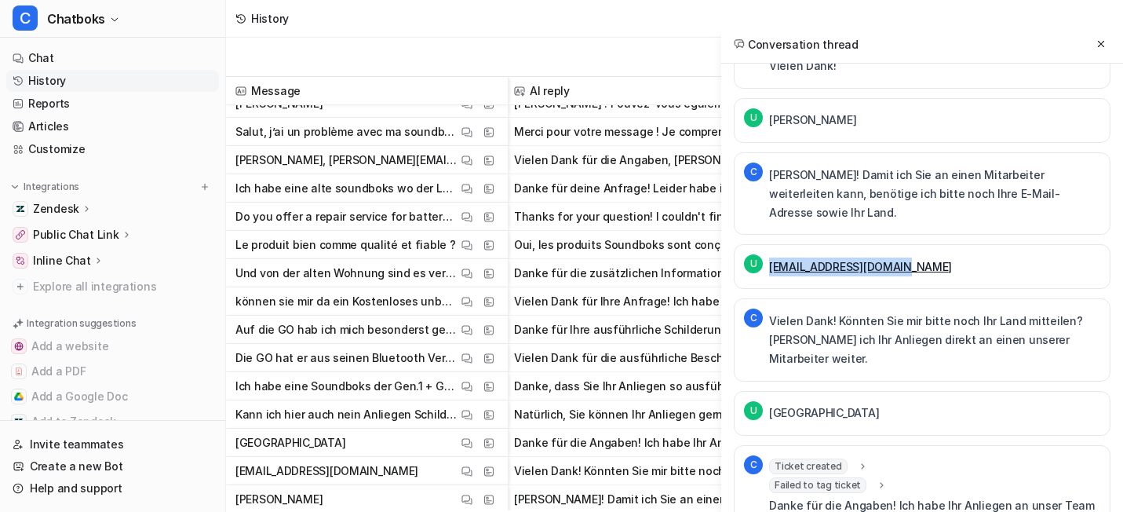
drag, startPoint x: 855, startPoint y: 348, endPoint x: 683, endPoint y: 348, distance: 171.9
click at [734, 289] on div "U [EMAIL_ADDRESS][DOMAIN_NAME]" at bounding box center [922, 266] width 377 height 45
copy link "[EMAIL_ADDRESS][DOMAIN_NAME]"
click at [819, 222] on p "[PERSON_NAME]! Damit ich Sie an einen Mitarbeiter weiterleiten kann, benötige i…" at bounding box center [934, 194] width 331 height 56
click at [131, 160] on link "Customize" at bounding box center [112, 149] width 213 height 22
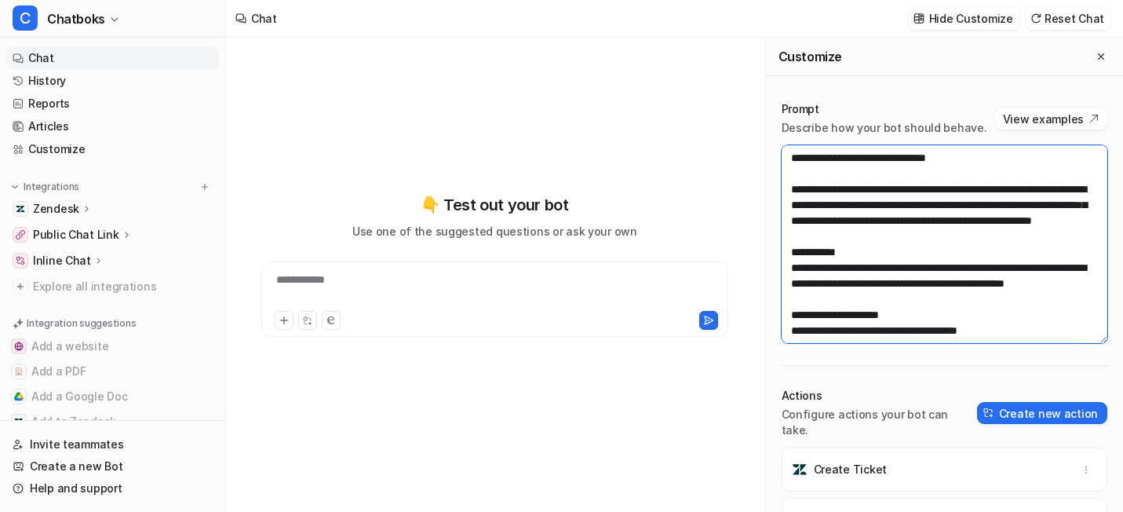
click at [810, 202] on textarea at bounding box center [945, 244] width 326 height 198
drag, startPoint x: 809, startPoint y: 200, endPoint x: 817, endPoint y: 206, distance: 10.0
click at [817, 206] on textarea at bounding box center [945, 244] width 326 height 198
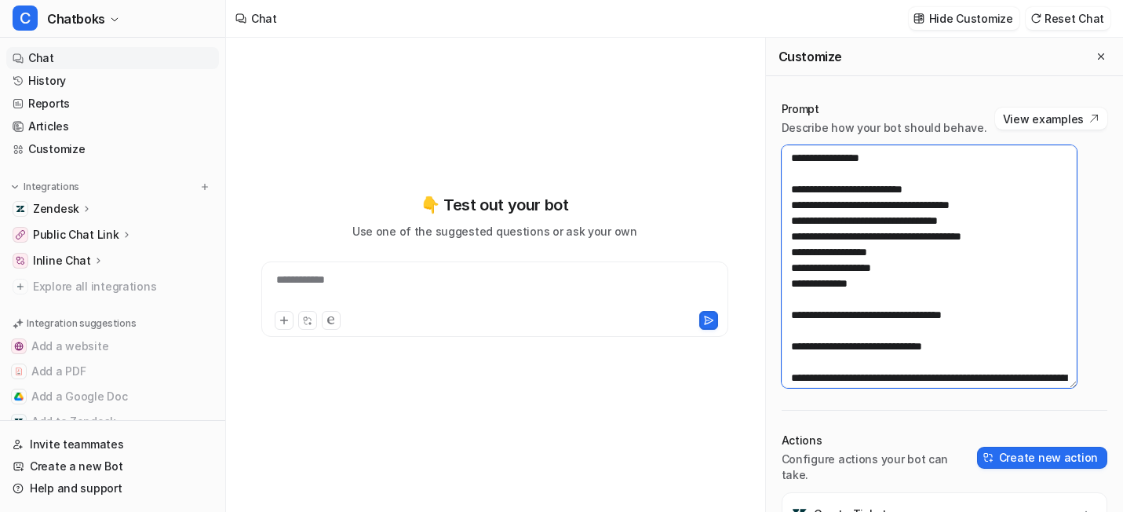
scroll to position [457, 0]
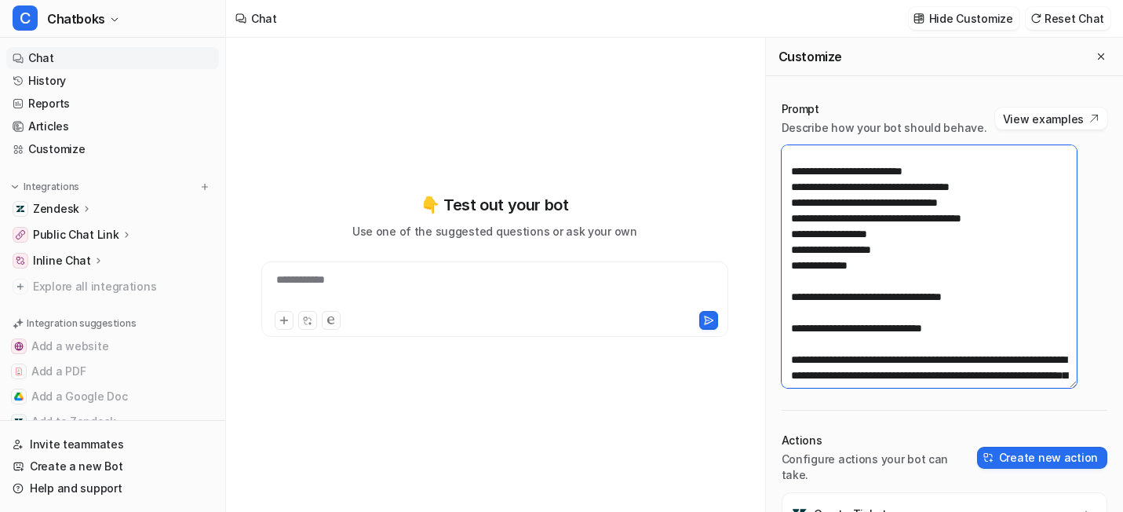
click at [1050, 293] on textarea at bounding box center [930, 266] width 296 height 242
click at [1044, 296] on textarea at bounding box center [930, 266] width 296 height 242
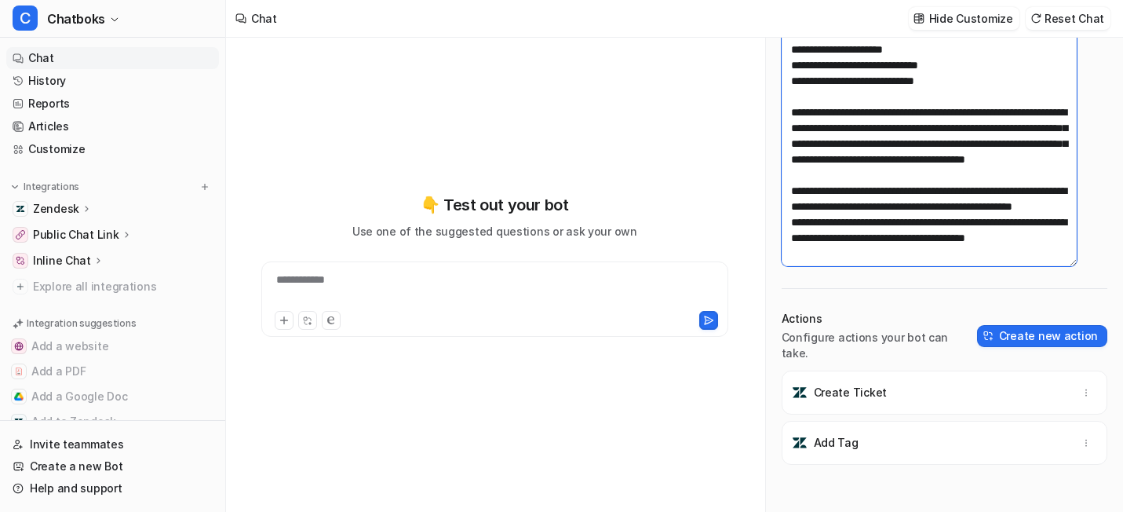
scroll to position [3359, 0]
drag, startPoint x: 816, startPoint y: 122, endPoint x: 998, endPoint y: 189, distance: 194.2
click at [998, 189] on textarea at bounding box center [930, 145] width 296 height 242
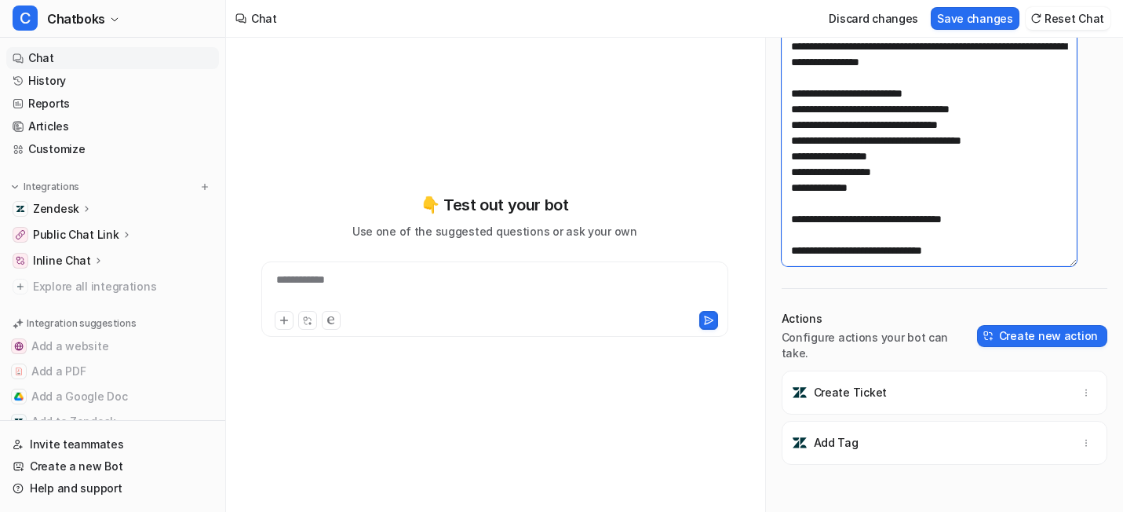
scroll to position [415, 0]
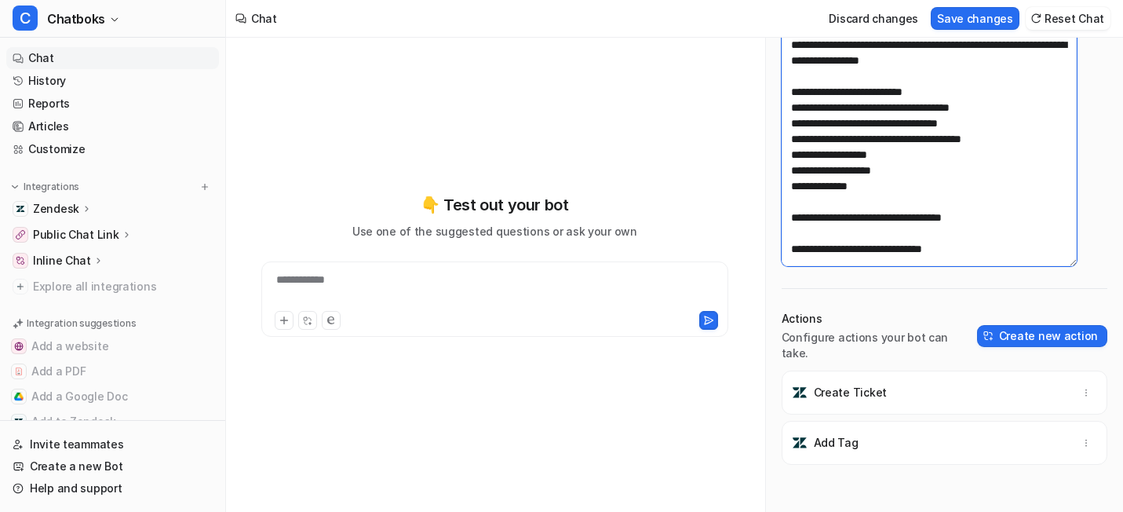
click at [973, 178] on textarea at bounding box center [930, 145] width 296 height 242
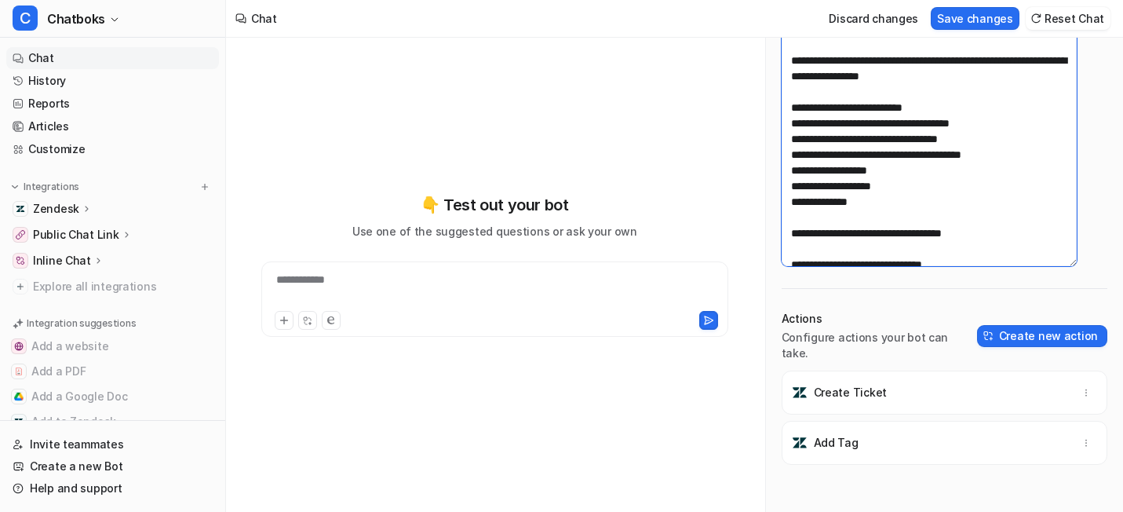
paste textarea "**********"
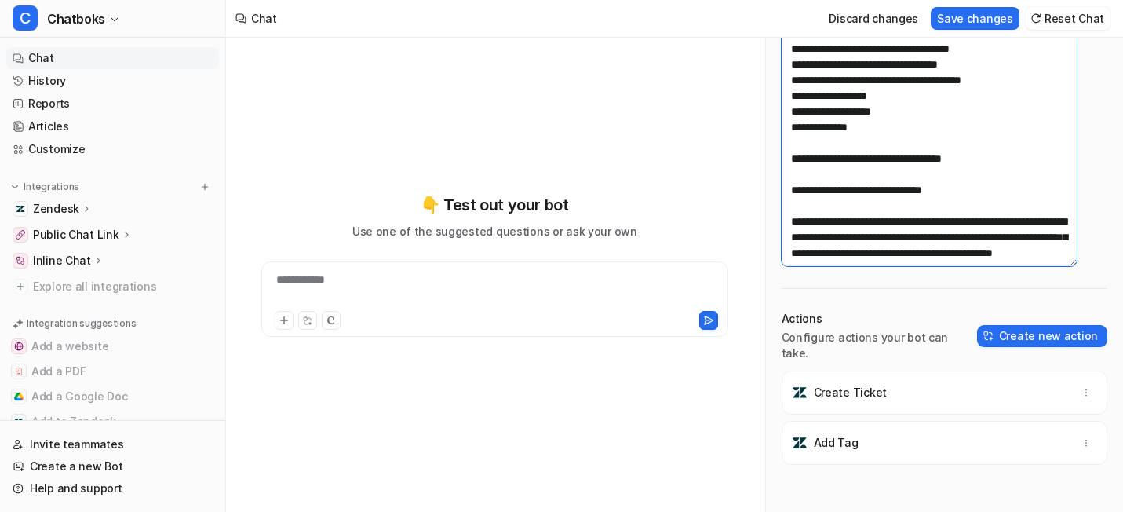
scroll to position [556, 0]
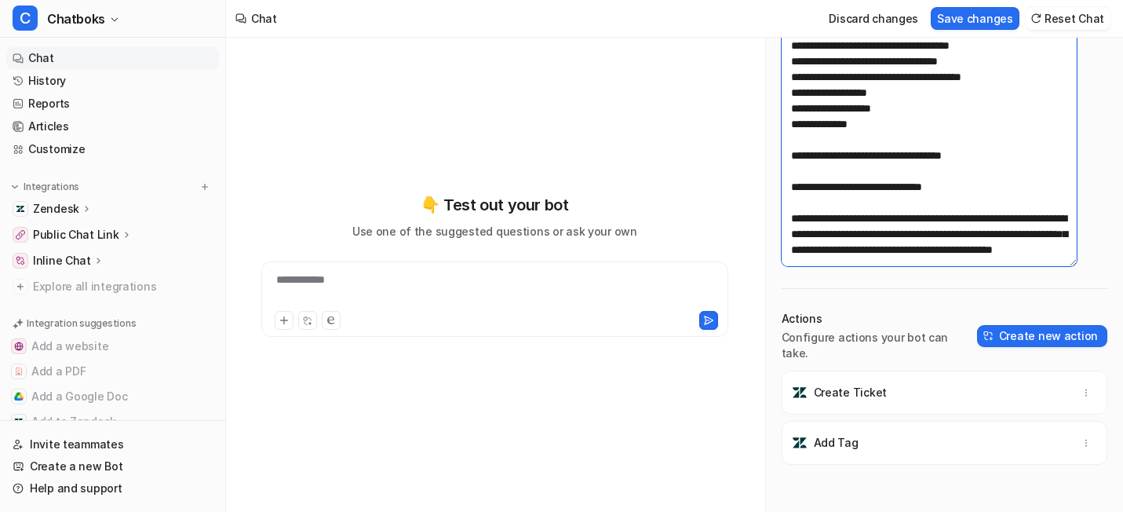
drag, startPoint x: 934, startPoint y: 136, endPoint x: 937, endPoint y: 144, distance: 9.2
click at [936, 144] on textarea at bounding box center [930, 145] width 296 height 242
click at [968, 144] on textarea at bounding box center [930, 145] width 296 height 242
click at [935, 178] on textarea at bounding box center [930, 145] width 296 height 242
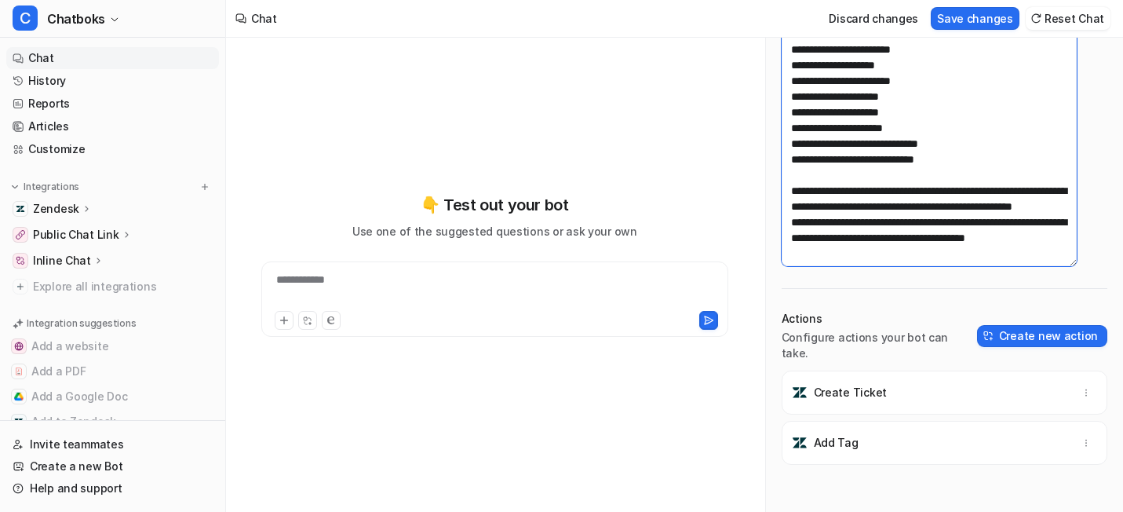
scroll to position [2243, 0]
drag, startPoint x: 877, startPoint y: 174, endPoint x: 800, endPoint y: 114, distance: 98.4
click at [800, 114] on div "Prompt Describe how your bot should behave. View examples Actions Configure act…" at bounding box center [944, 238] width 357 height 548
click at [911, 125] on textarea at bounding box center [930, 145] width 296 height 242
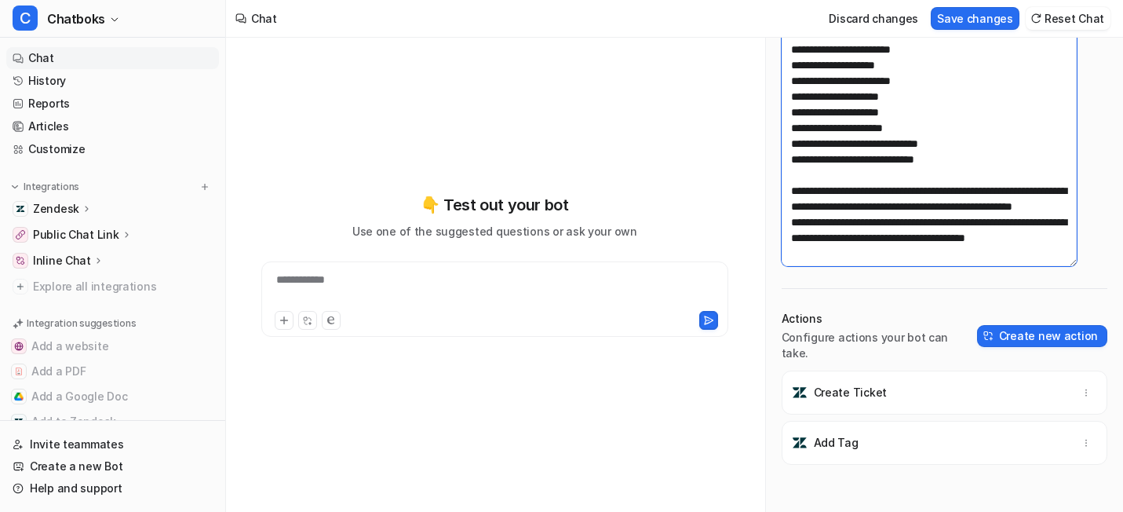
scroll to position [2413, 0]
click at [986, 91] on textarea at bounding box center [930, 145] width 296 height 242
click at [995, 102] on textarea at bounding box center [930, 145] width 296 height 242
click at [894, 133] on textarea at bounding box center [930, 145] width 296 height 242
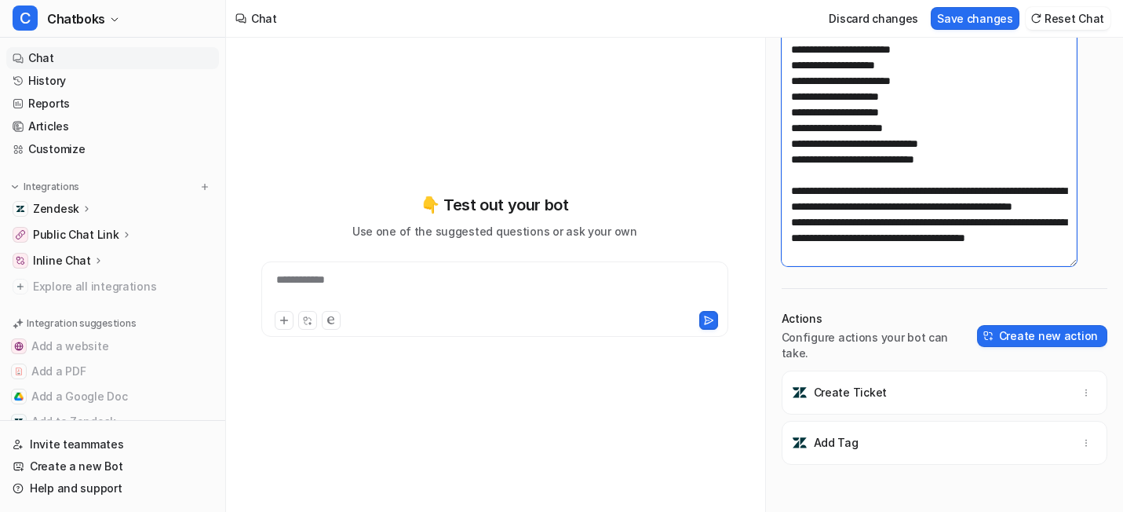
click at [894, 133] on textarea at bounding box center [930, 145] width 296 height 242
drag, startPoint x: 1062, startPoint y: 118, endPoint x: 865, endPoint y: 138, distance: 197.9
click at [865, 138] on textarea at bounding box center [930, 145] width 296 height 242
click at [968, 140] on textarea at bounding box center [930, 145] width 296 height 242
type textarea "**********"
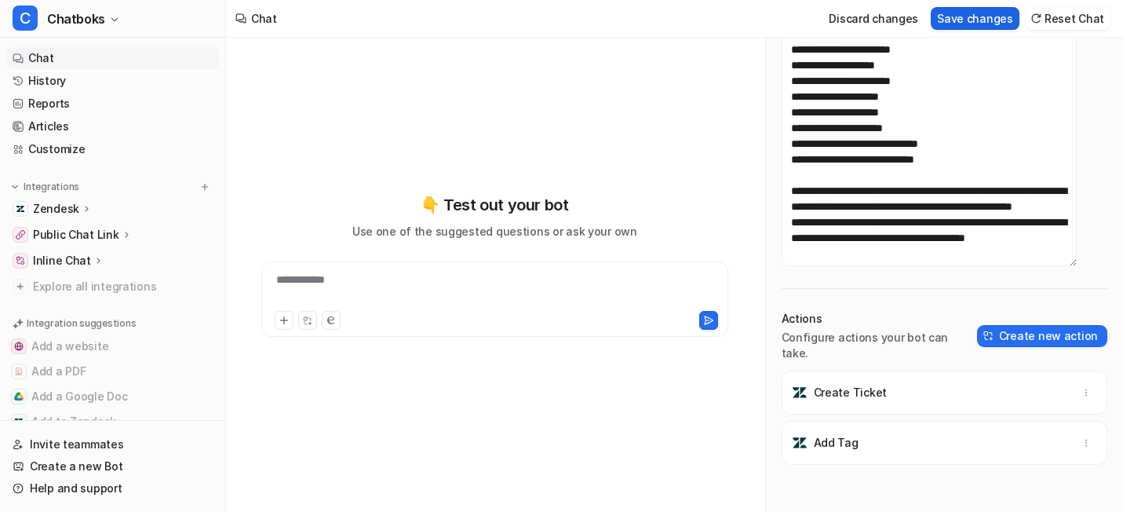
click at [932, 22] on button "Save changes" at bounding box center [975, 18] width 89 height 23
click at [73, 92] on link "History" at bounding box center [112, 81] width 213 height 22
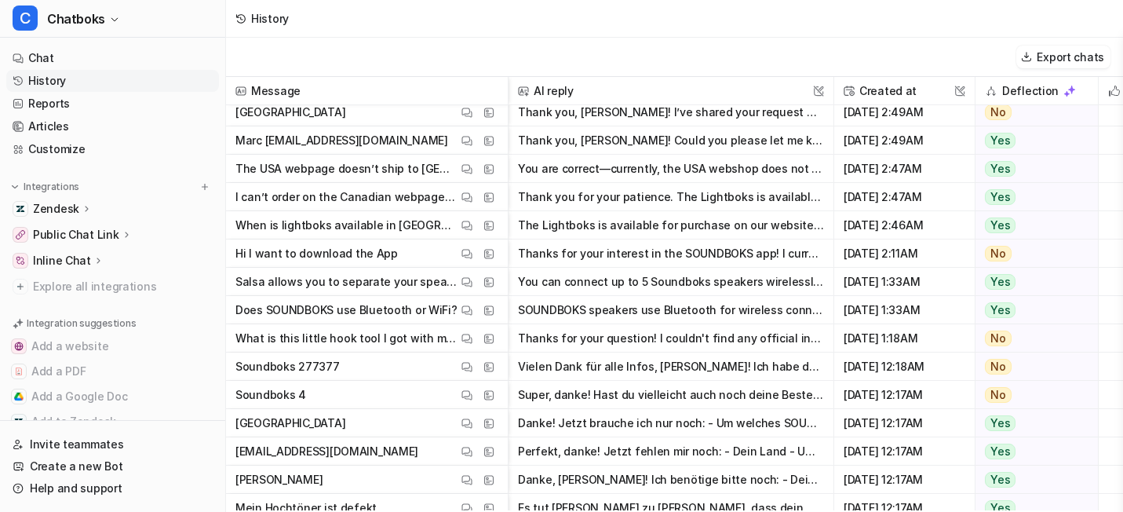
scroll to position [9978, 0]
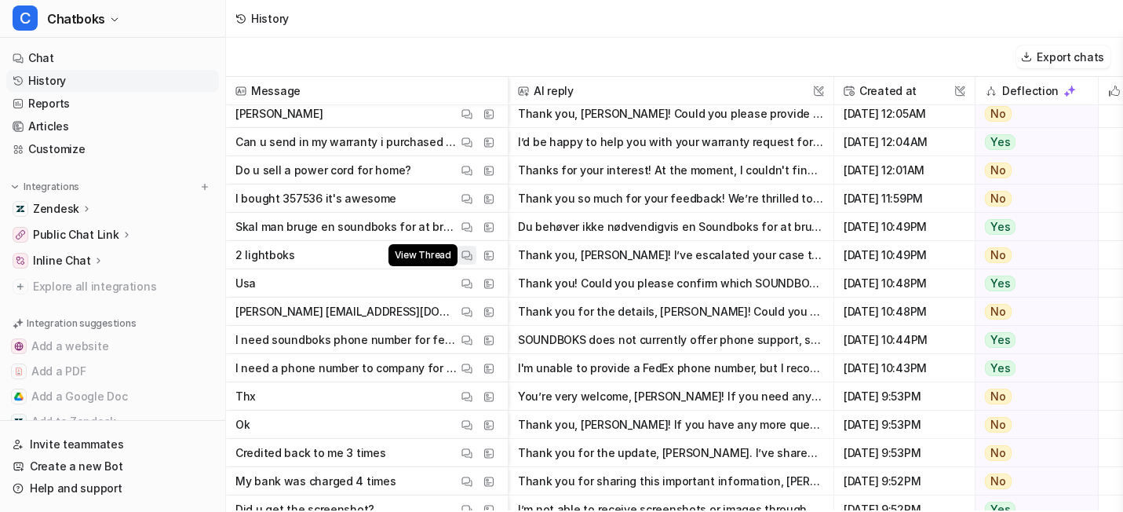
click at [476, 258] on button "View Thread" at bounding box center [466, 255] width 19 height 19
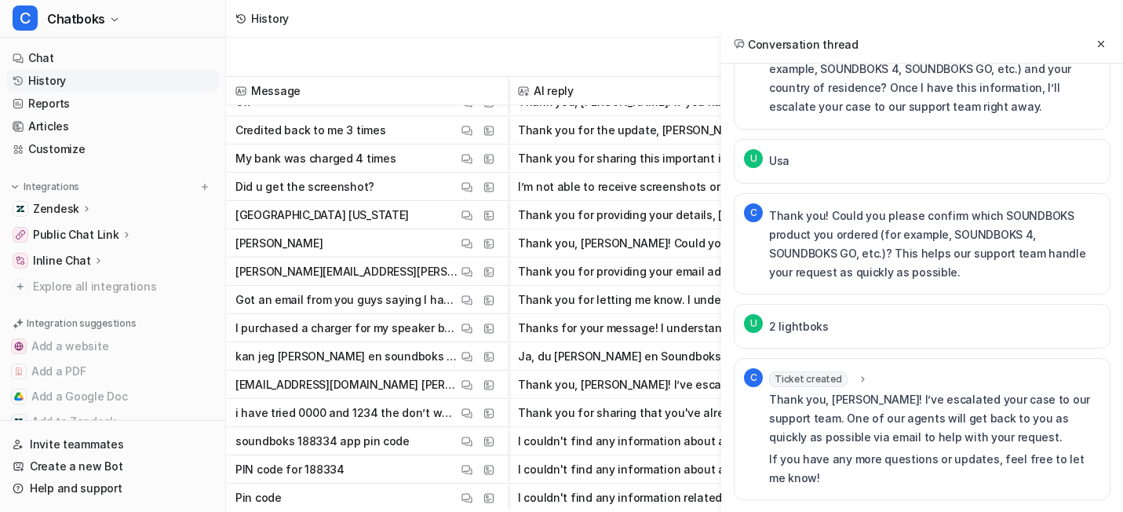
scroll to position [10308, 0]
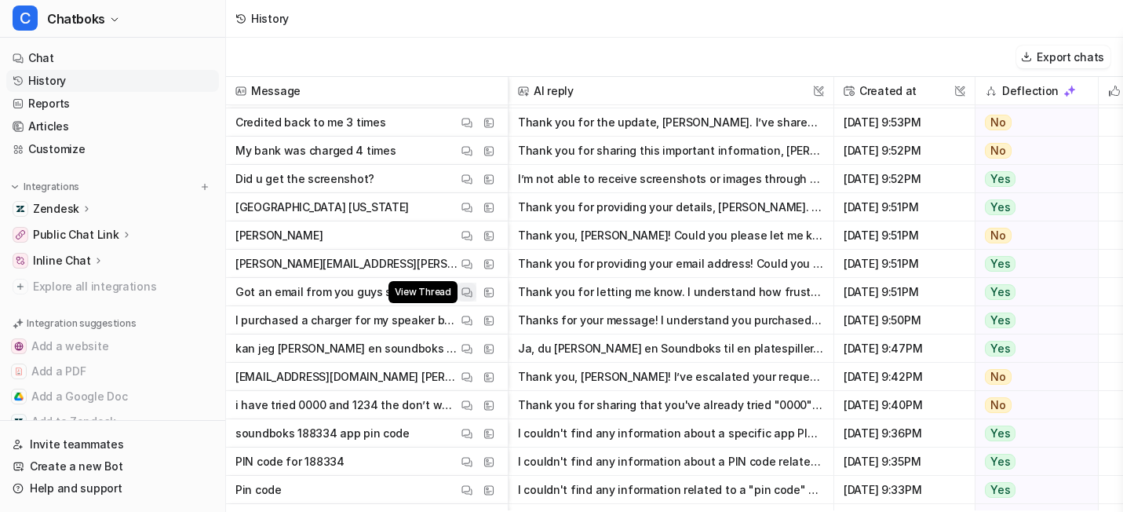
click at [476, 301] on button "View Thread" at bounding box center [466, 291] width 19 height 19
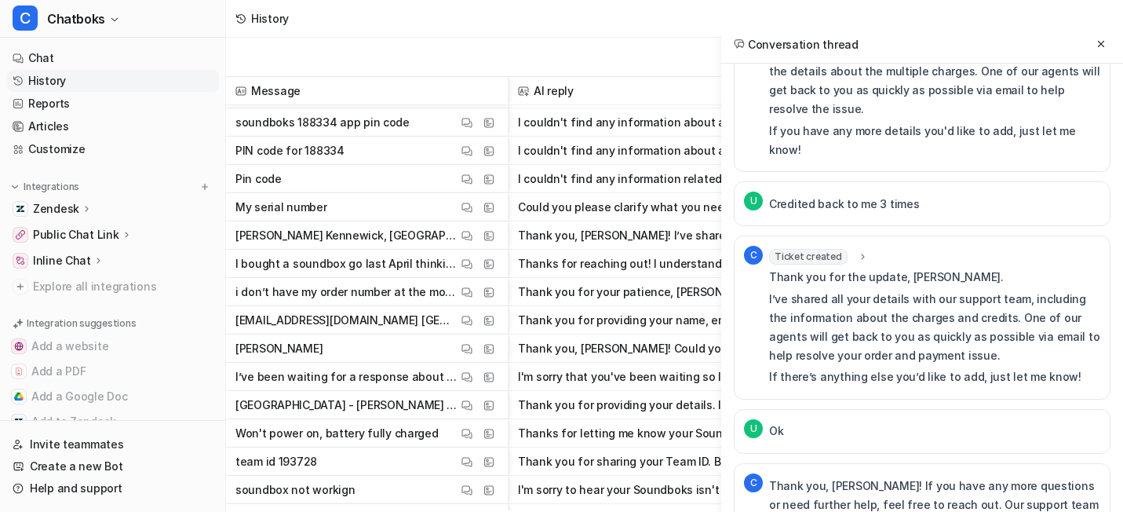
scroll to position [1514, 0]
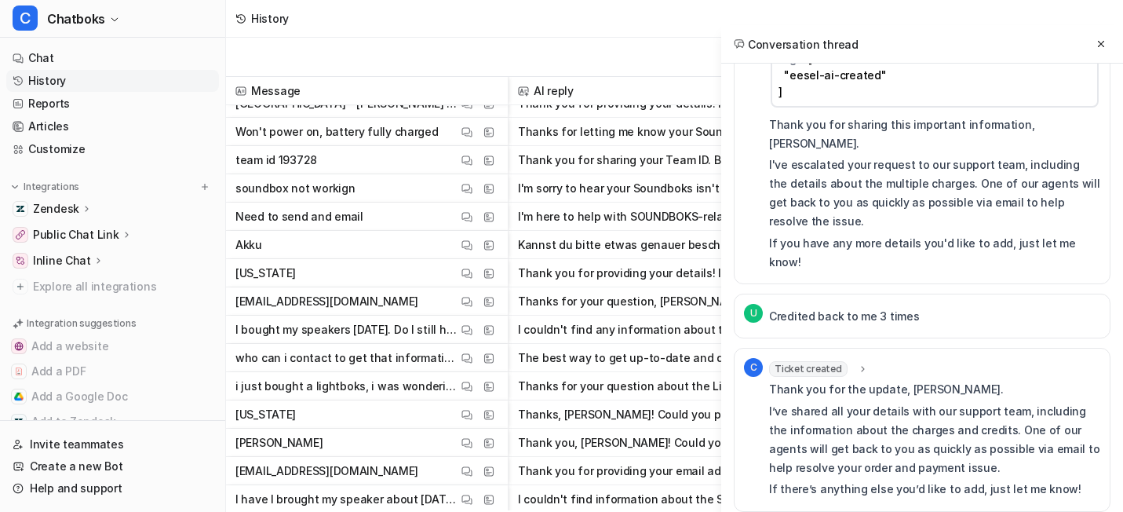
scroll to position [10933, 0]
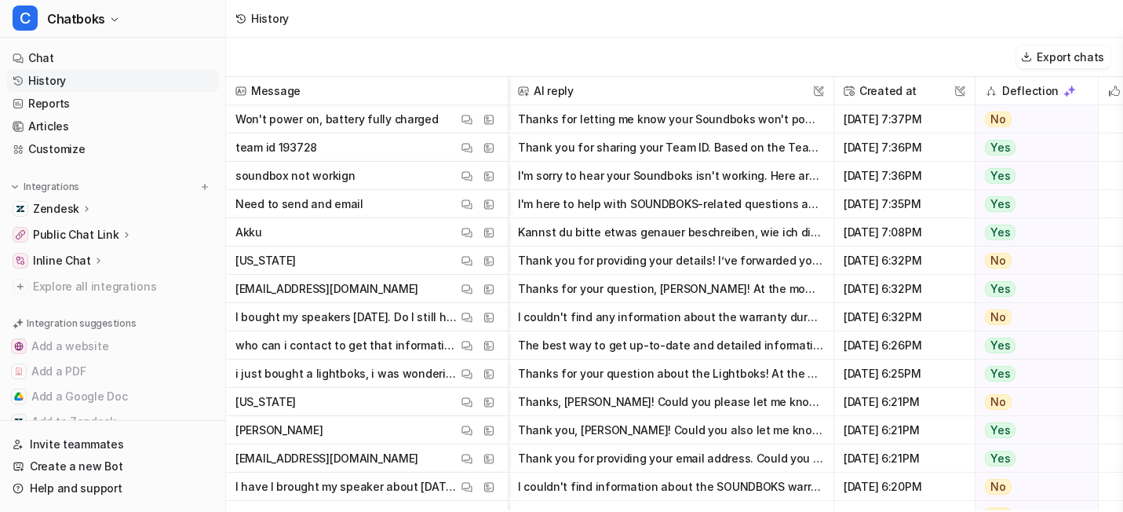
click at [451, 355] on p "who can i contact to get that information?" at bounding box center [346, 345] width 222 height 28
click at [472, 352] on img at bounding box center [466, 346] width 11 height 12
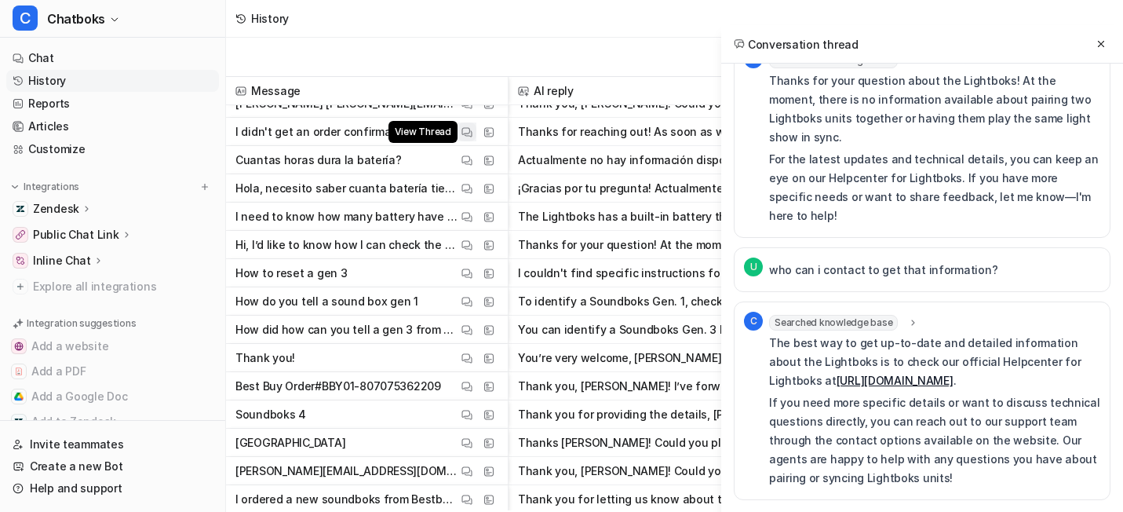
scroll to position [11428, 0]
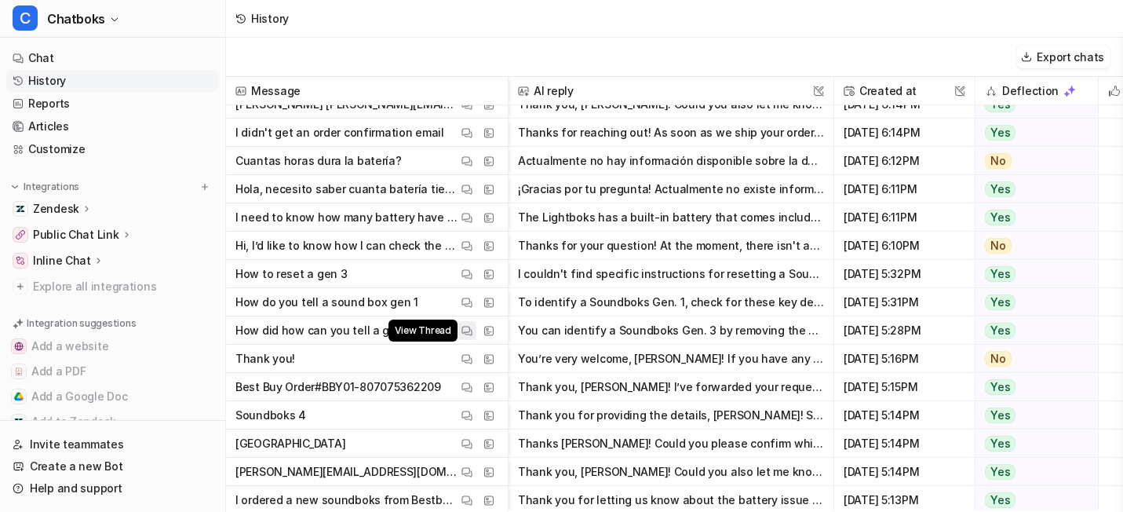
click at [476, 340] on button "View Thread" at bounding box center [466, 330] width 19 height 19
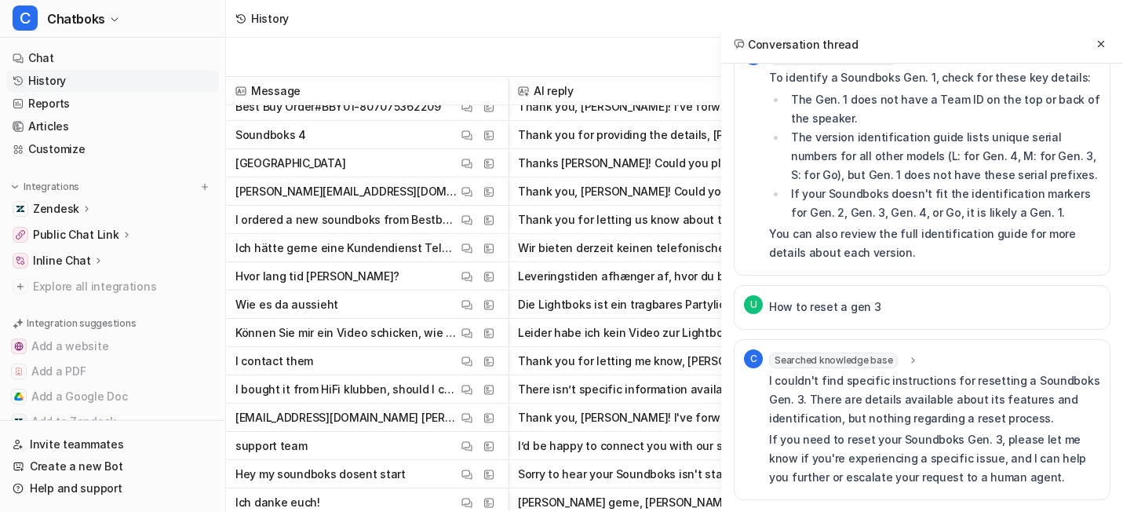
scroll to position [11727, 0]
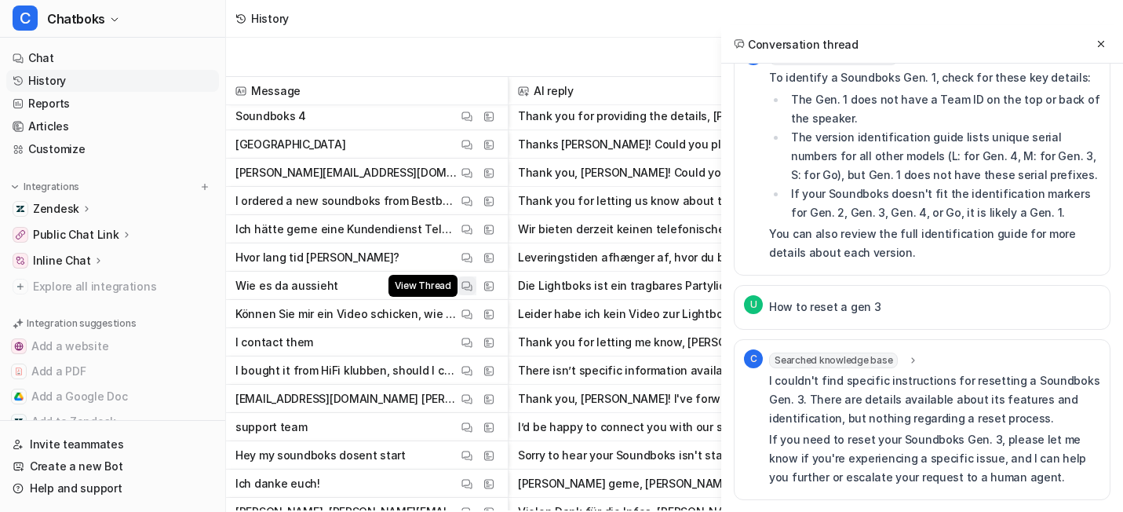
click at [472, 292] on img at bounding box center [466, 286] width 11 height 12
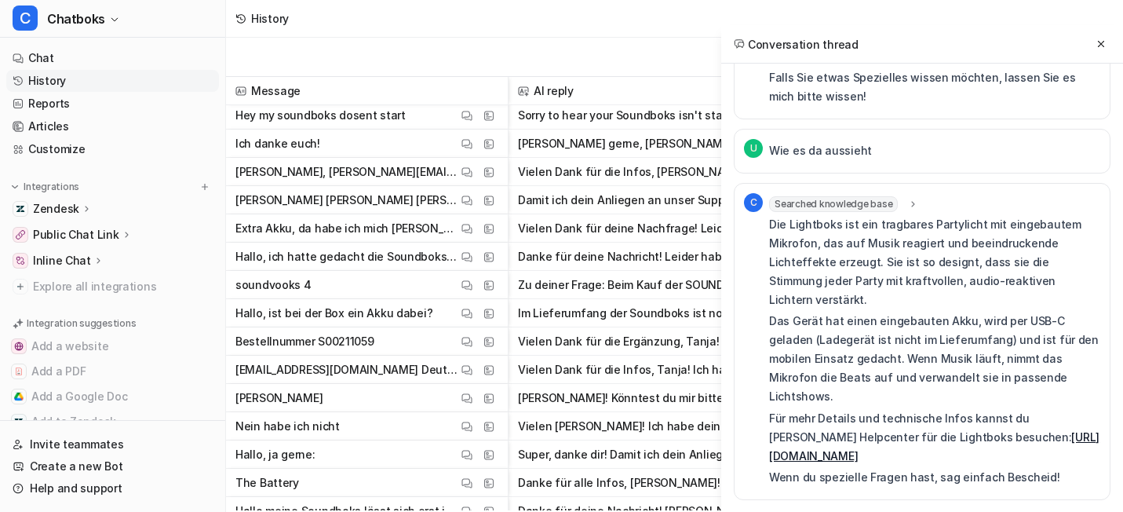
scroll to position [12088, 0]
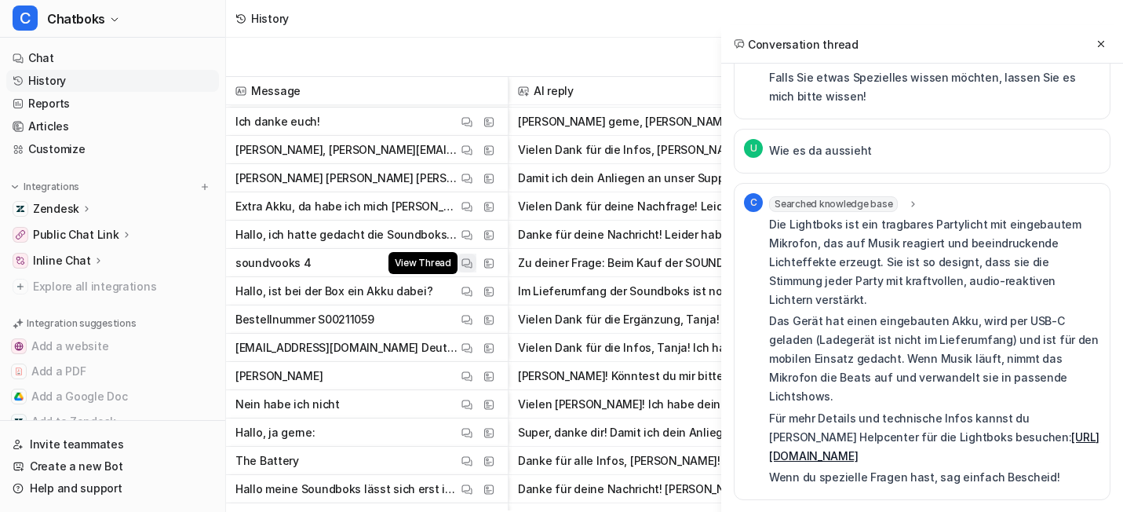
click at [476, 272] on button "View Thread" at bounding box center [466, 262] width 19 height 19
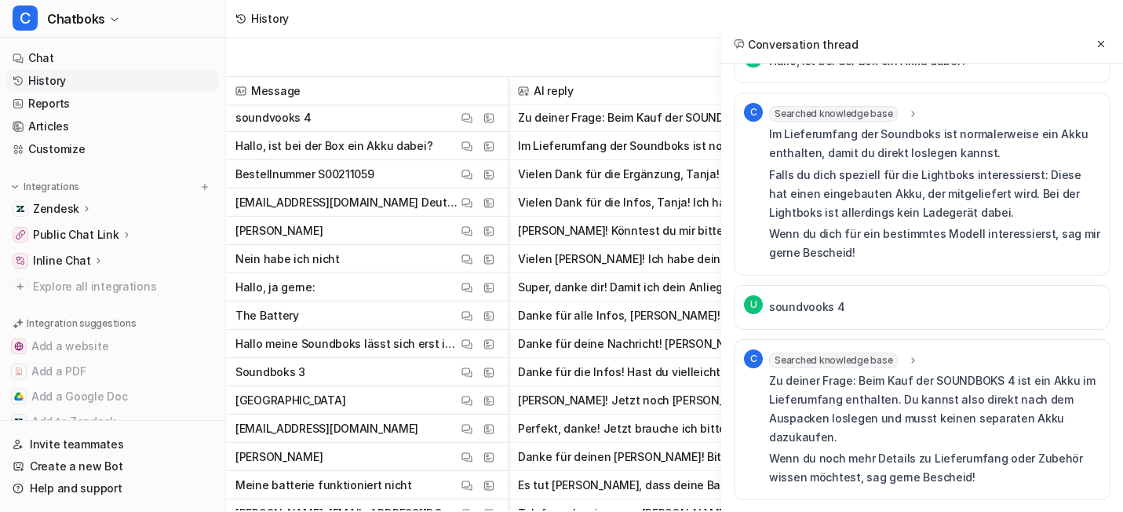
scroll to position [12245, 0]
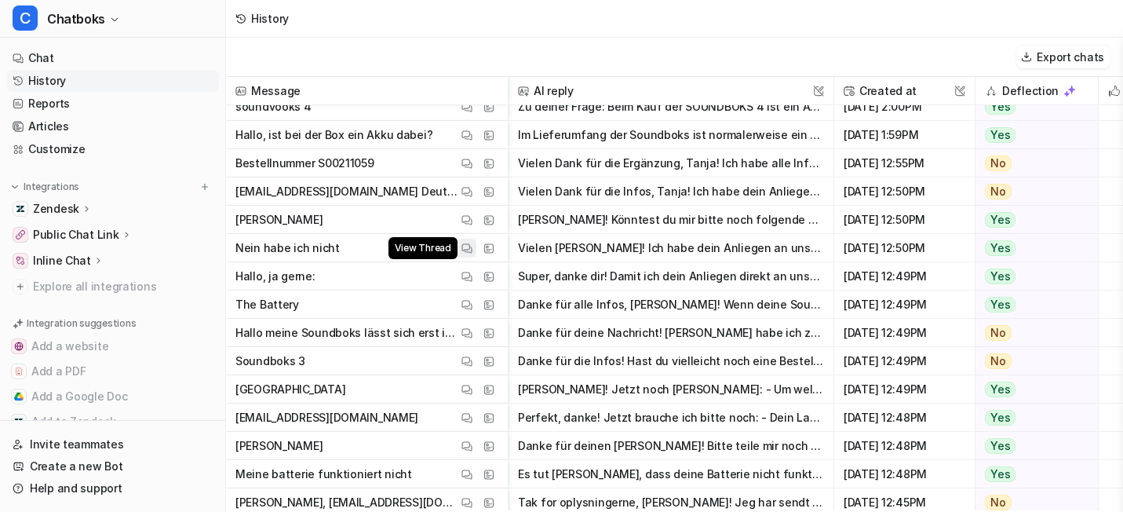
click at [472, 254] on img at bounding box center [466, 248] width 11 height 12
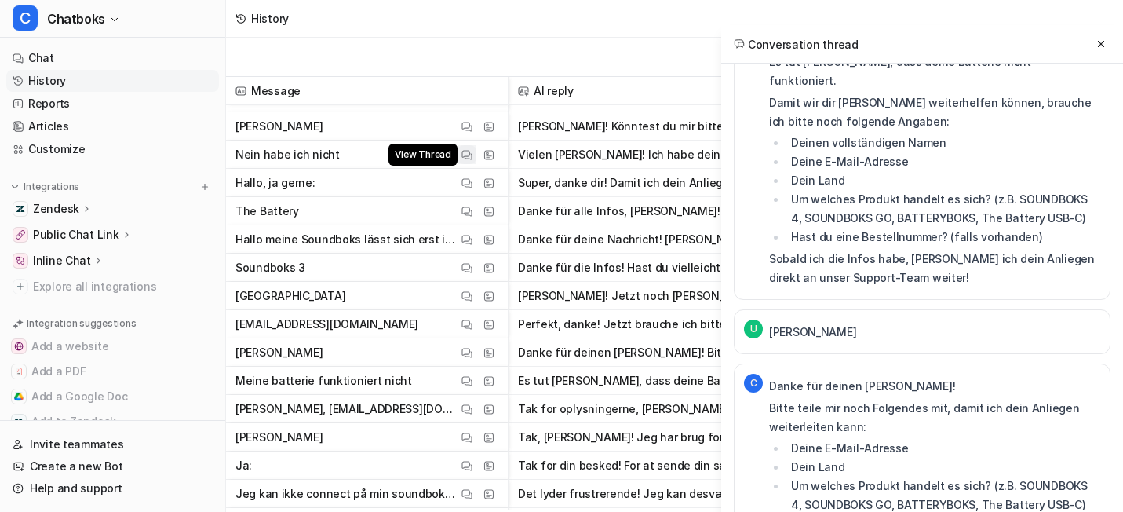
scroll to position [12336, 0]
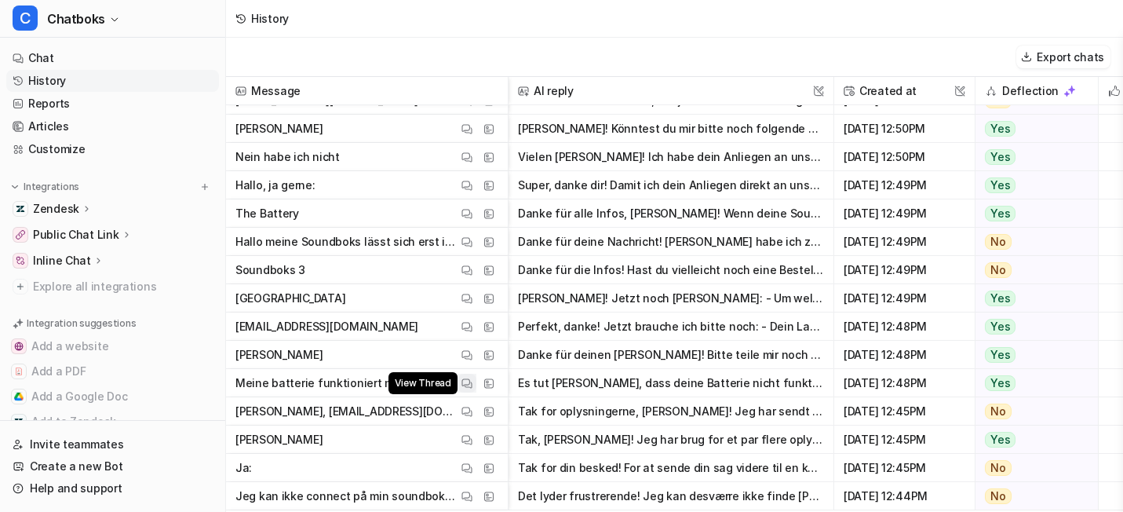
click at [472, 389] on img at bounding box center [466, 383] width 11 height 12
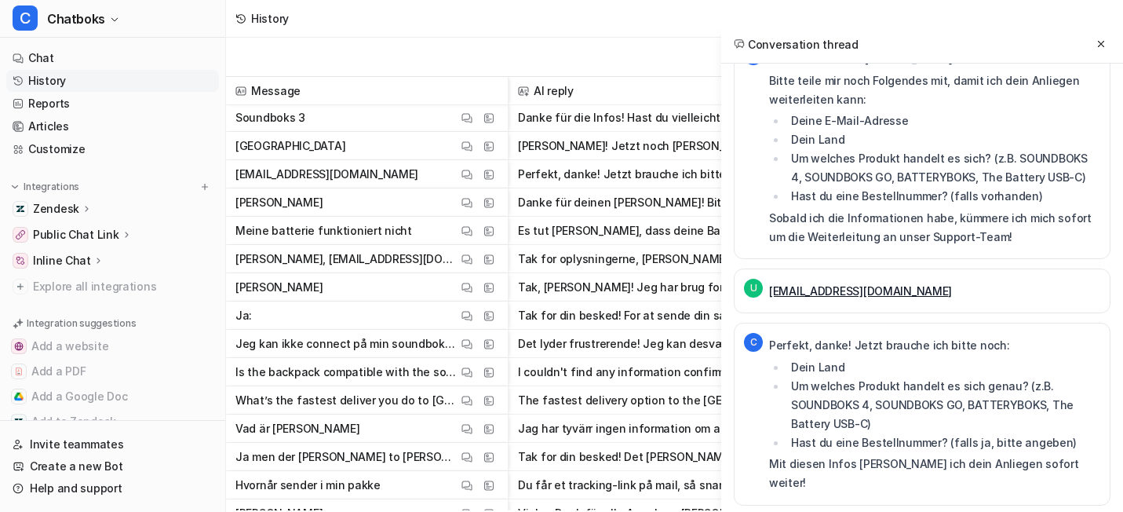
scroll to position [12508, 0]
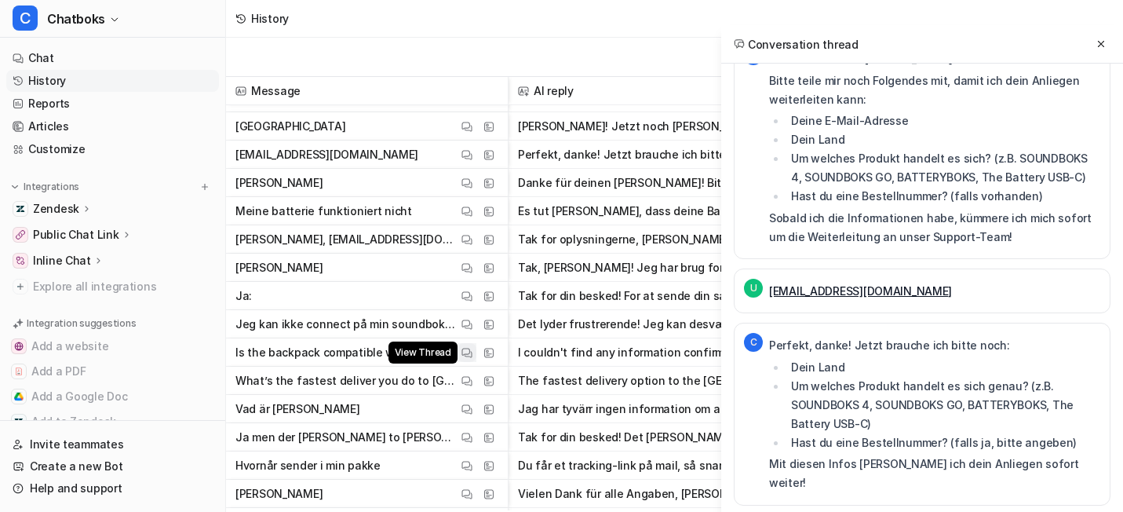
click at [476, 361] on button "View Thread" at bounding box center [466, 352] width 19 height 19
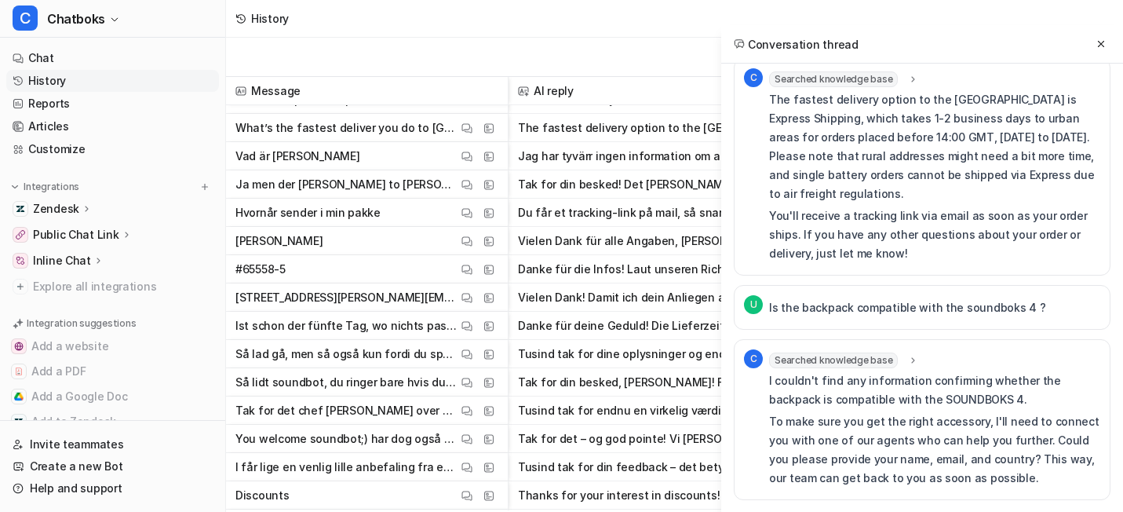
scroll to position [12773, 0]
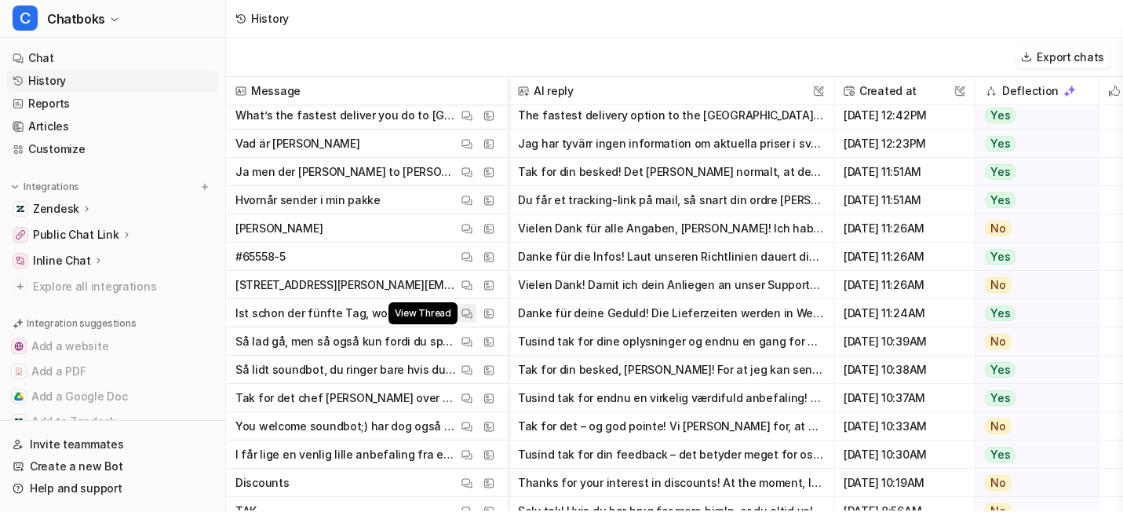
click at [472, 319] on img at bounding box center [466, 314] width 11 height 12
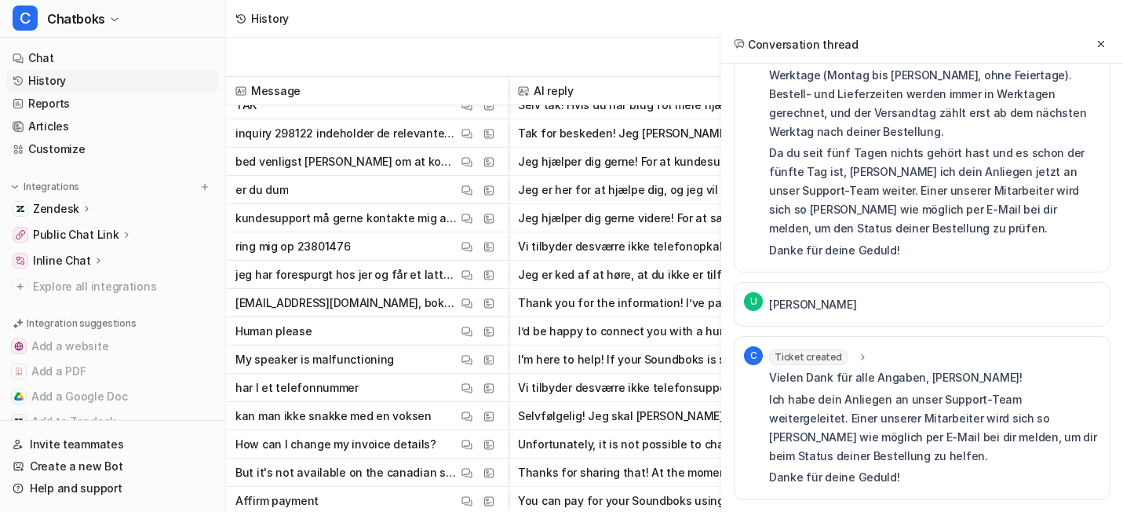
scroll to position [13261, 0]
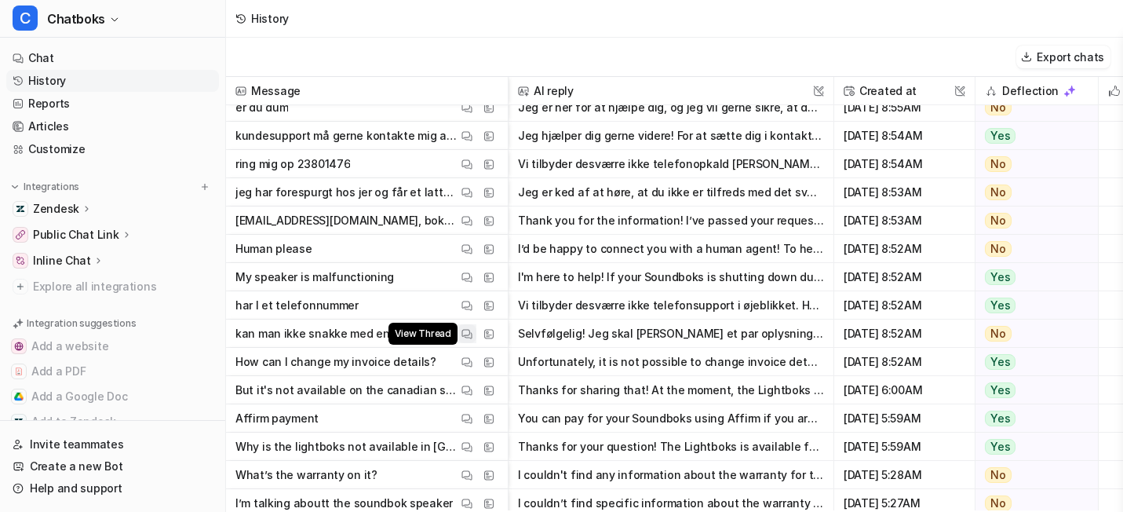
click at [476, 343] on button "View Thread" at bounding box center [466, 333] width 19 height 19
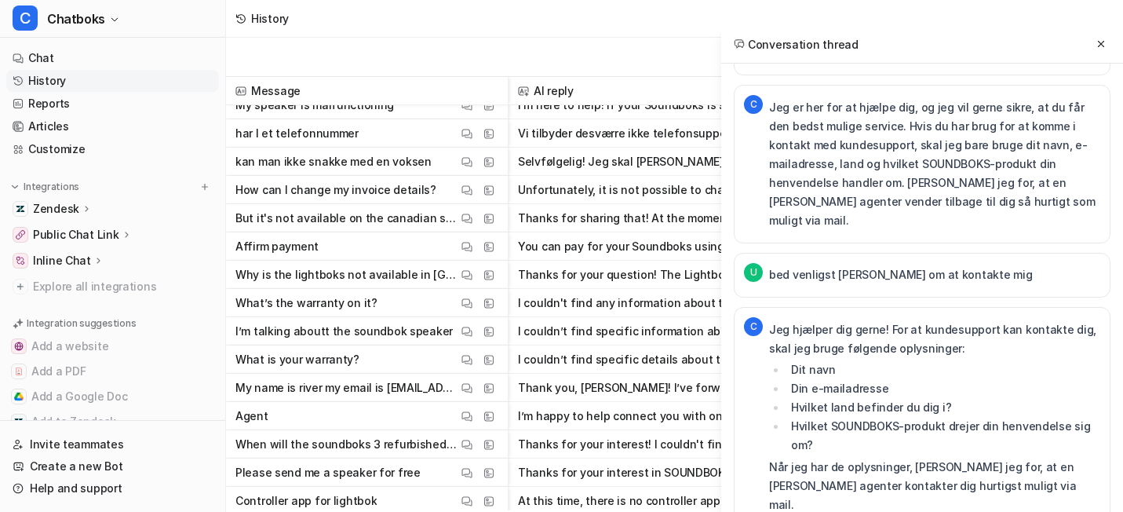
scroll to position [13433, 0]
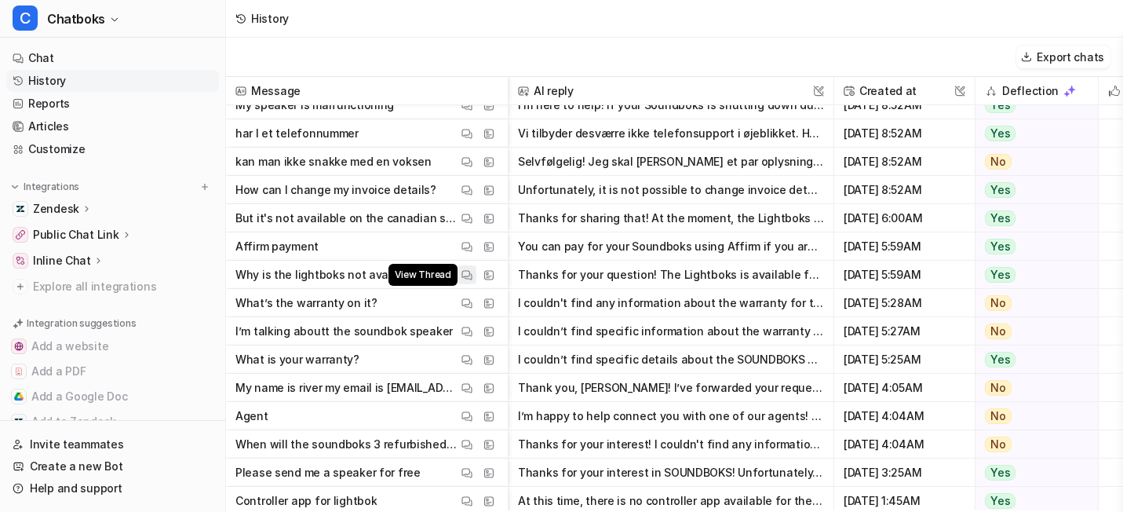
click at [472, 281] on img at bounding box center [466, 275] width 11 height 12
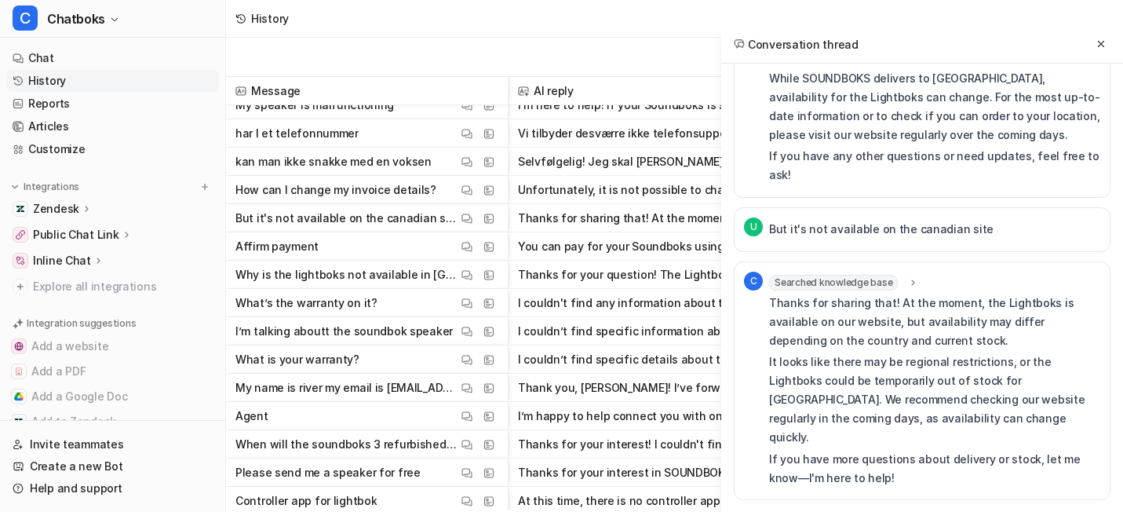
scroll to position [13488, 0]
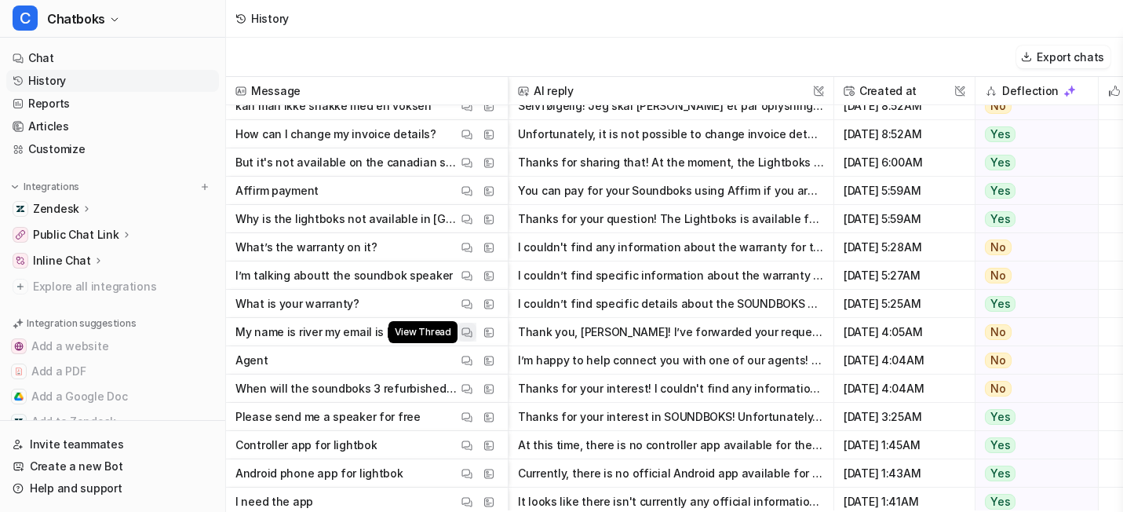
click at [472, 338] on img at bounding box center [466, 332] width 11 height 12
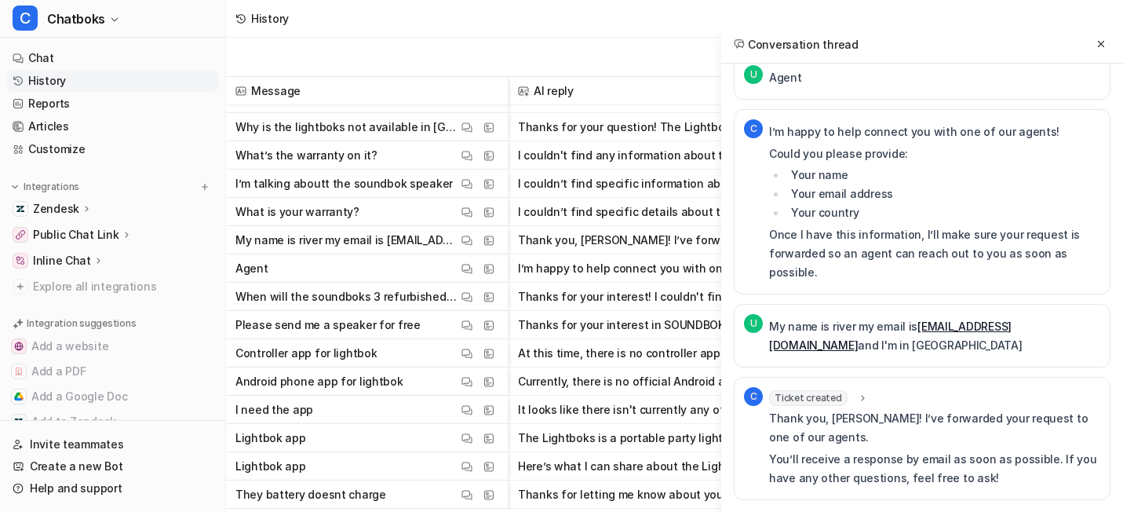
scroll to position [13627, 0]
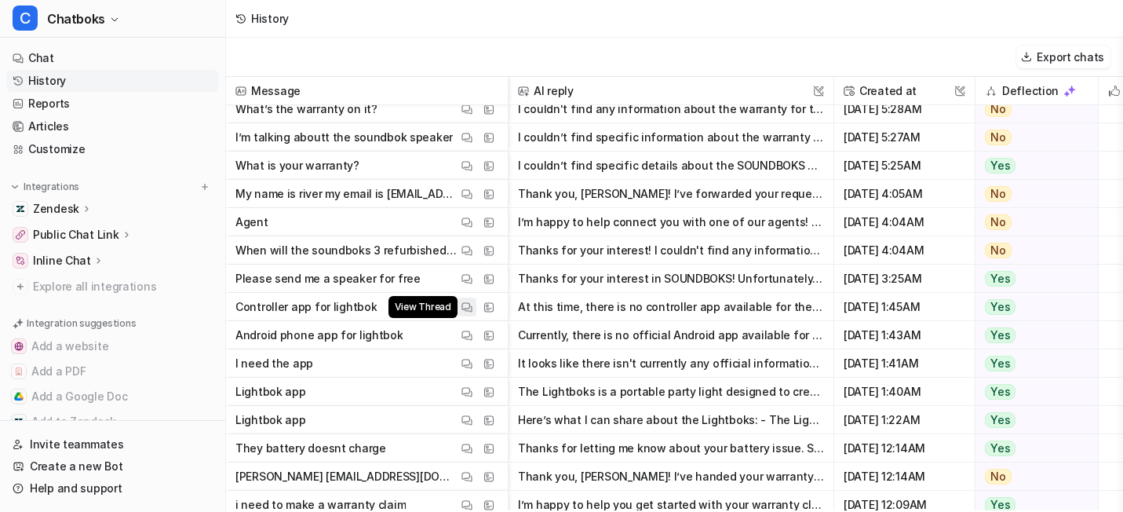
click at [472, 313] on img at bounding box center [466, 307] width 11 height 12
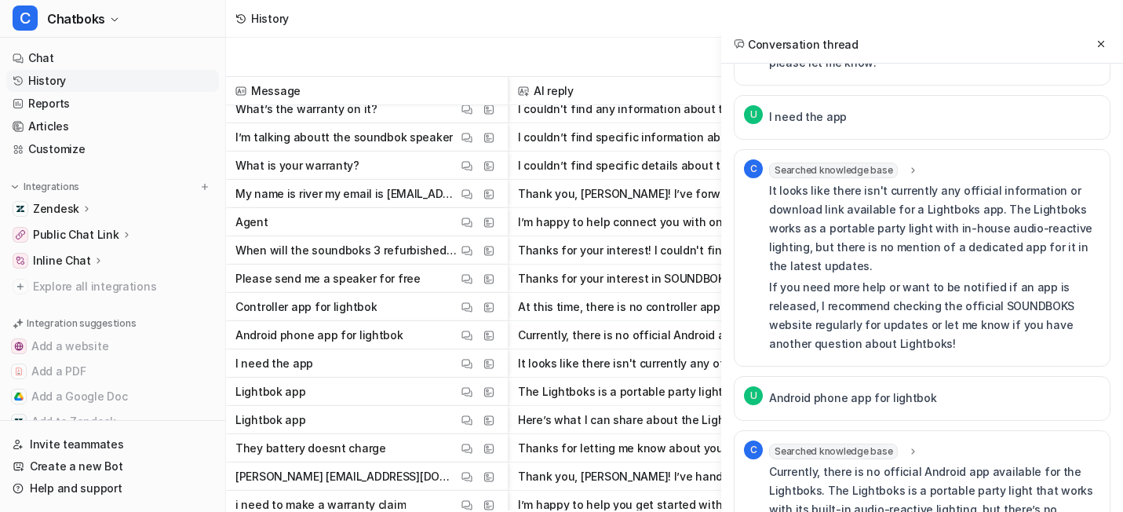
scroll to position [53, 0]
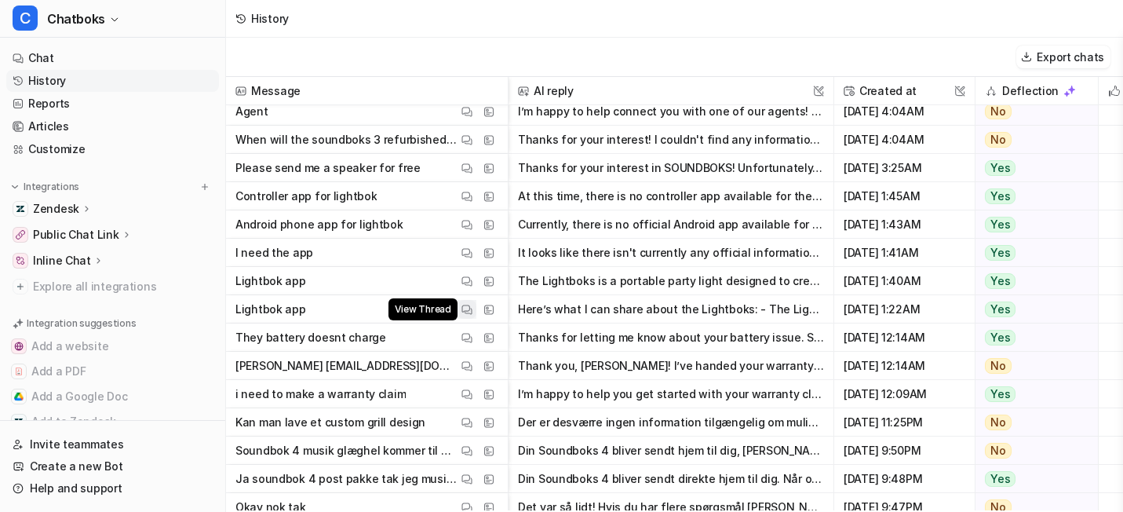
click at [476, 319] on button "View Thread" at bounding box center [466, 309] width 19 height 19
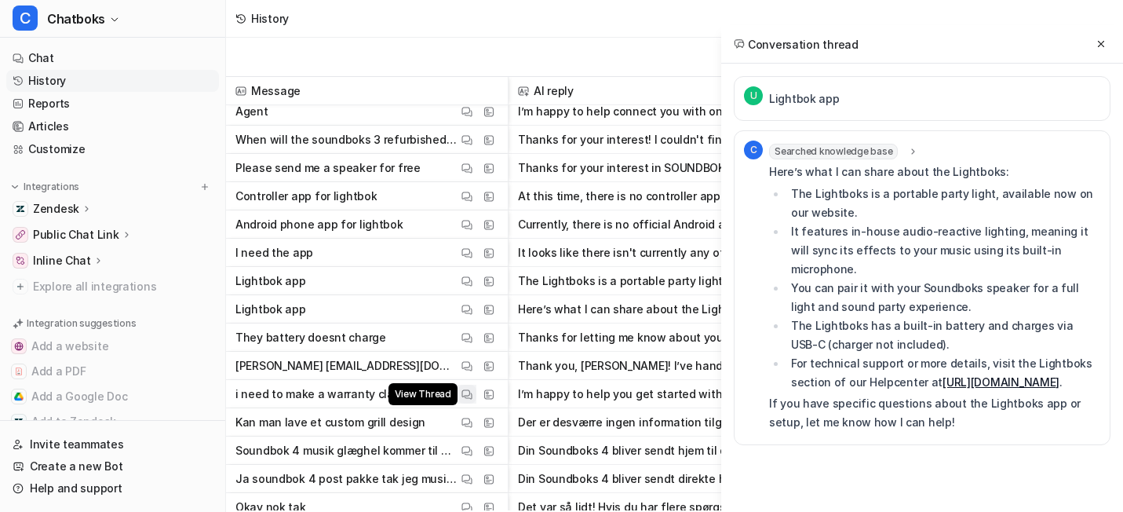
click at [476, 403] on button "View Thread" at bounding box center [466, 394] width 19 height 19
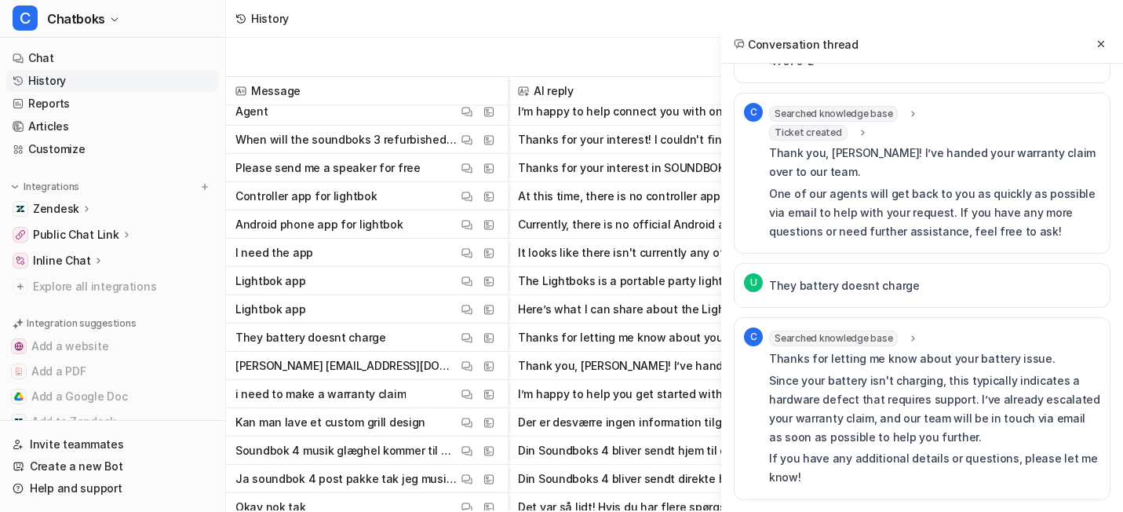
scroll to position [488, 0]
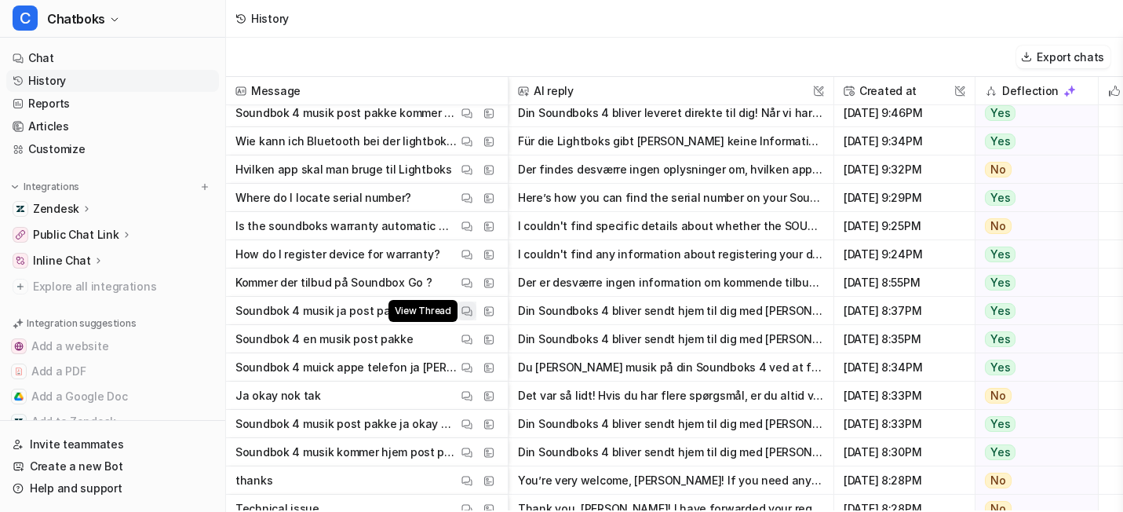
click at [472, 317] on img at bounding box center [466, 311] width 11 height 12
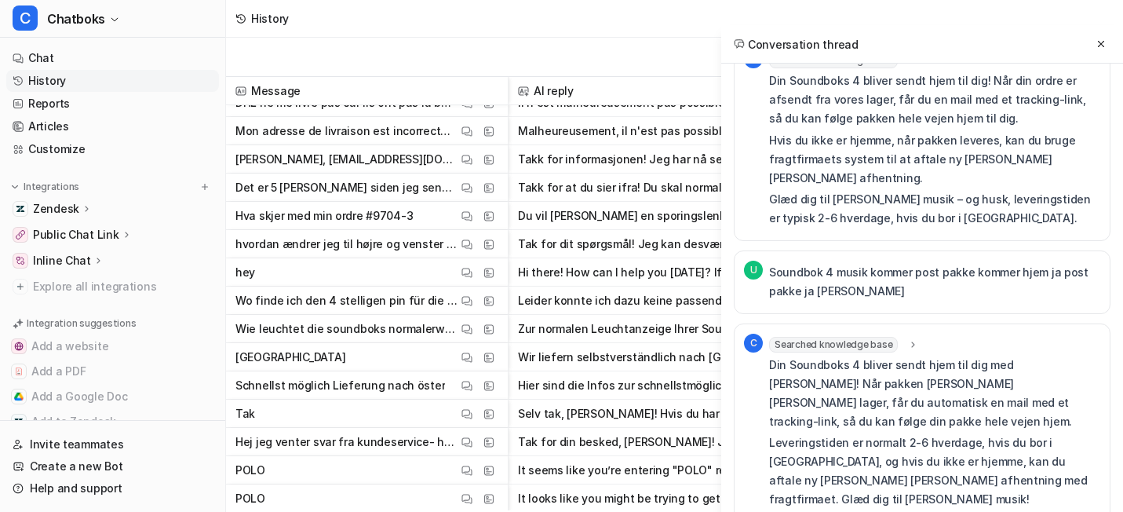
scroll to position [14908, 0]
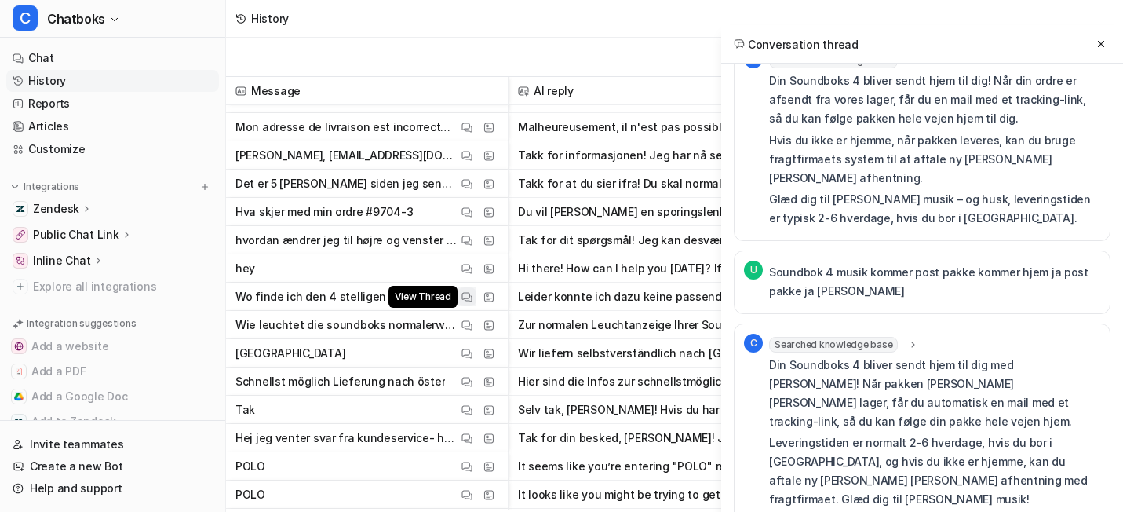
click at [476, 306] on button "View Thread" at bounding box center [466, 296] width 19 height 19
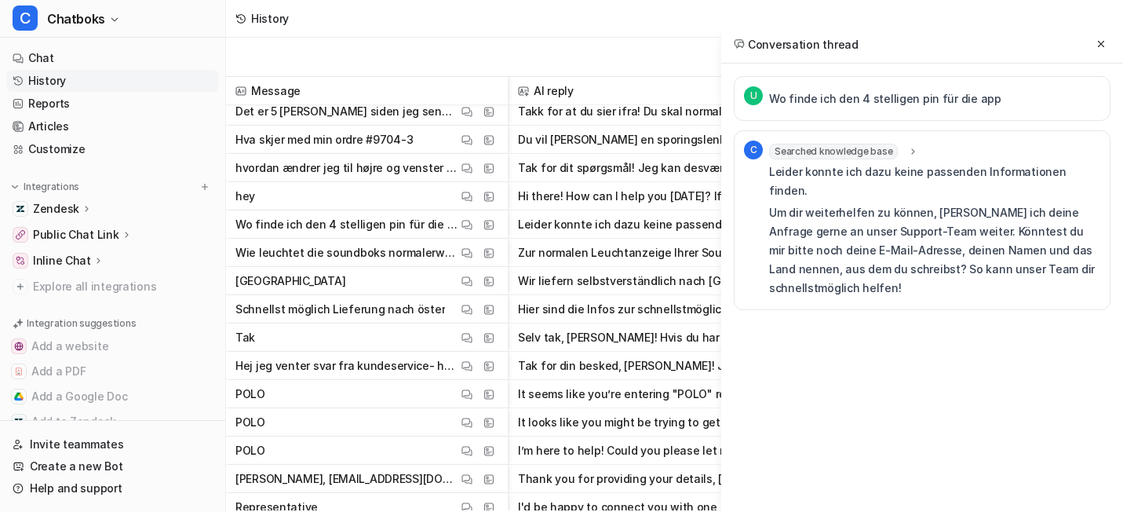
scroll to position [14981, 0]
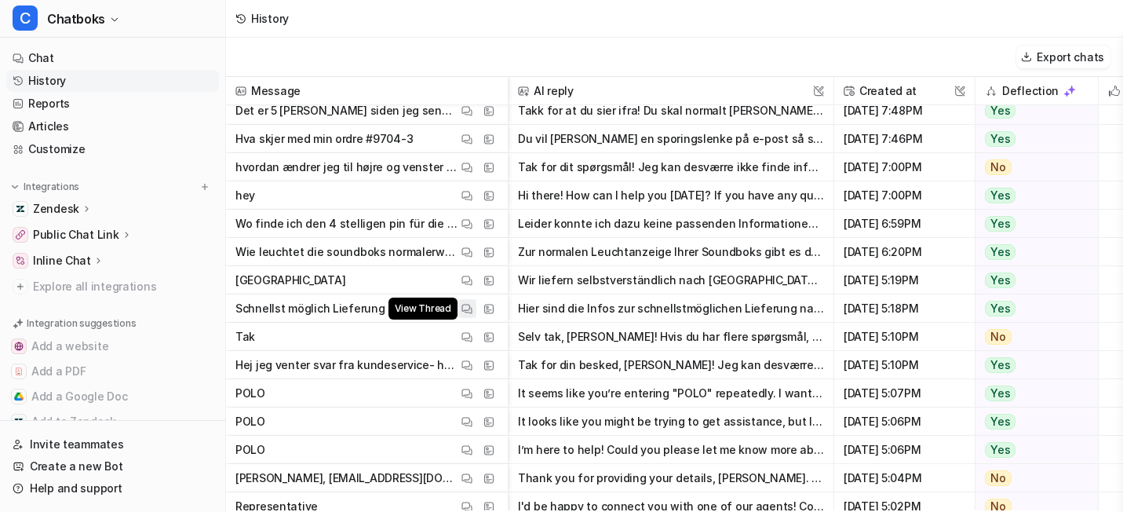
click at [472, 315] on img at bounding box center [466, 309] width 11 height 12
click at [498, 403] on div "View Thread View Sources" at bounding box center [477, 393] width 41 height 19
click at [472, 399] on img at bounding box center [466, 394] width 11 height 12
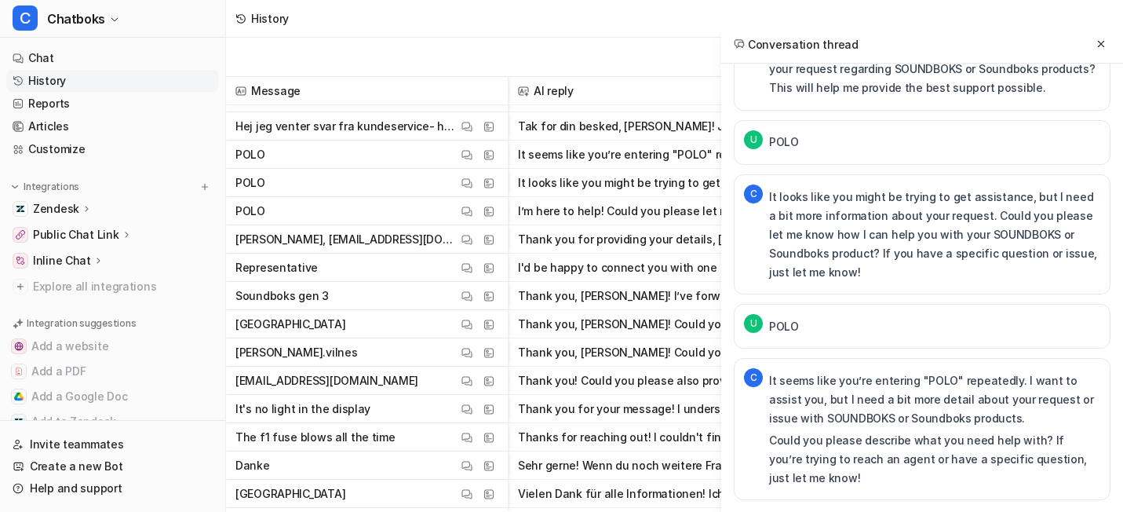
scroll to position [15217, 0]
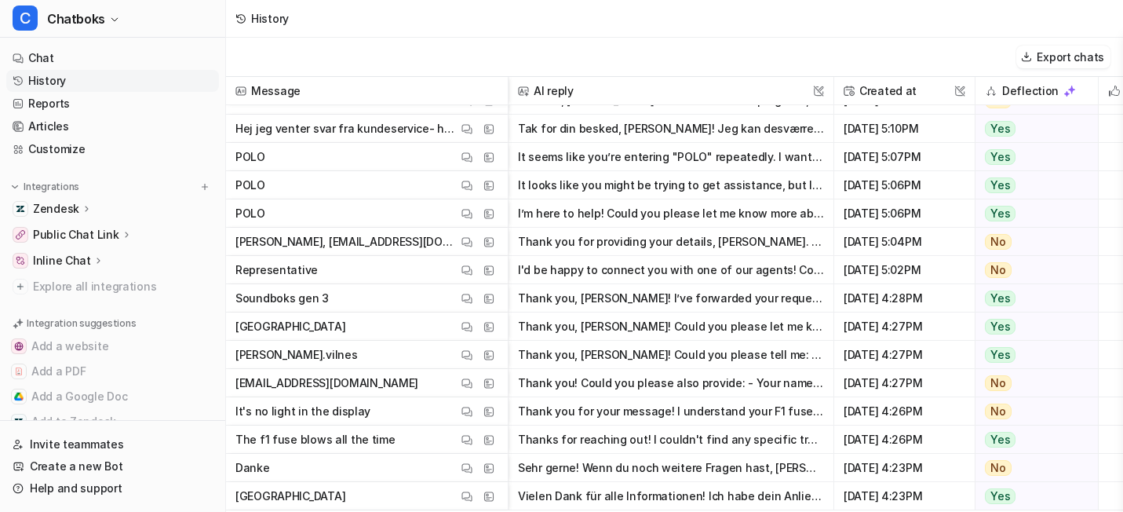
click at [498, 308] on div "View Thread View Sources" at bounding box center [477, 298] width 41 height 19
click at [476, 308] on button "View Thread" at bounding box center [466, 298] width 19 height 19
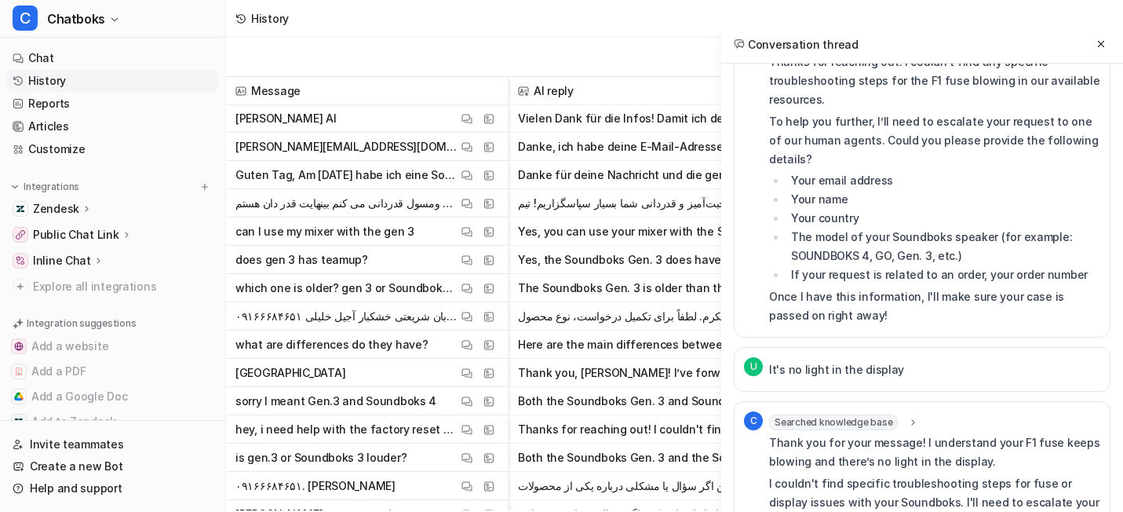
scroll to position [199, 0]
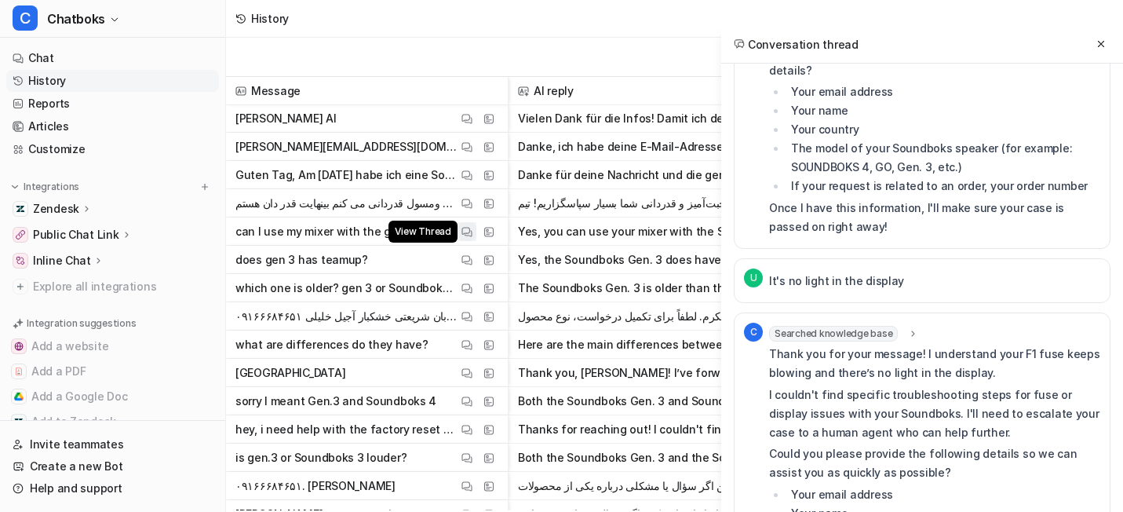
click at [472, 238] on img at bounding box center [466, 232] width 11 height 12
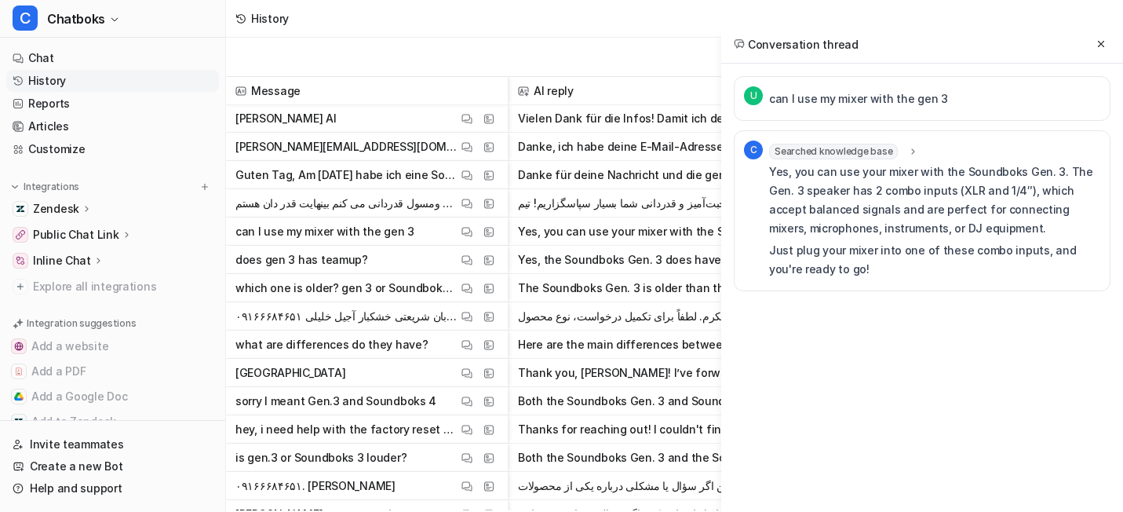
scroll to position [15705, 0]
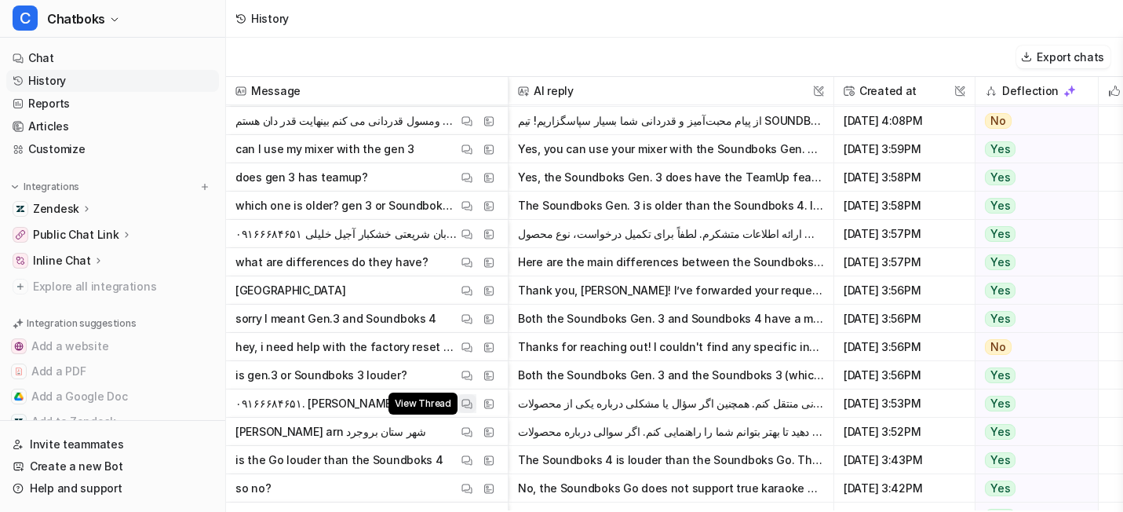
click at [472, 410] on img at bounding box center [466, 404] width 11 height 12
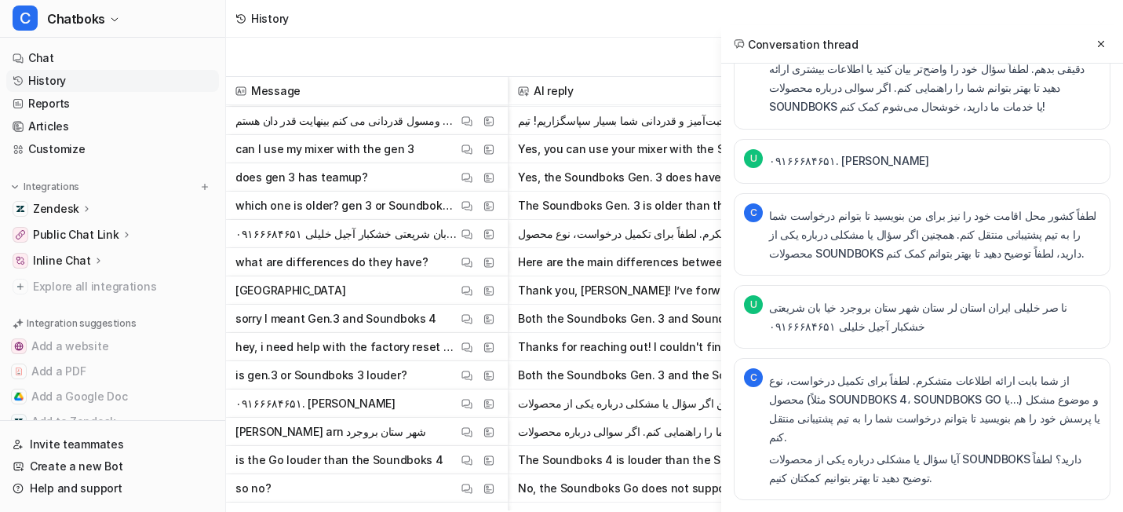
scroll to position [279, 0]
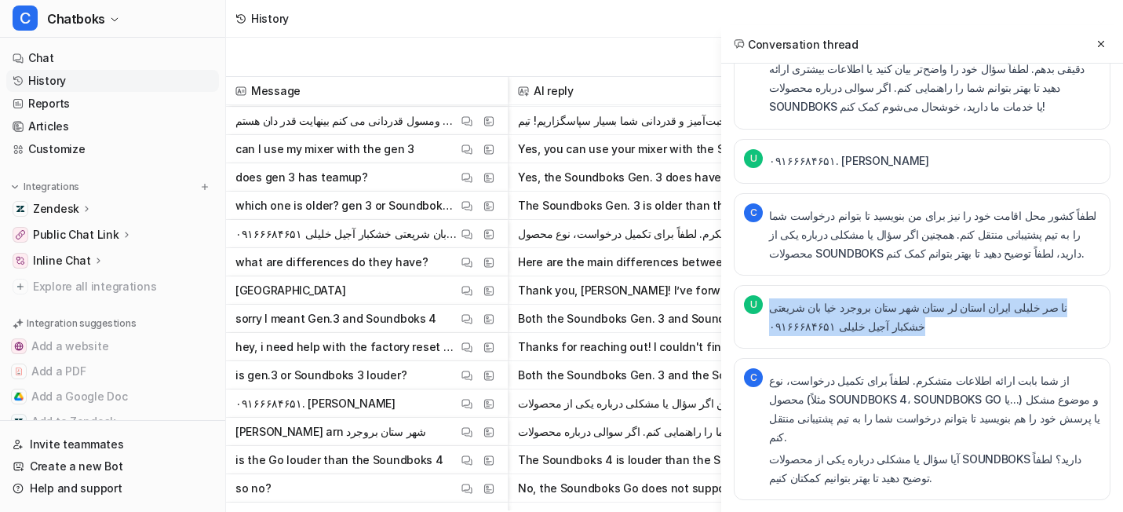
drag, startPoint x: 684, startPoint y: 264, endPoint x: 891, endPoint y: 301, distance: 209.5
click at [891, 301] on p "نا صر خلیلی ایران استان لر ستان شهر ستان بروجرد خیا بان شریعتی خشکبار آجیل خلیل…" at bounding box center [934, 317] width 331 height 38
copy p "نا صر خلیلی ایران استان لر ستان شهر ستان بروجرد خیا بان شریعتی خشکبار آجیل خلیل…"
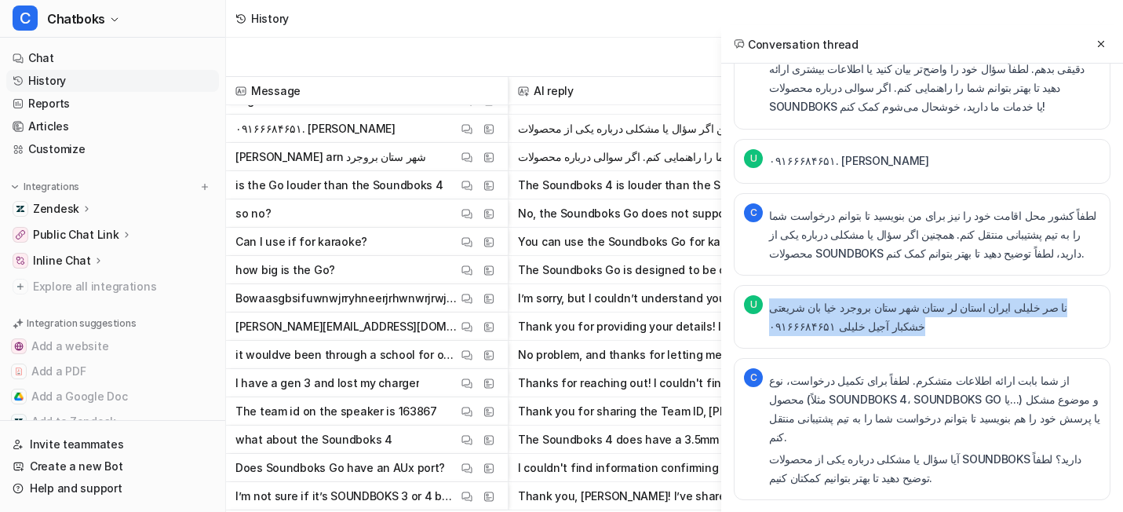
scroll to position [15978, 0]
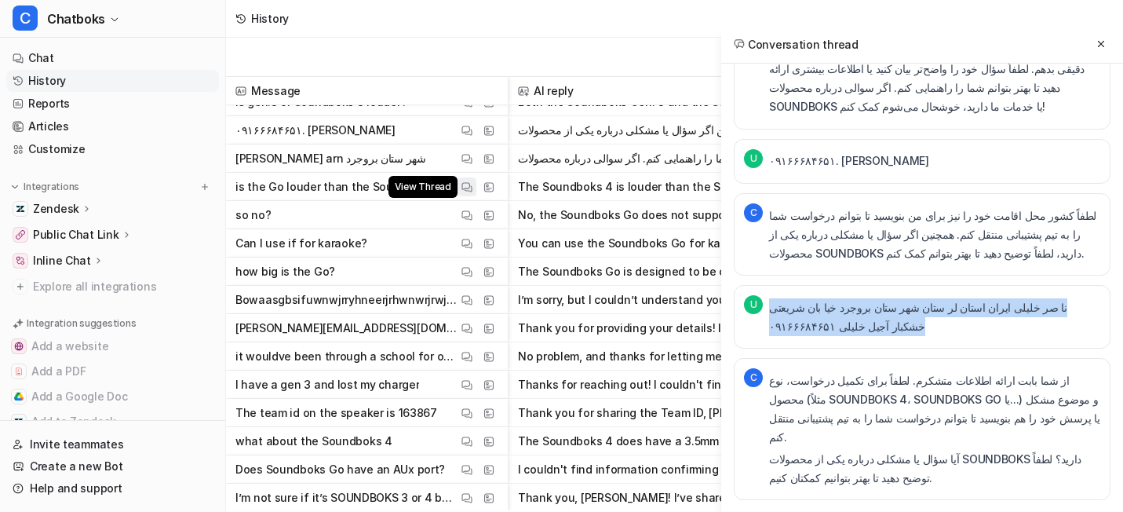
click at [472, 189] on img at bounding box center [466, 187] width 11 height 12
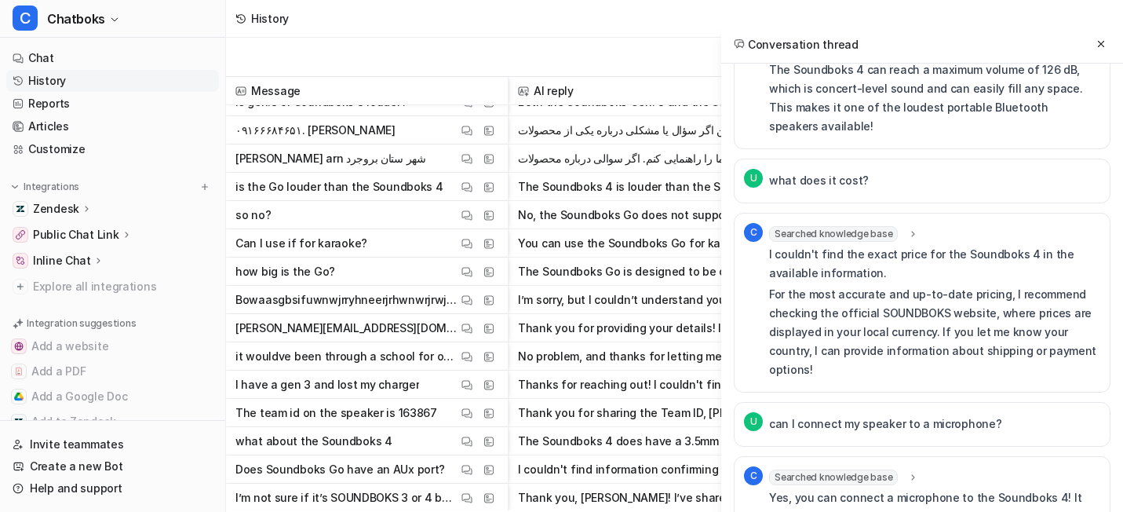
scroll to position [0, 0]
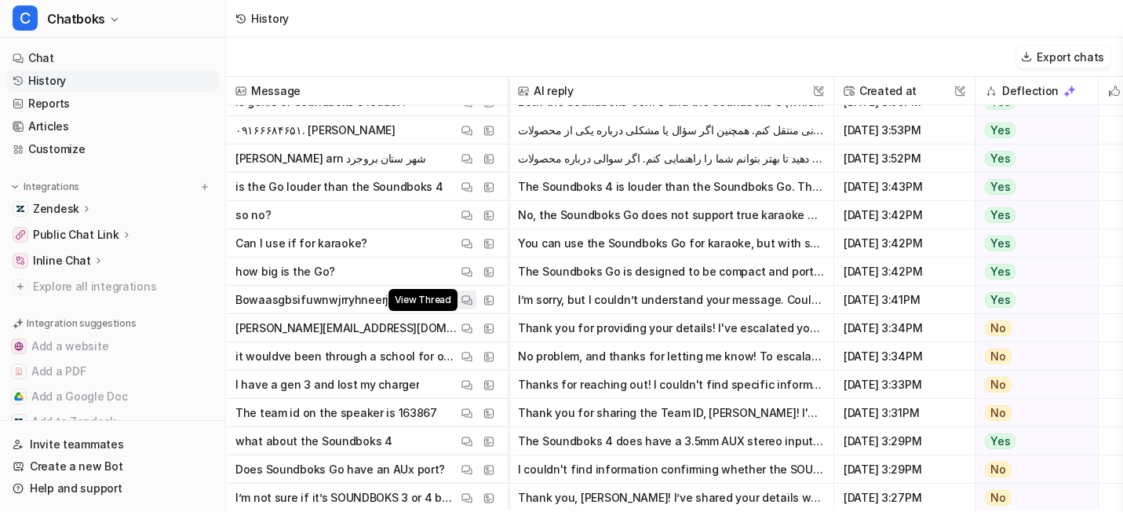
click at [472, 306] on img at bounding box center [466, 300] width 11 height 12
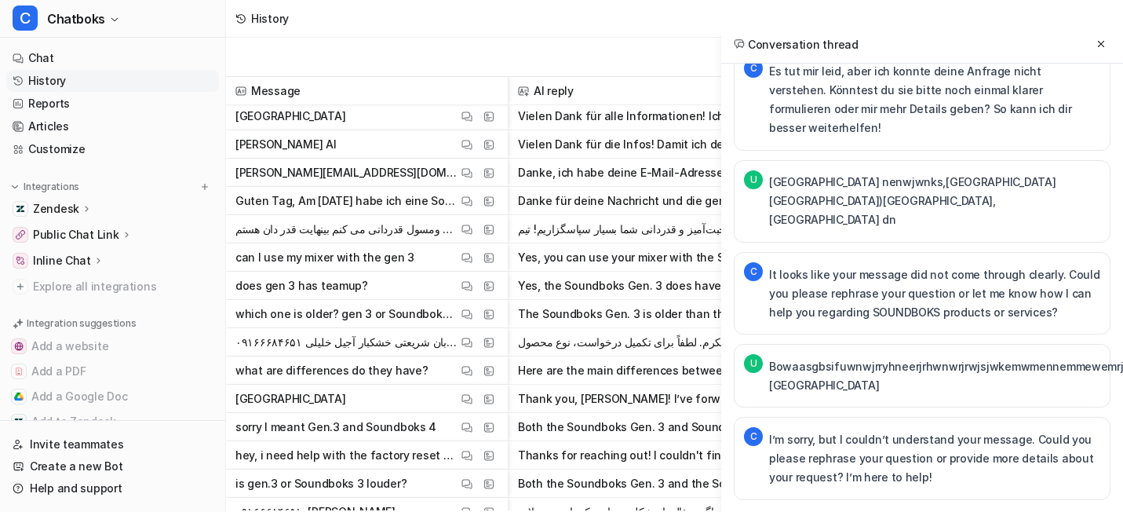
scroll to position [15605, 0]
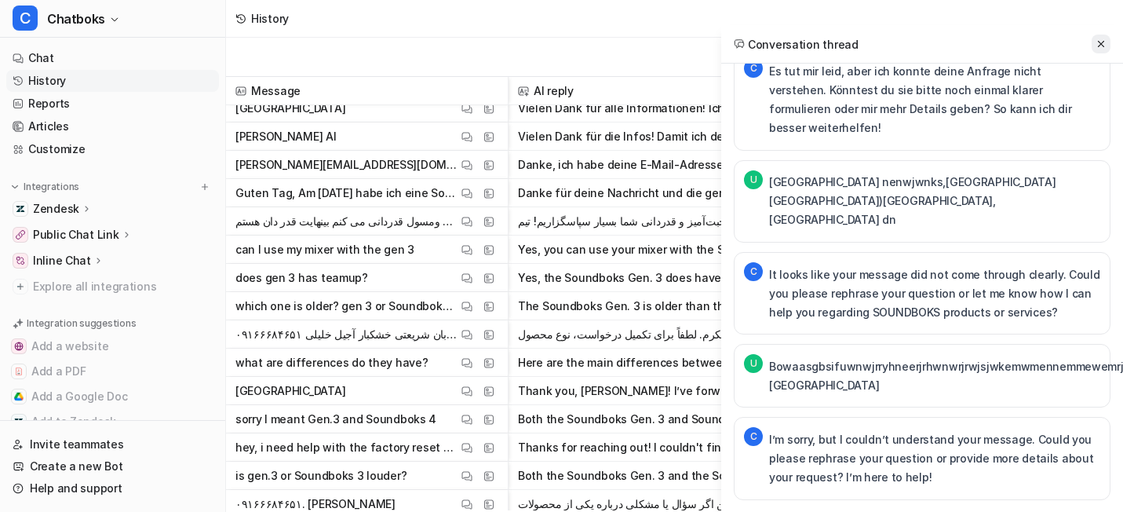
click at [1095, 49] on icon at bounding box center [1100, 43] width 11 height 11
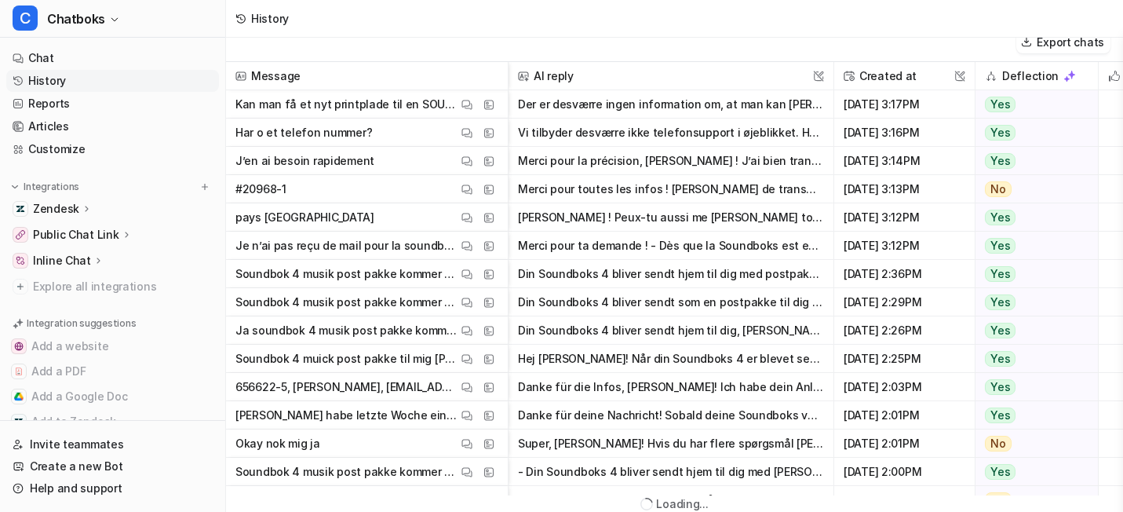
scroll to position [0, 0]
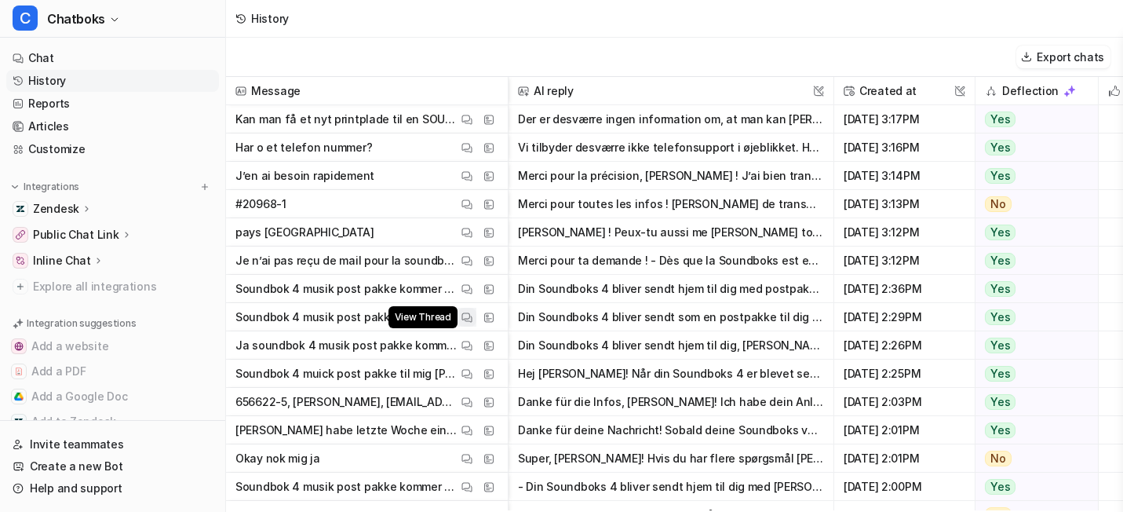
click at [476, 326] on button "View Thread" at bounding box center [466, 317] width 19 height 19
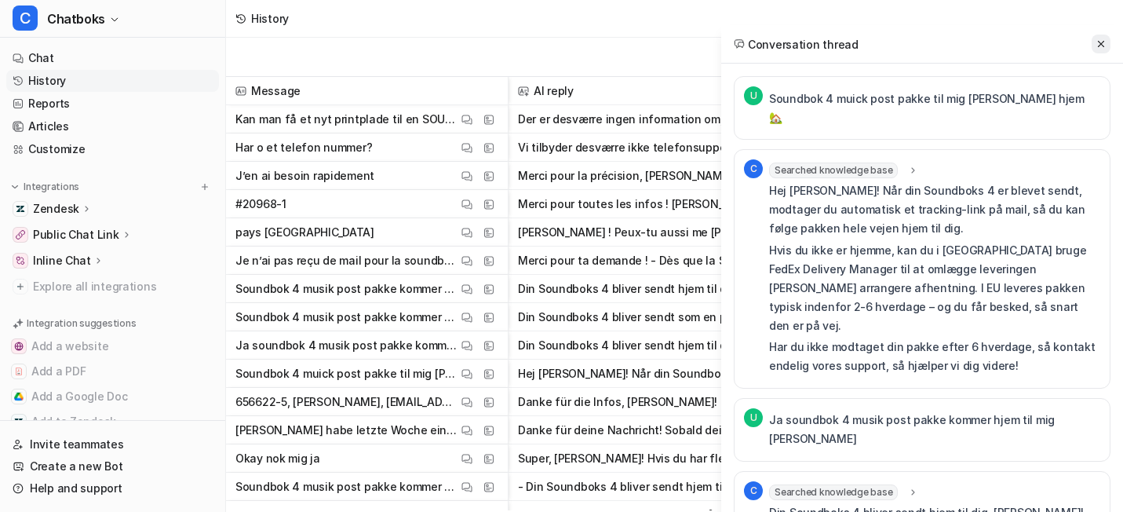
click at [1098, 47] on icon at bounding box center [1101, 44] width 6 height 6
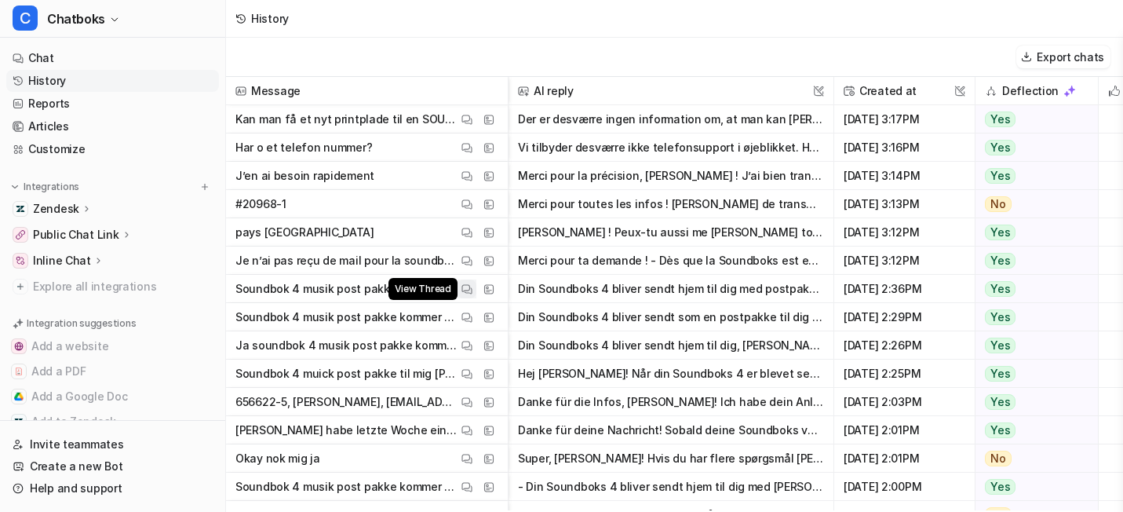
click at [472, 295] on img at bounding box center [466, 289] width 11 height 12
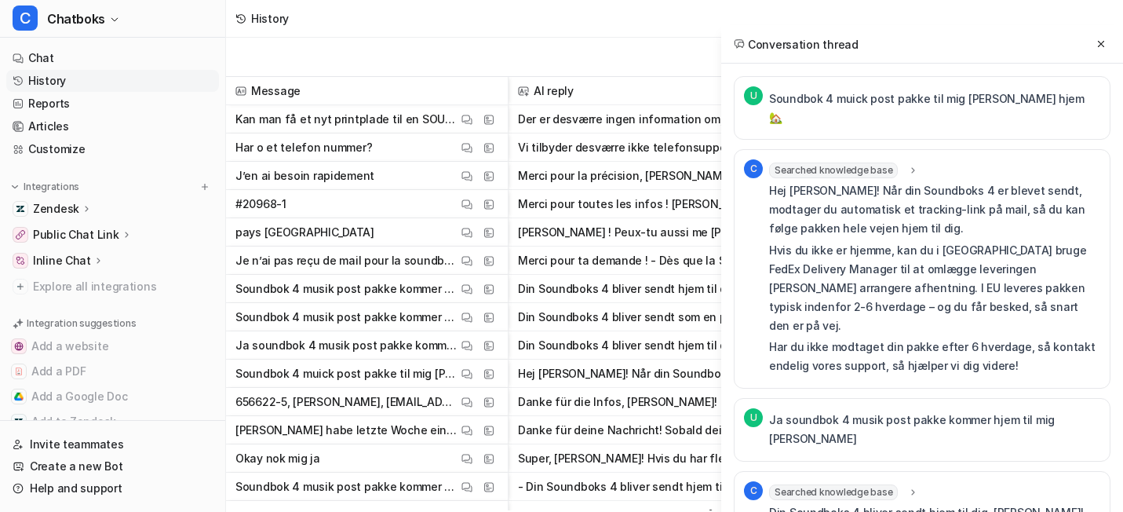
scroll to position [97, 0]
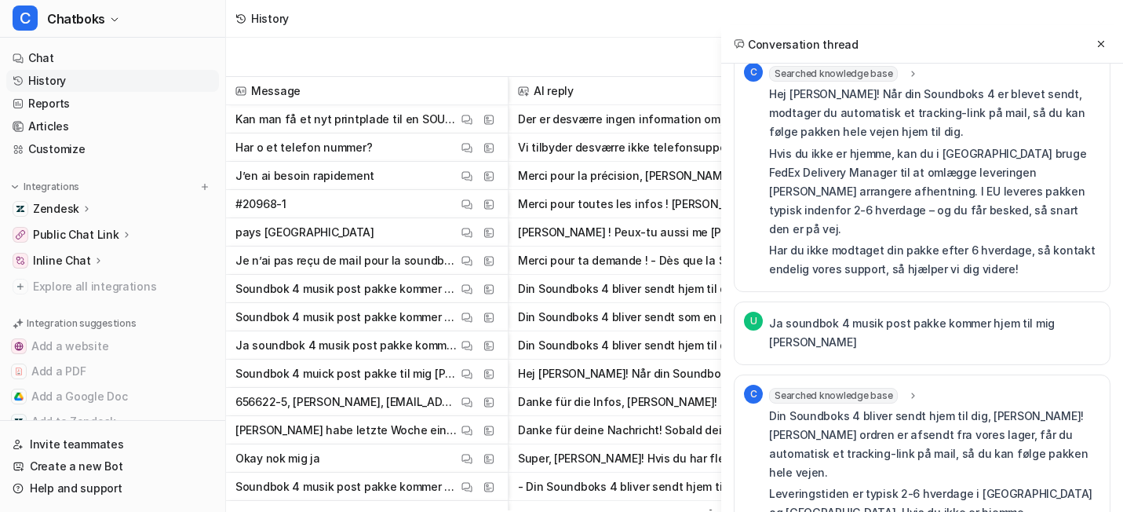
click at [826, 71] on div "Searched knowledge base search_queries : [ "Delivery Process and Order Tracking…" at bounding box center [934, 172] width 331 height 219
click at [826, 80] on span "Searched knowledge base" at bounding box center [833, 74] width 129 height 16
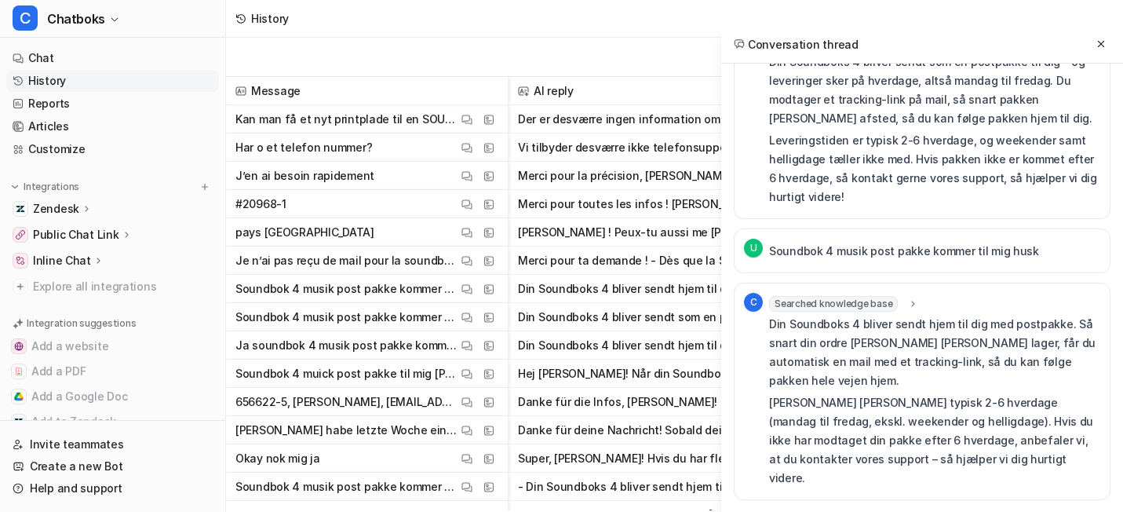
scroll to position [1110, 0]
click at [476, 324] on button "View Thread" at bounding box center [466, 317] width 19 height 19
click at [1092, 46] on button at bounding box center [1101, 44] width 19 height 19
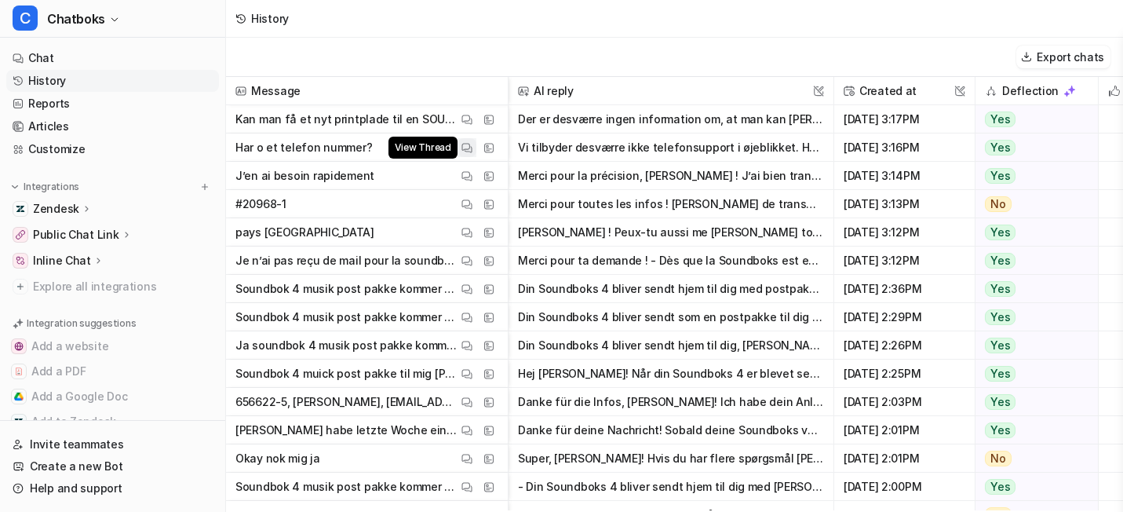
click at [476, 157] on button "View Thread" at bounding box center [466, 147] width 19 height 19
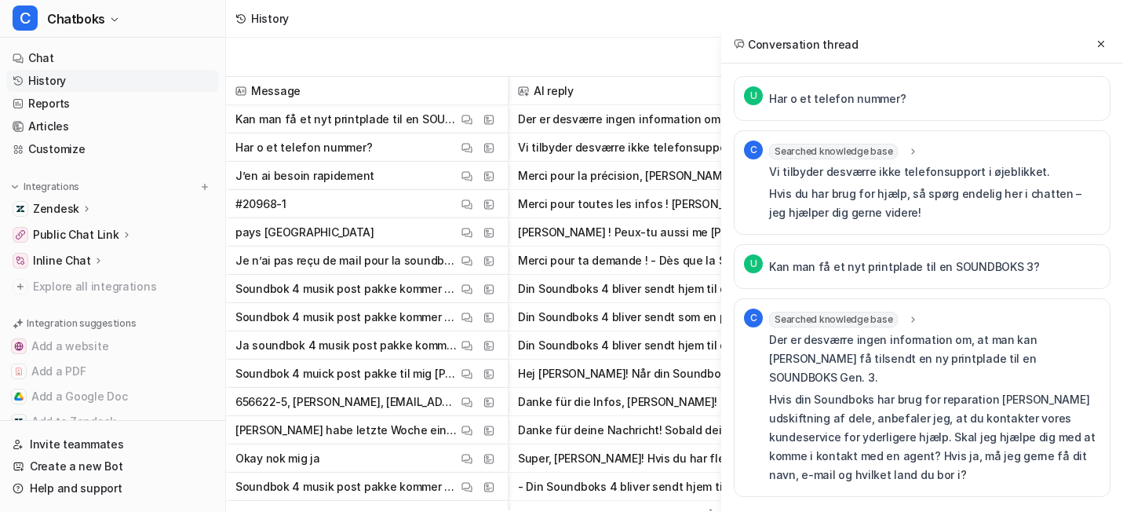
scroll to position [99, 0]
